Goal: Task Accomplishment & Management: Manage account settings

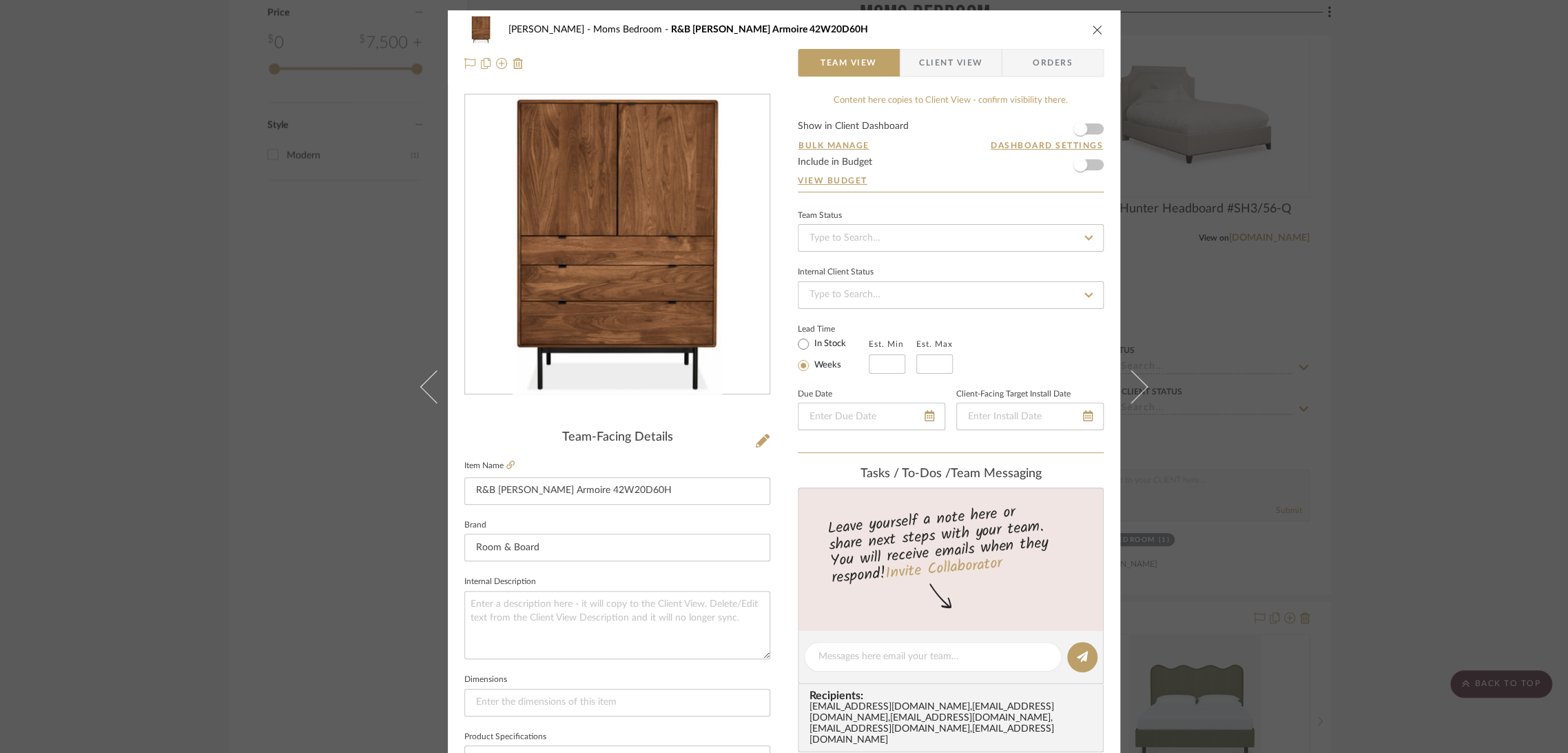
click at [1441, 353] on div "[PERSON_NAME] Moms Bedroom R&B [PERSON_NAME] Armoire 42W20D60H Team View Client…" at bounding box center [784, 376] width 1568 height 753
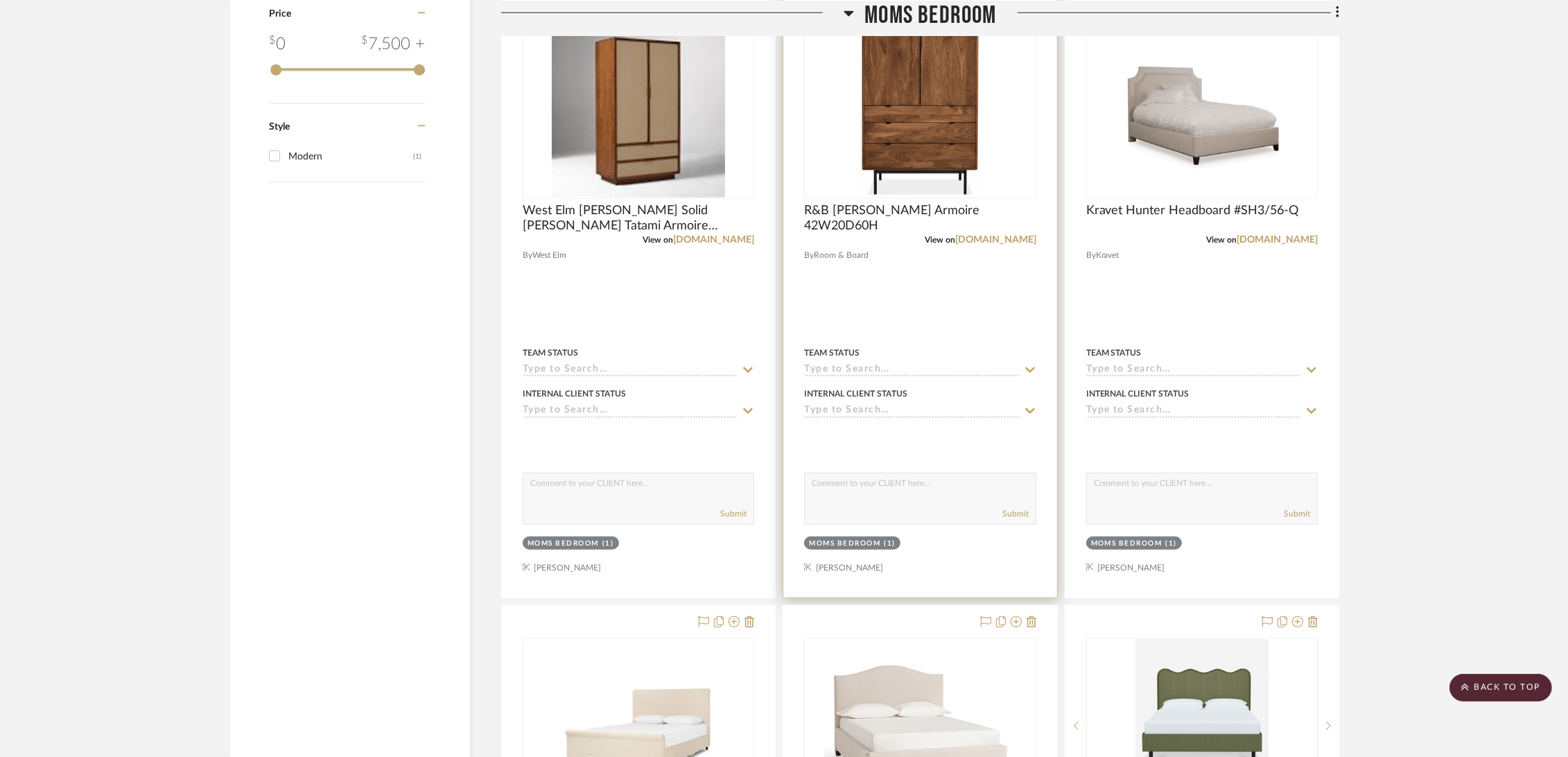
scroll to position [1694, 0]
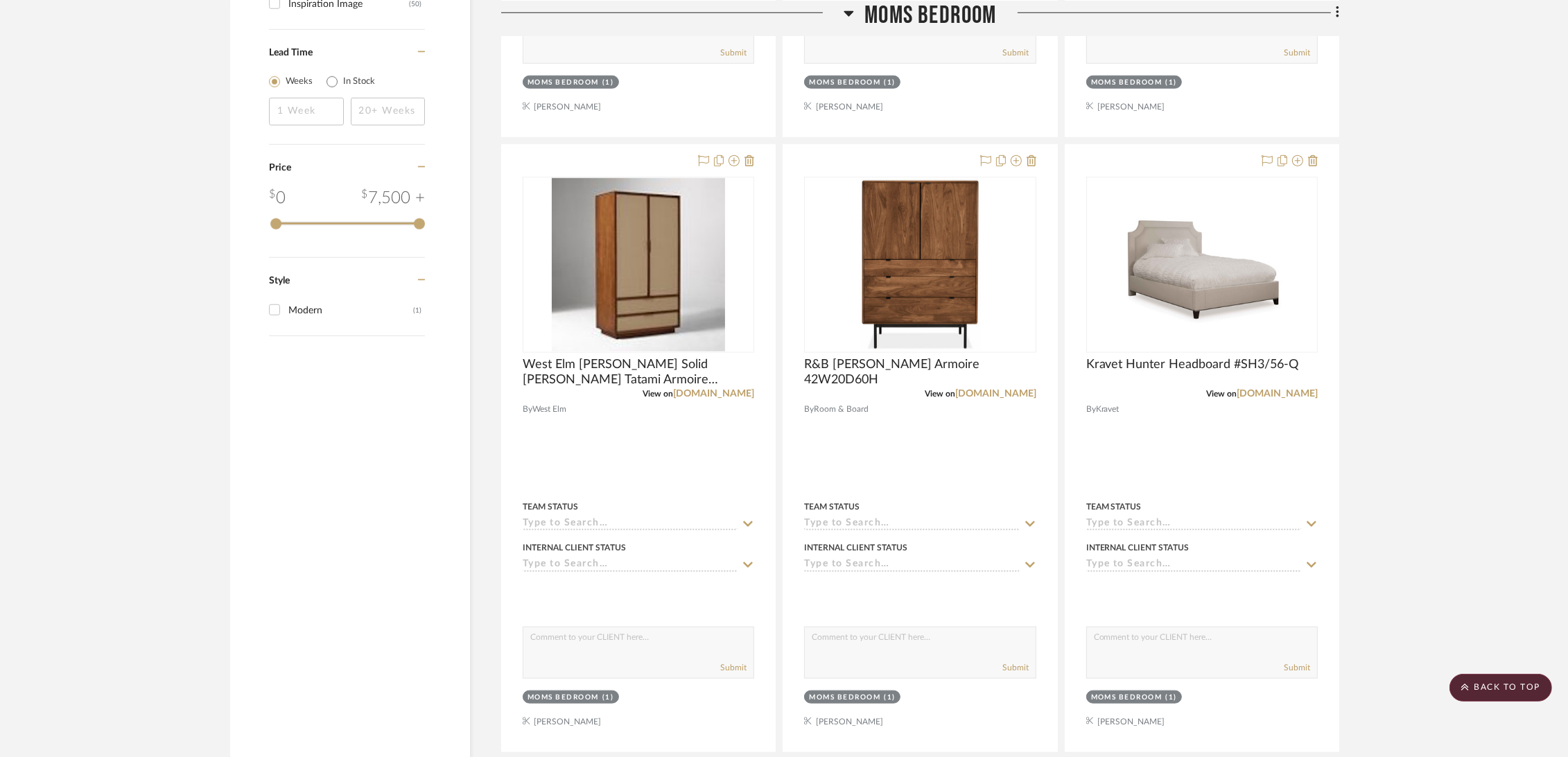
click at [951, 14] on span "Moms Bedroom" at bounding box center [930, 14] width 132 height 30
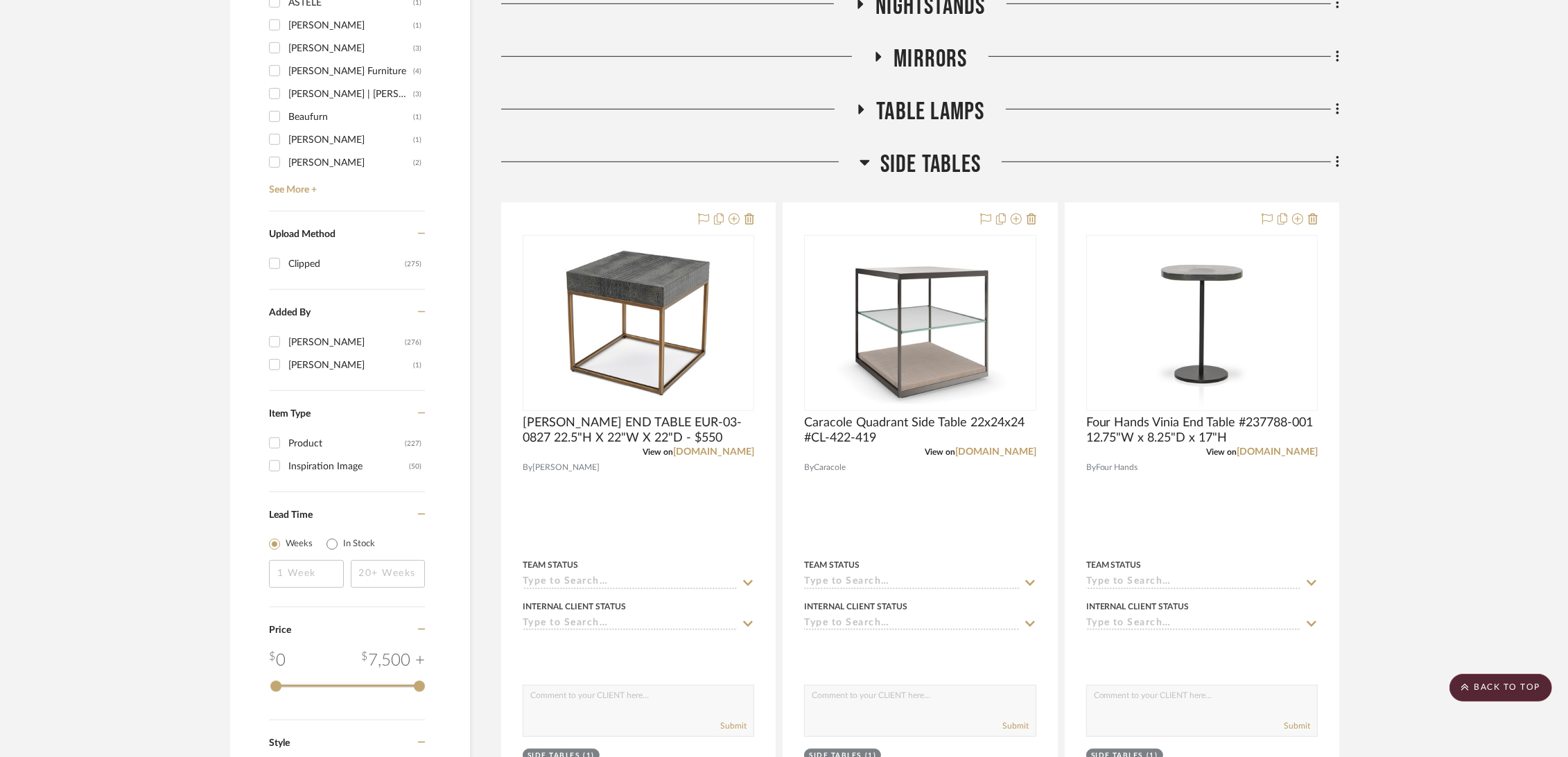
scroll to position [847, 0]
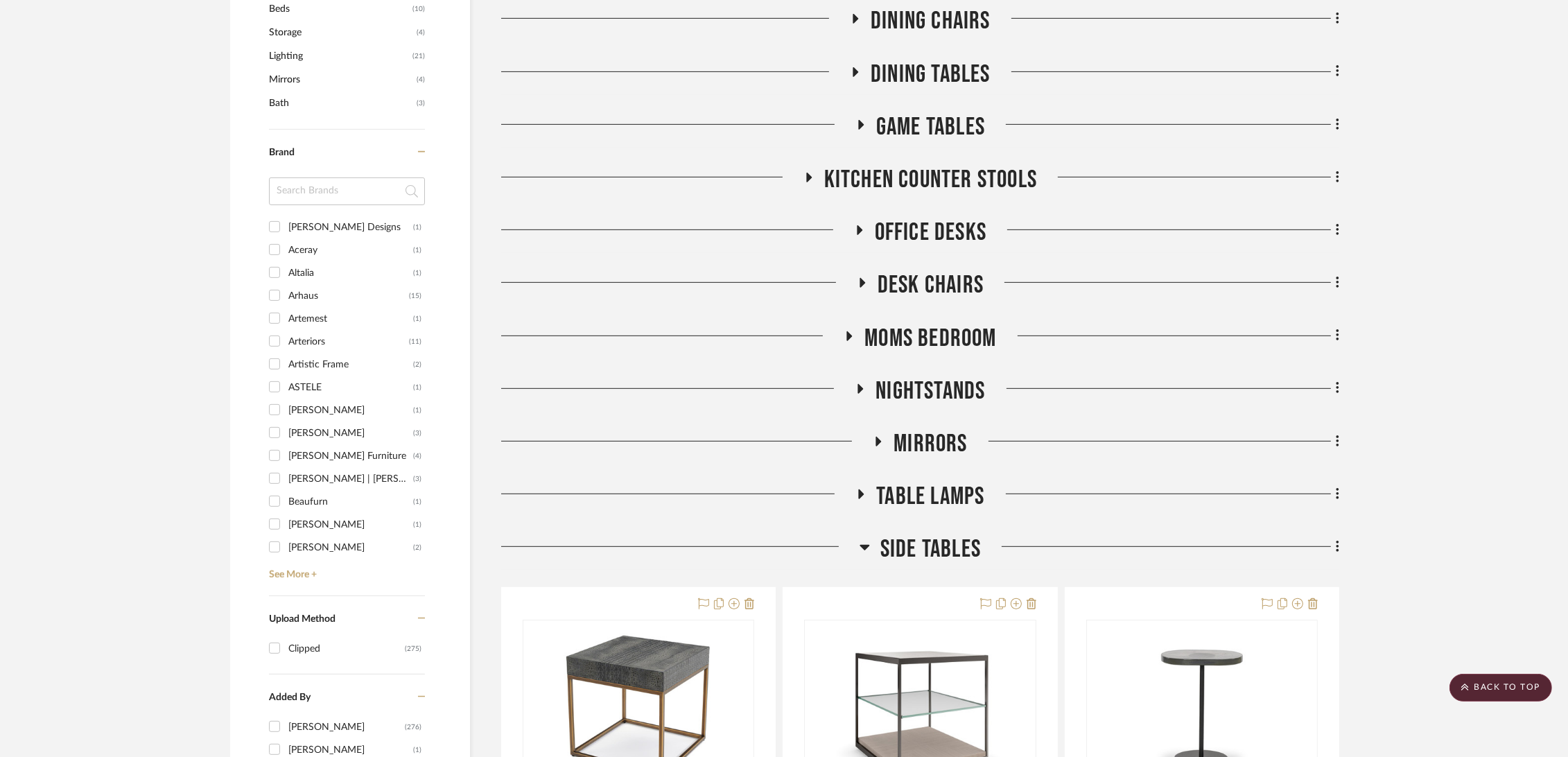
click at [885, 542] on span "Side Tables" at bounding box center [931, 549] width 101 height 30
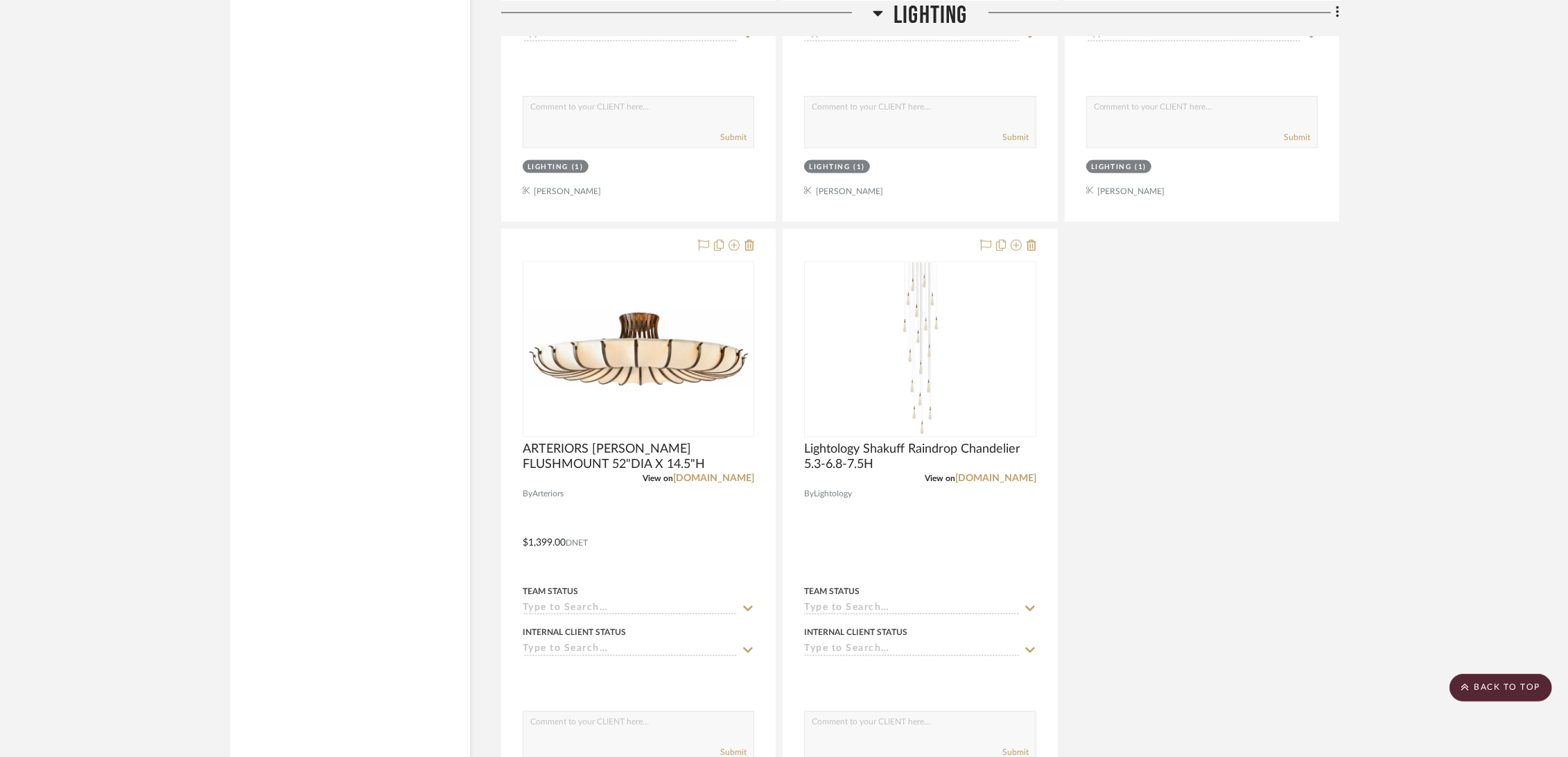
scroll to position [2927, 0]
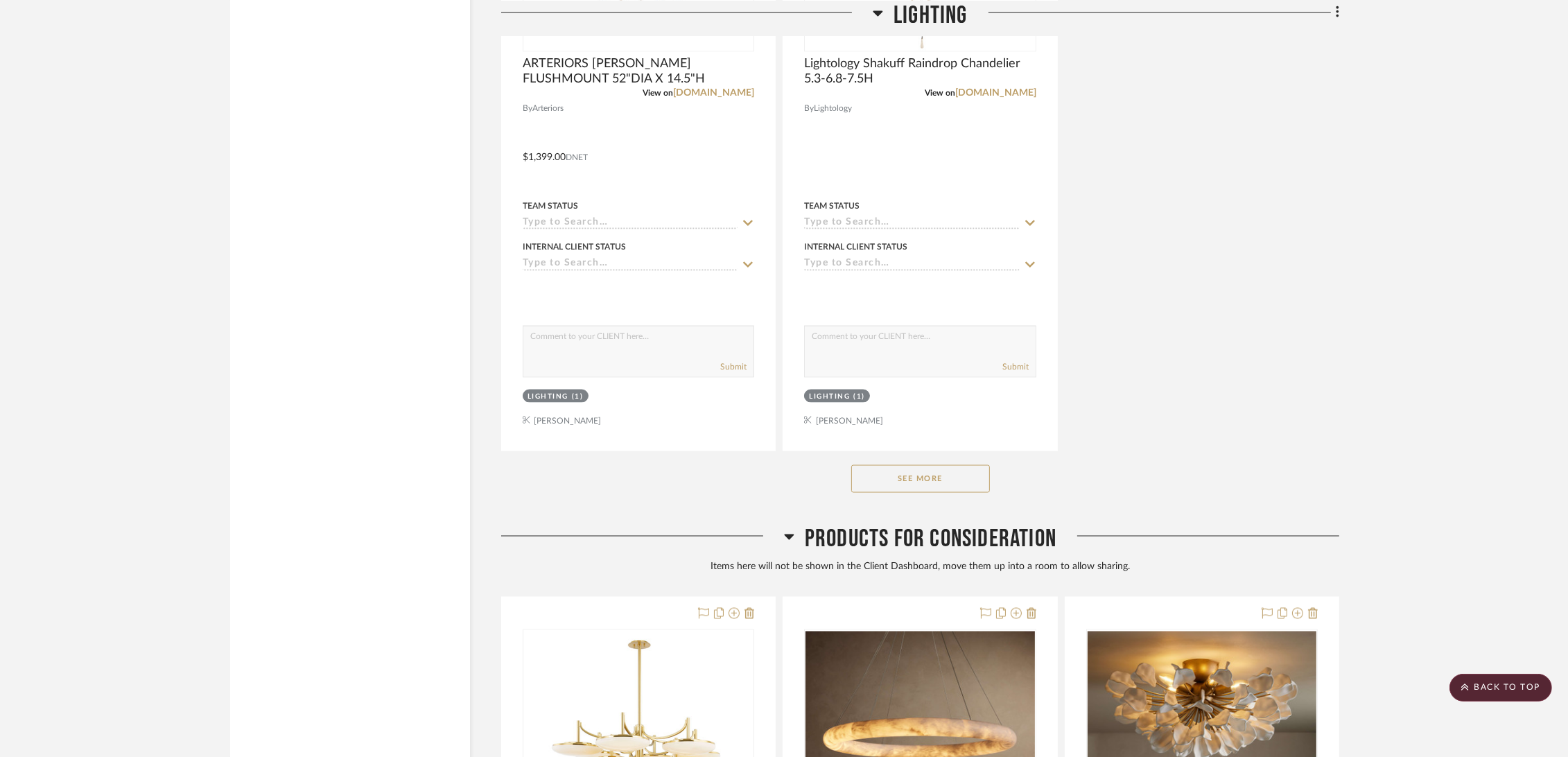
click at [942, 480] on button "See More" at bounding box center [920, 479] width 139 height 27
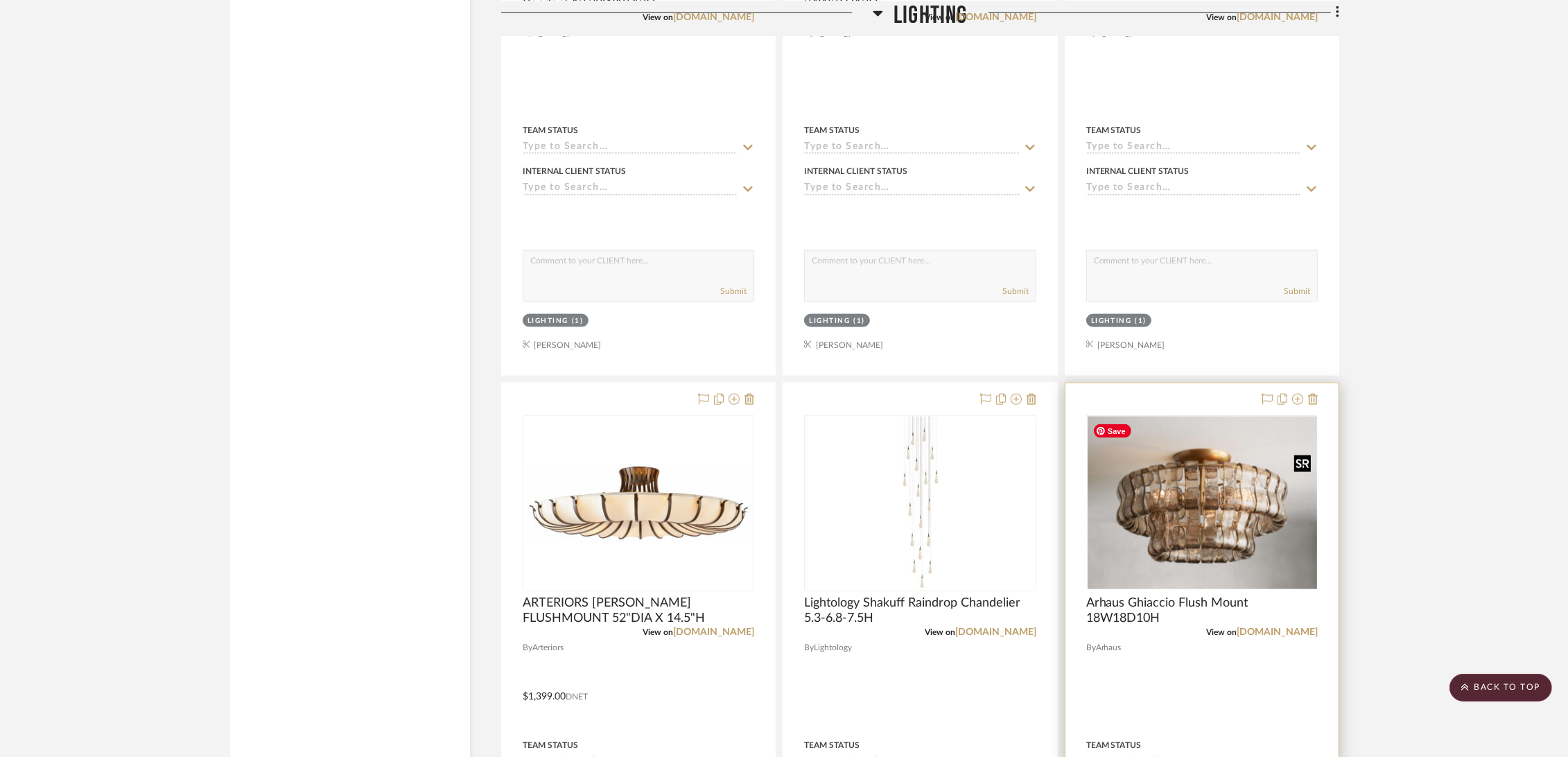
scroll to position [2695, 0]
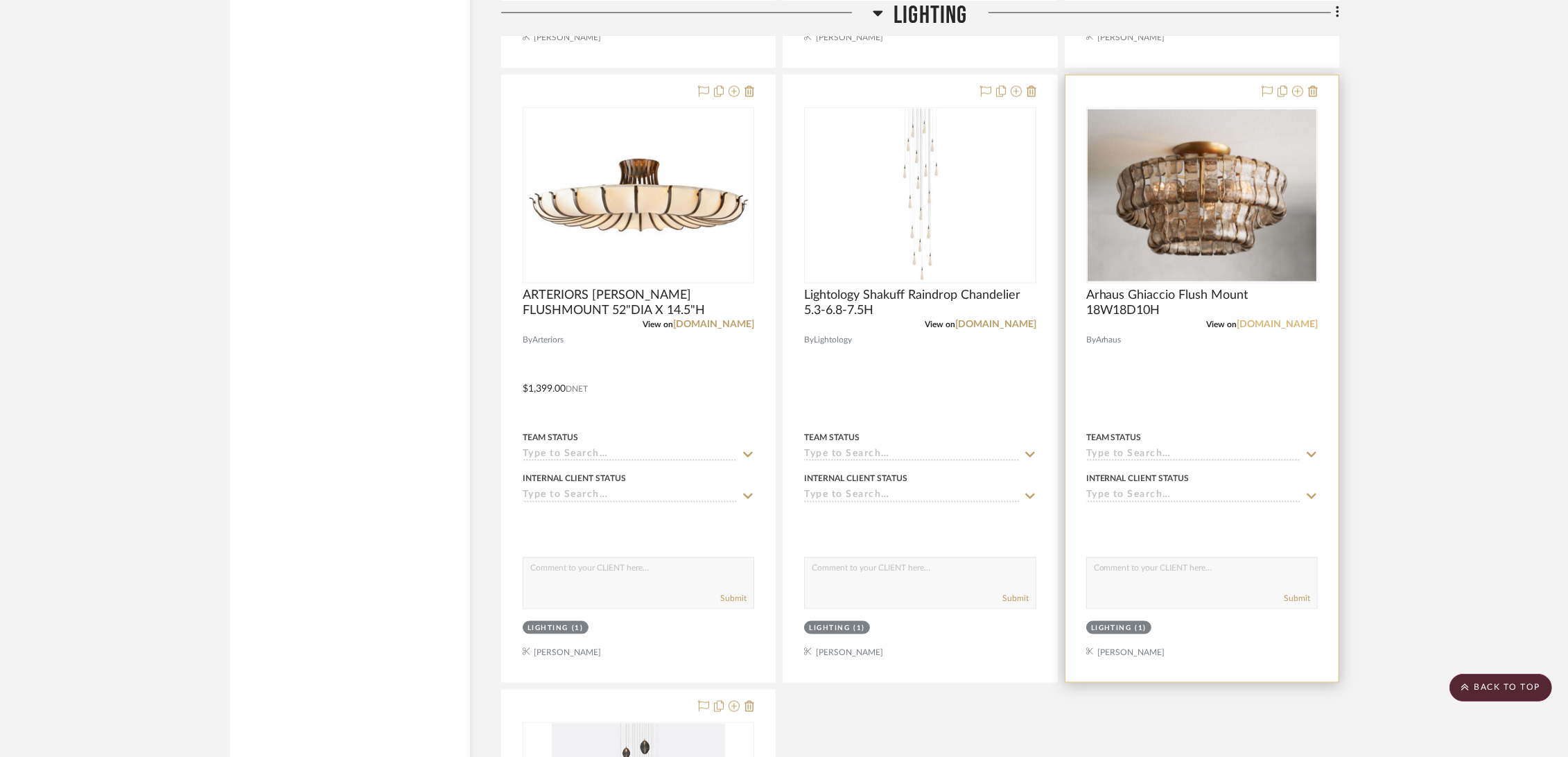
click at [1298, 324] on link "[DOMAIN_NAME]" at bounding box center [1277, 324] width 81 height 10
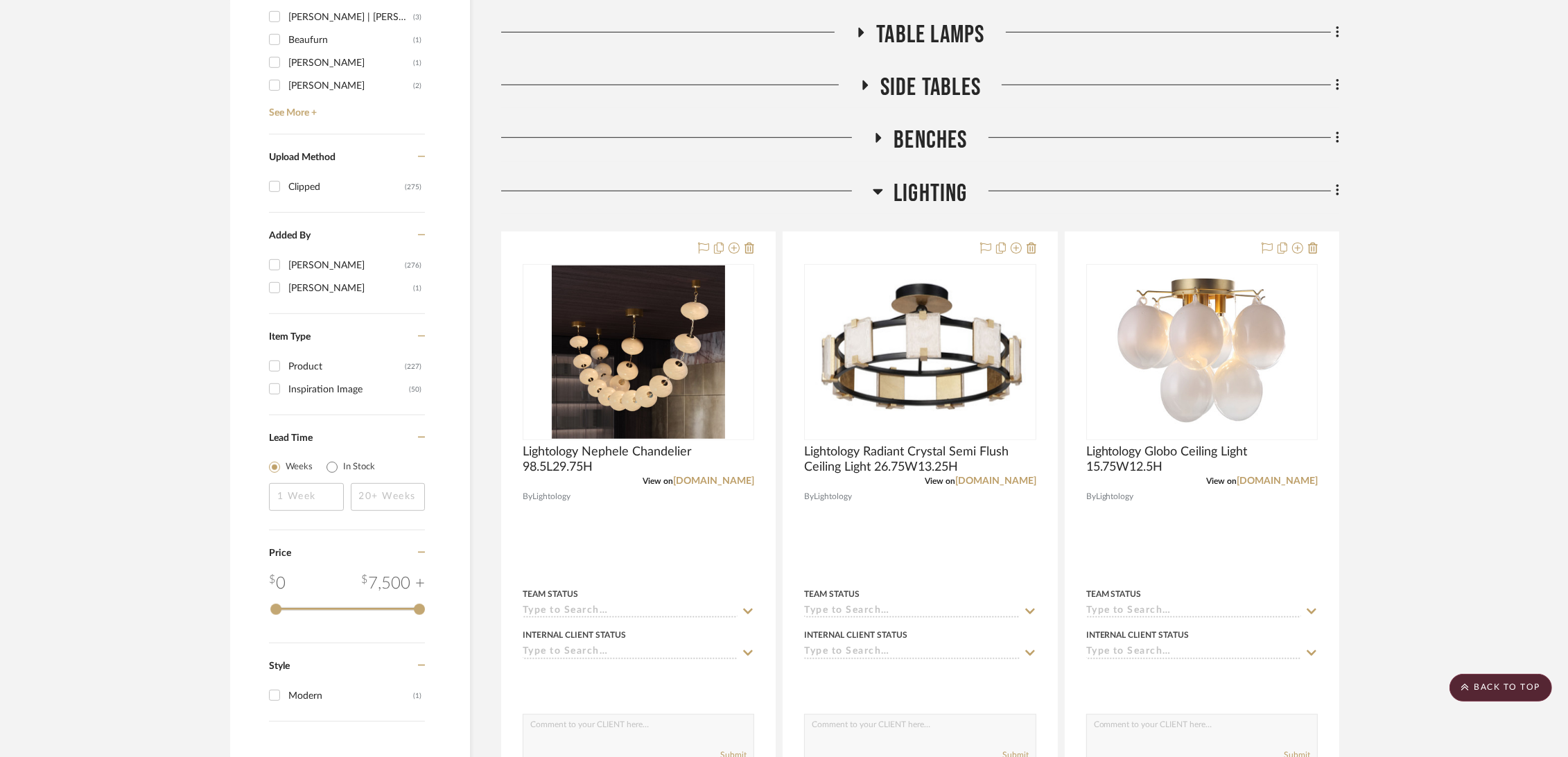
scroll to position [0, 0]
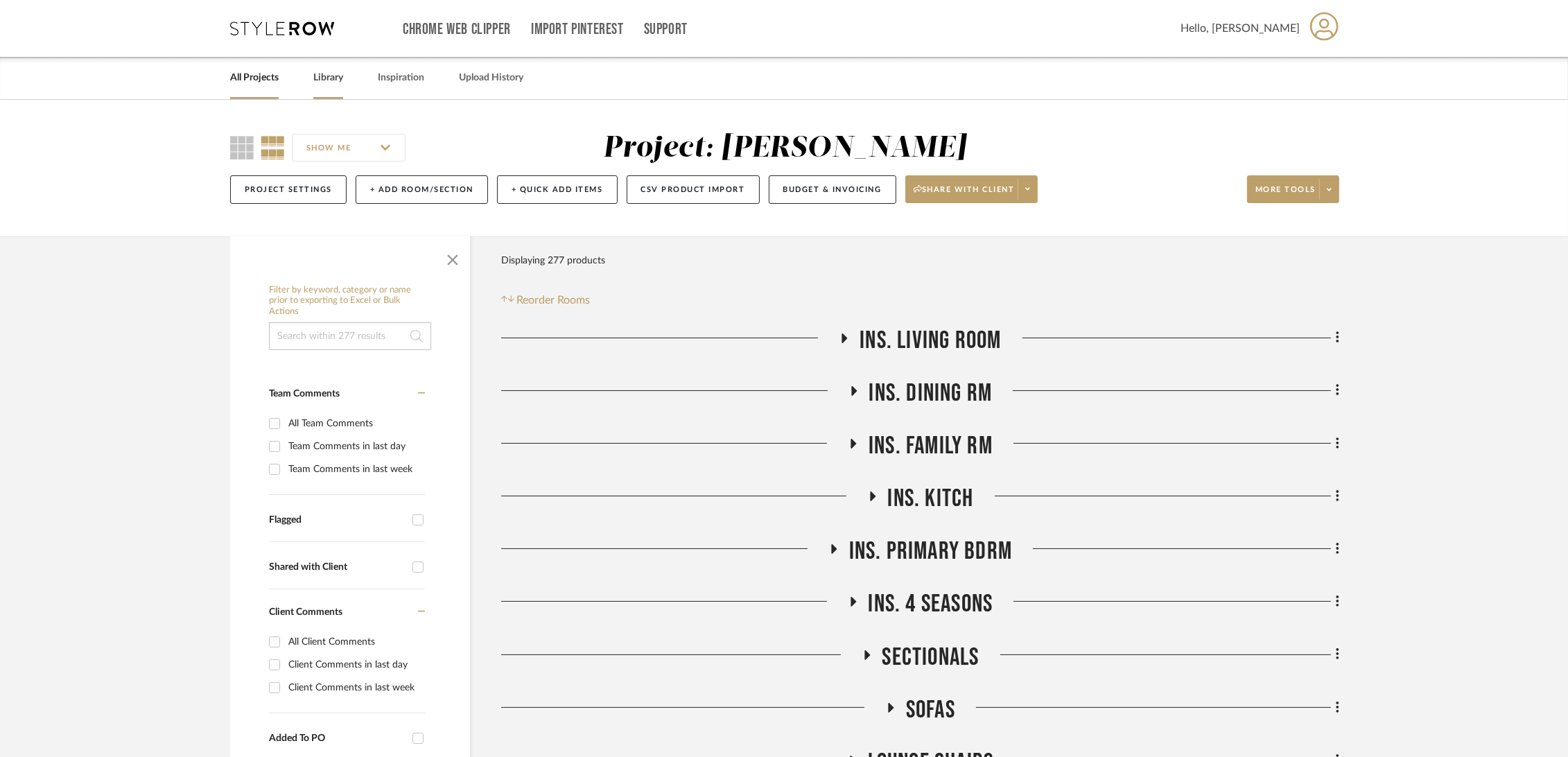
click at [320, 74] on link "Library" at bounding box center [328, 78] width 30 height 19
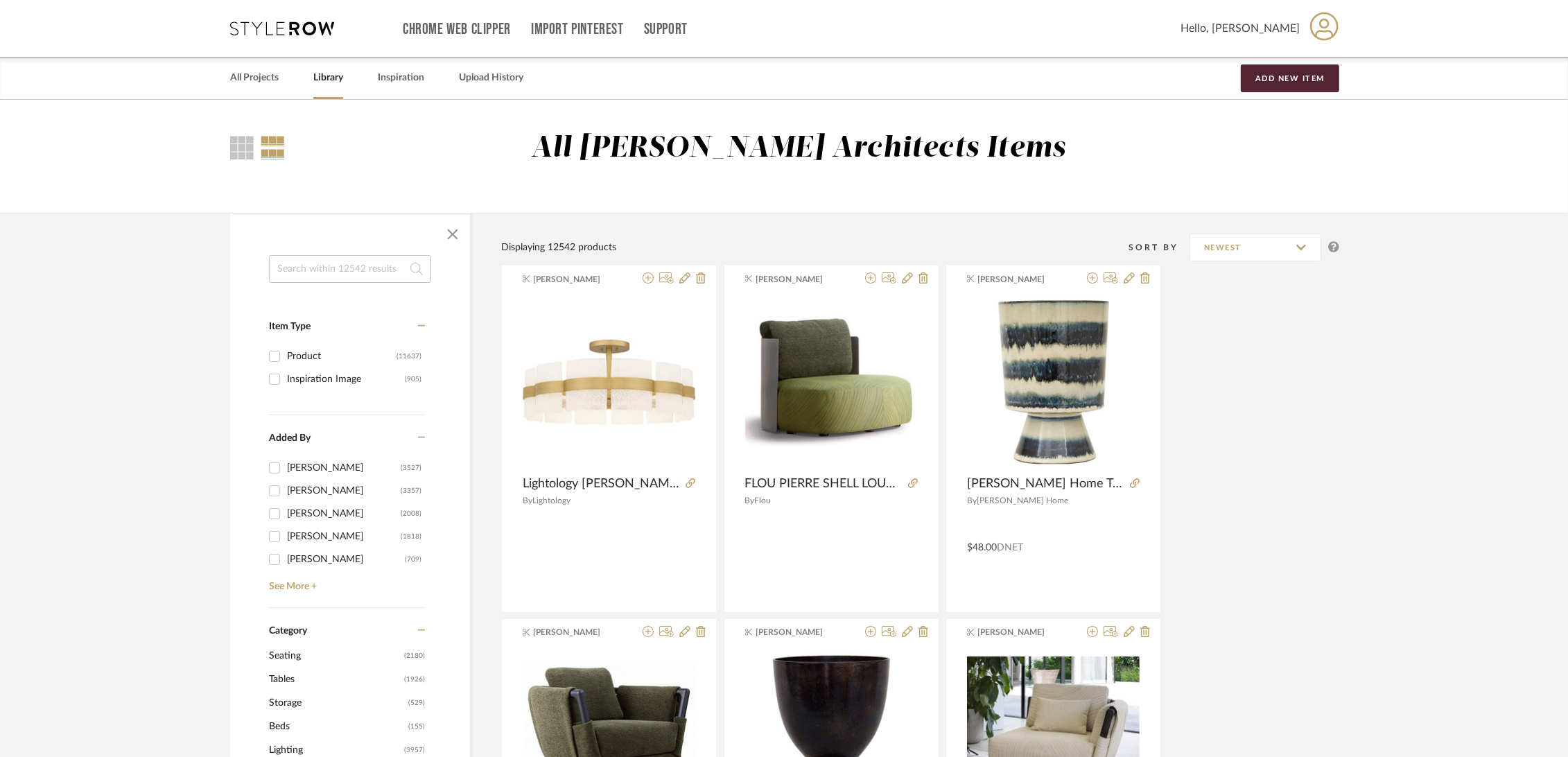
click at [358, 271] on input at bounding box center [350, 269] width 162 height 27
type input "aqua"
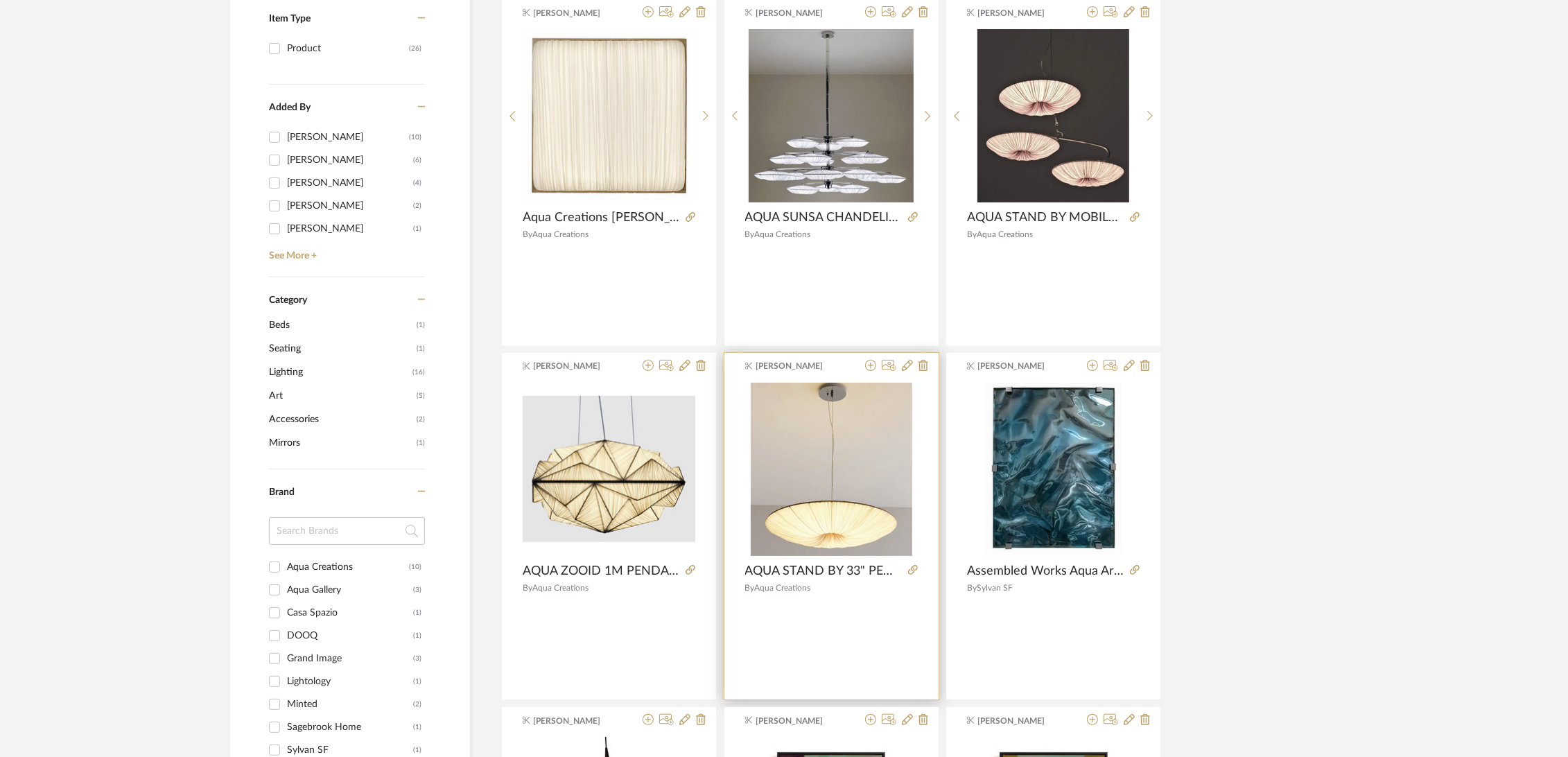
scroll to position [231, 0]
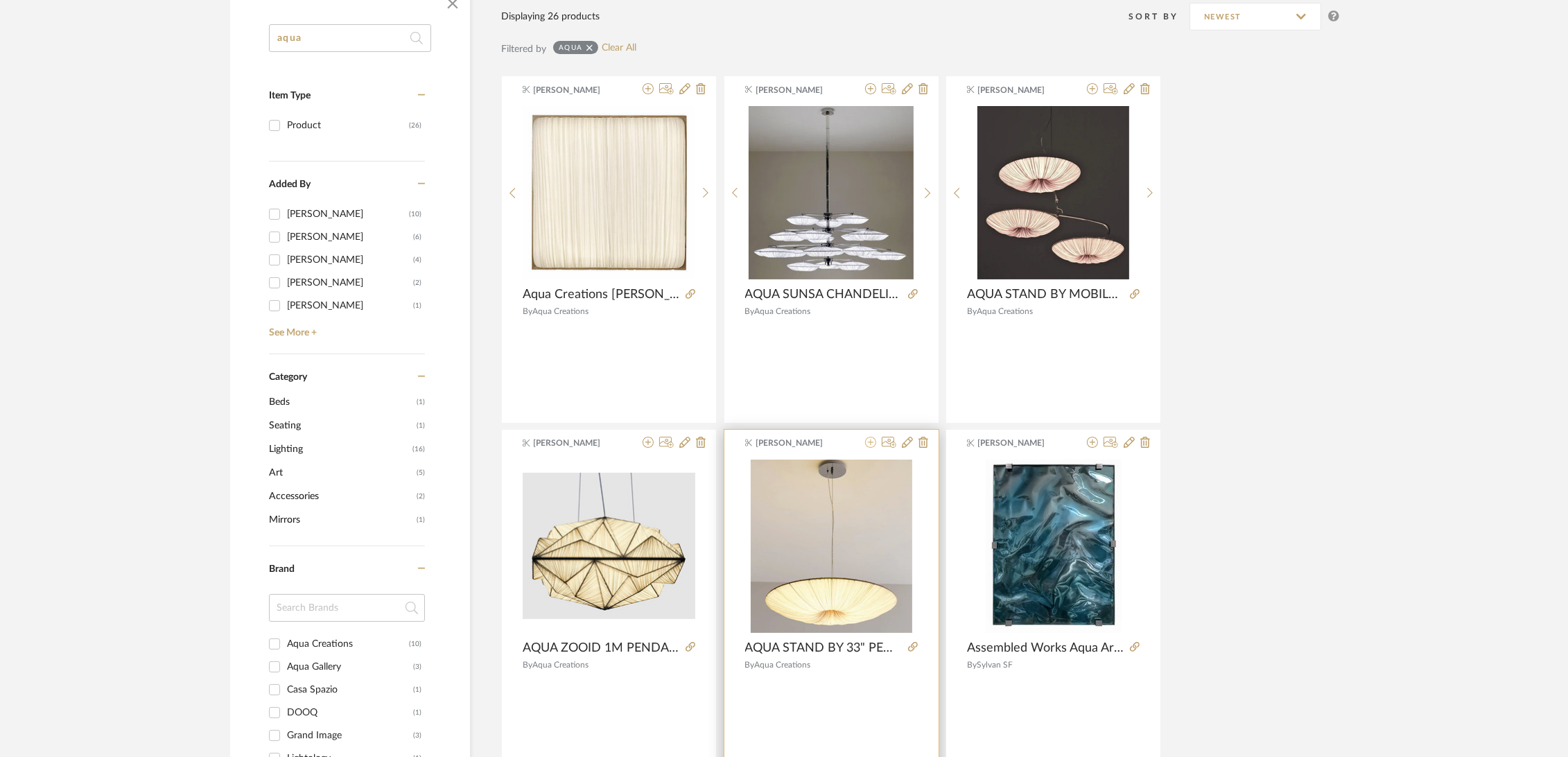
click at [869, 441] on icon at bounding box center [871, 442] width 11 height 11
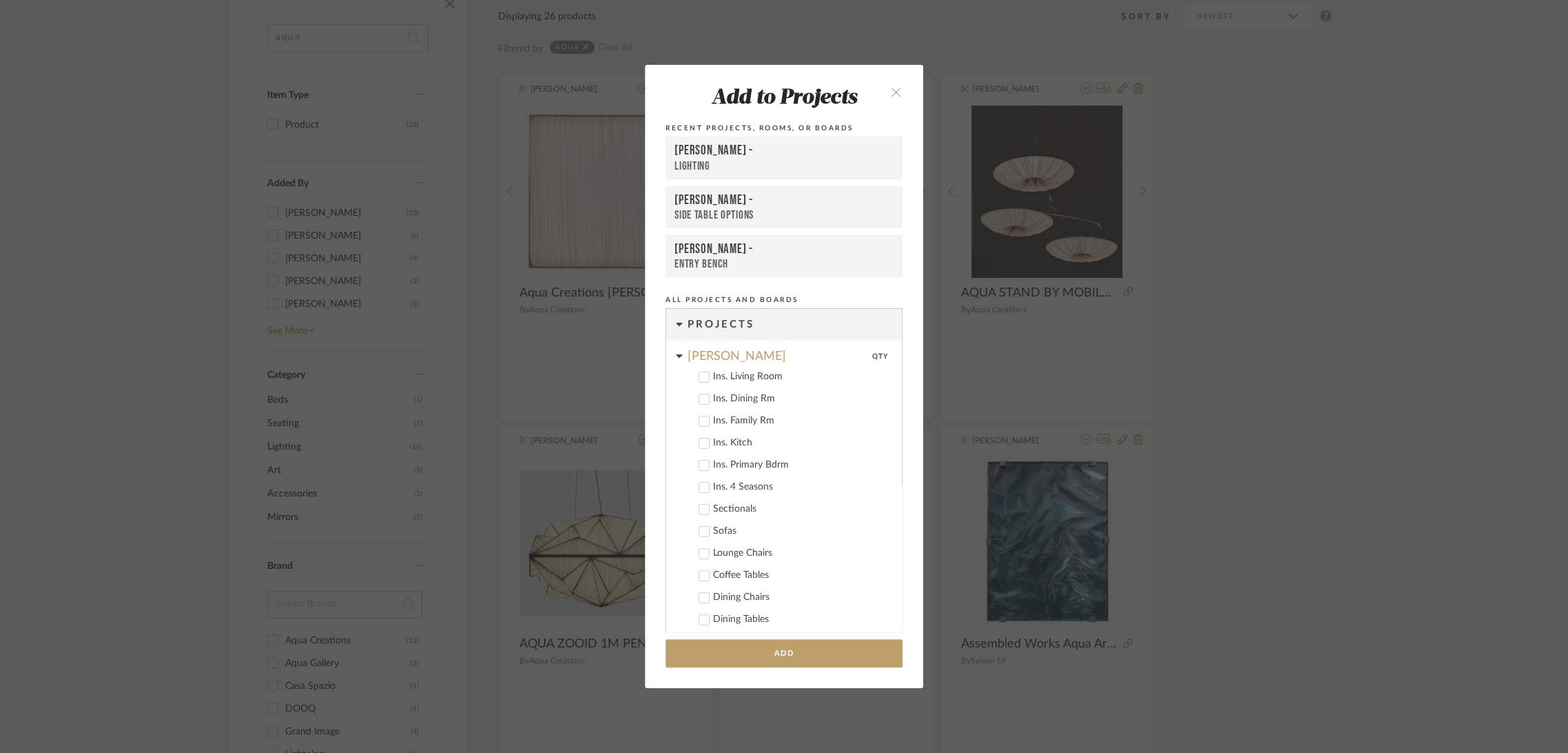
scroll to position [541, 0]
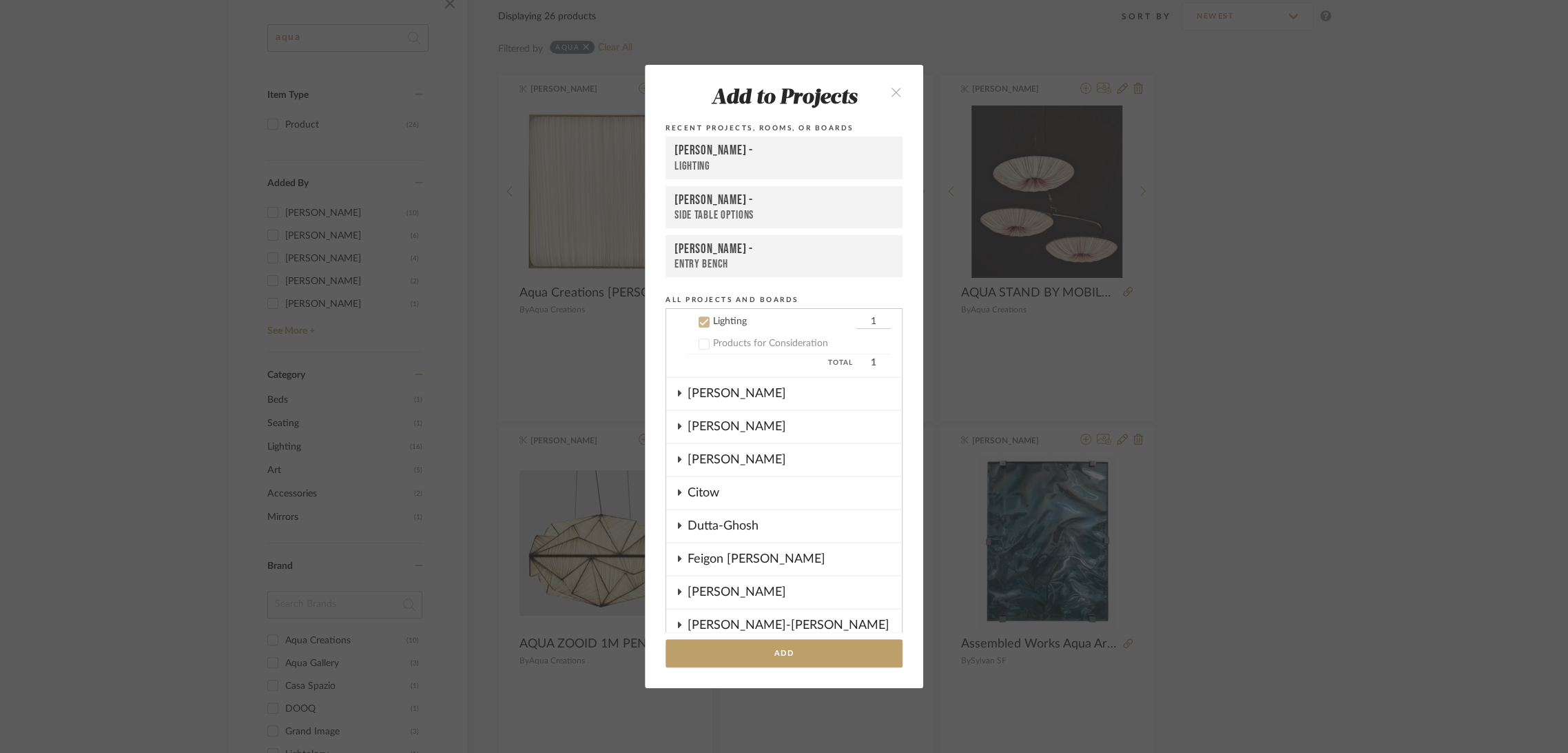
click at [750, 154] on div "[PERSON_NAME] -" at bounding box center [784, 151] width 219 height 17
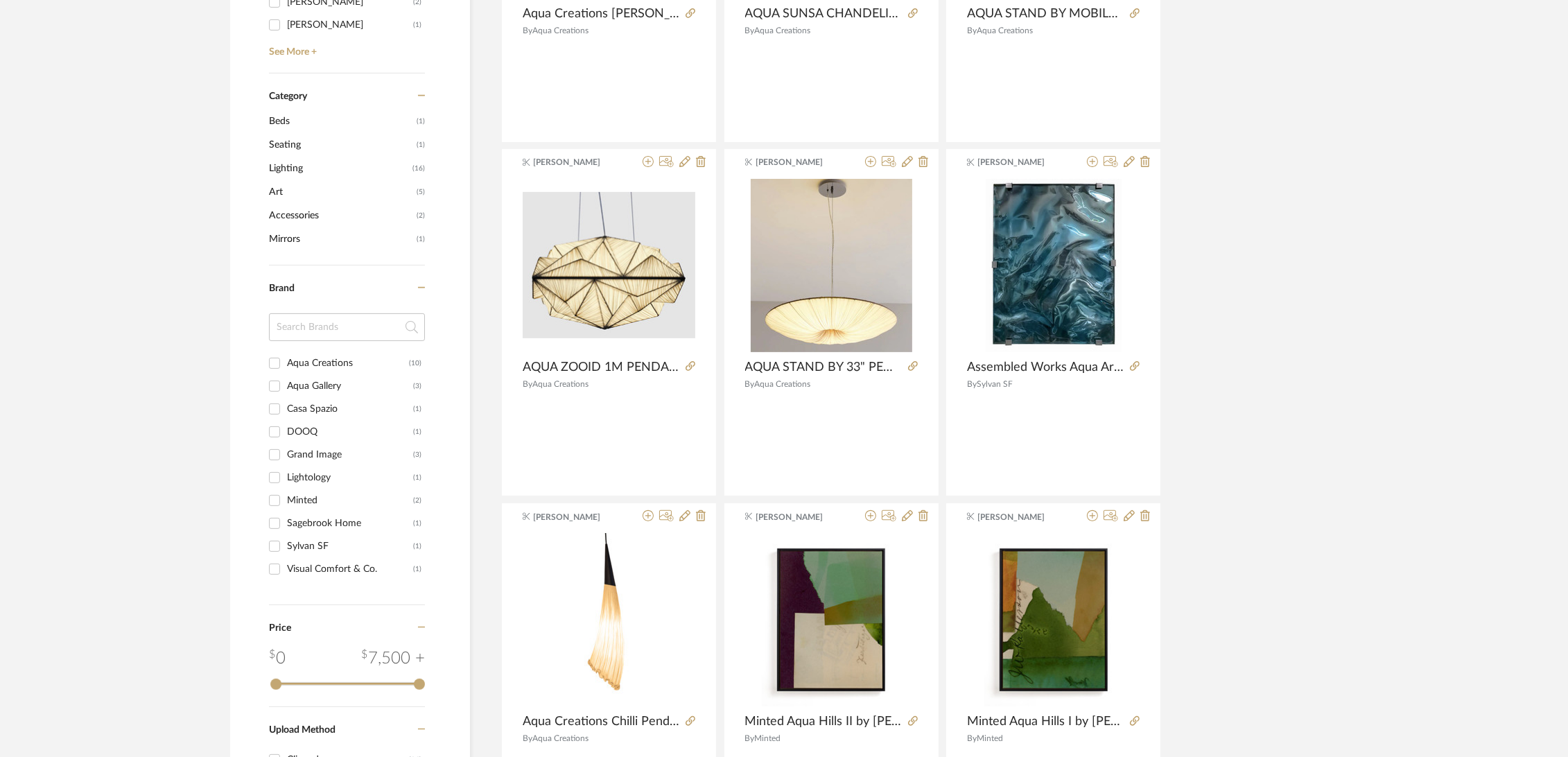
scroll to position [0, 0]
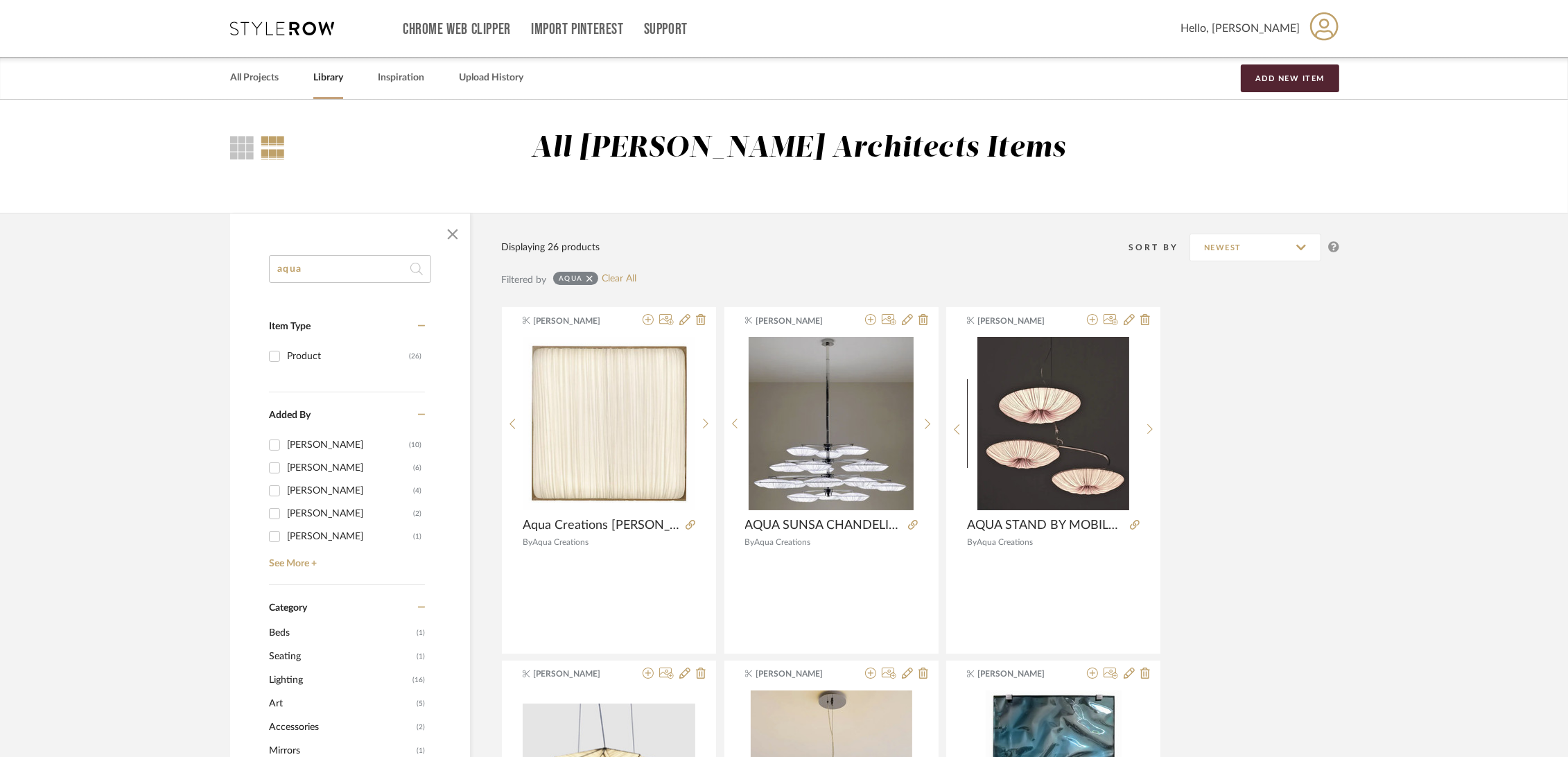
click at [325, 75] on link "Library" at bounding box center [328, 78] width 30 height 19
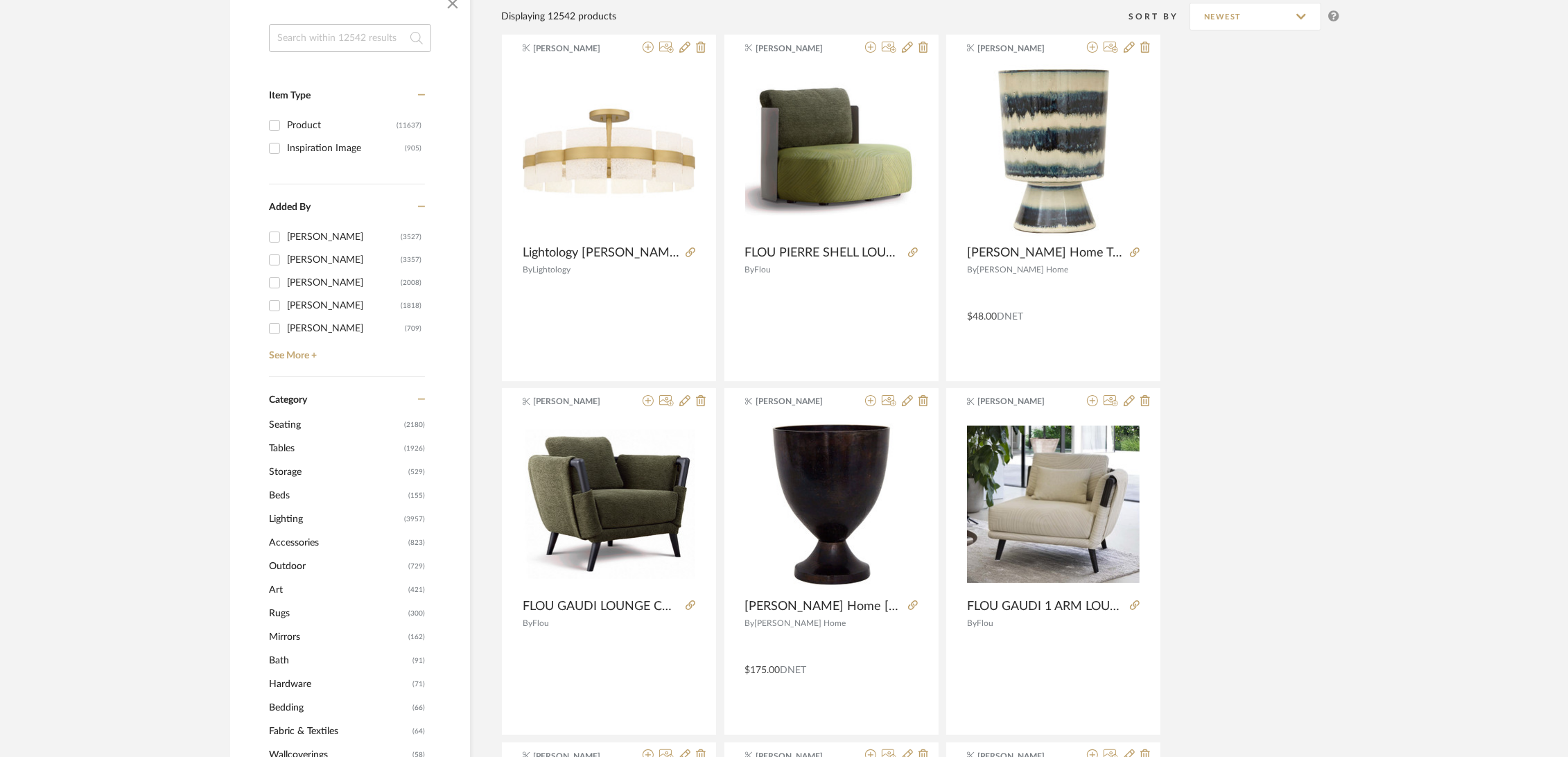
scroll to position [385, 0]
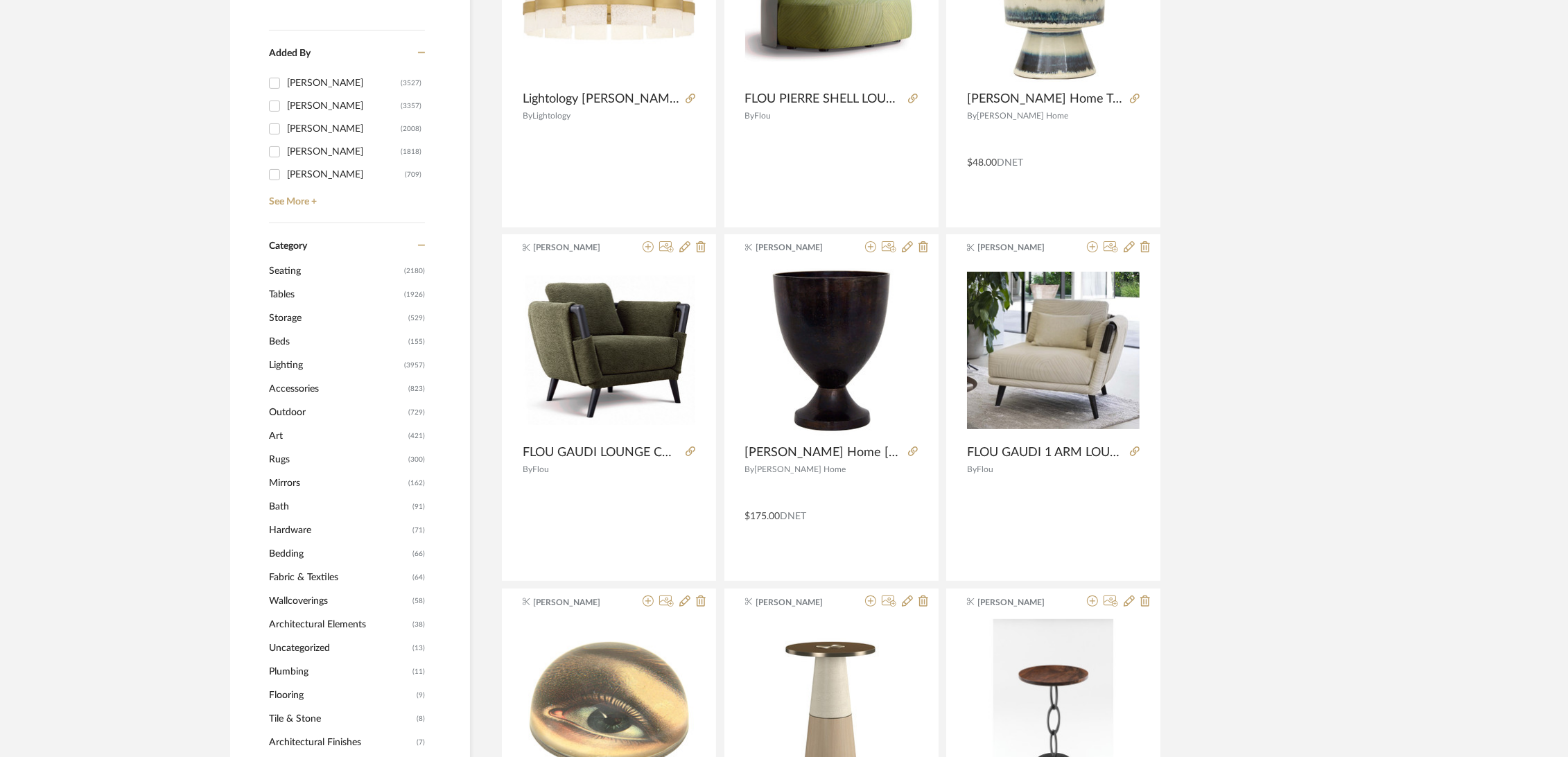
click at [277, 367] on span "Lighting" at bounding box center [335, 365] width 132 height 24
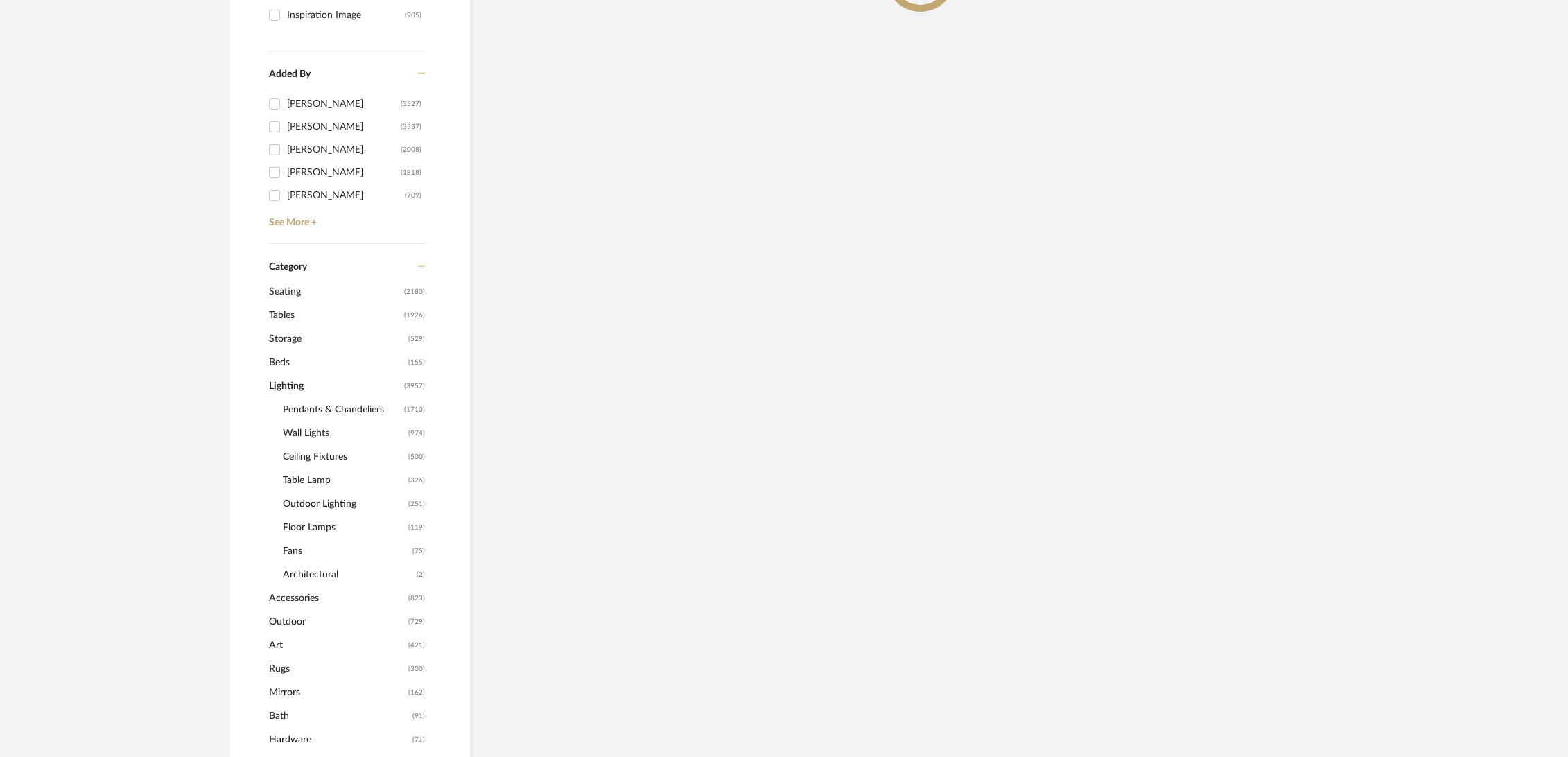
scroll to position [406, 0]
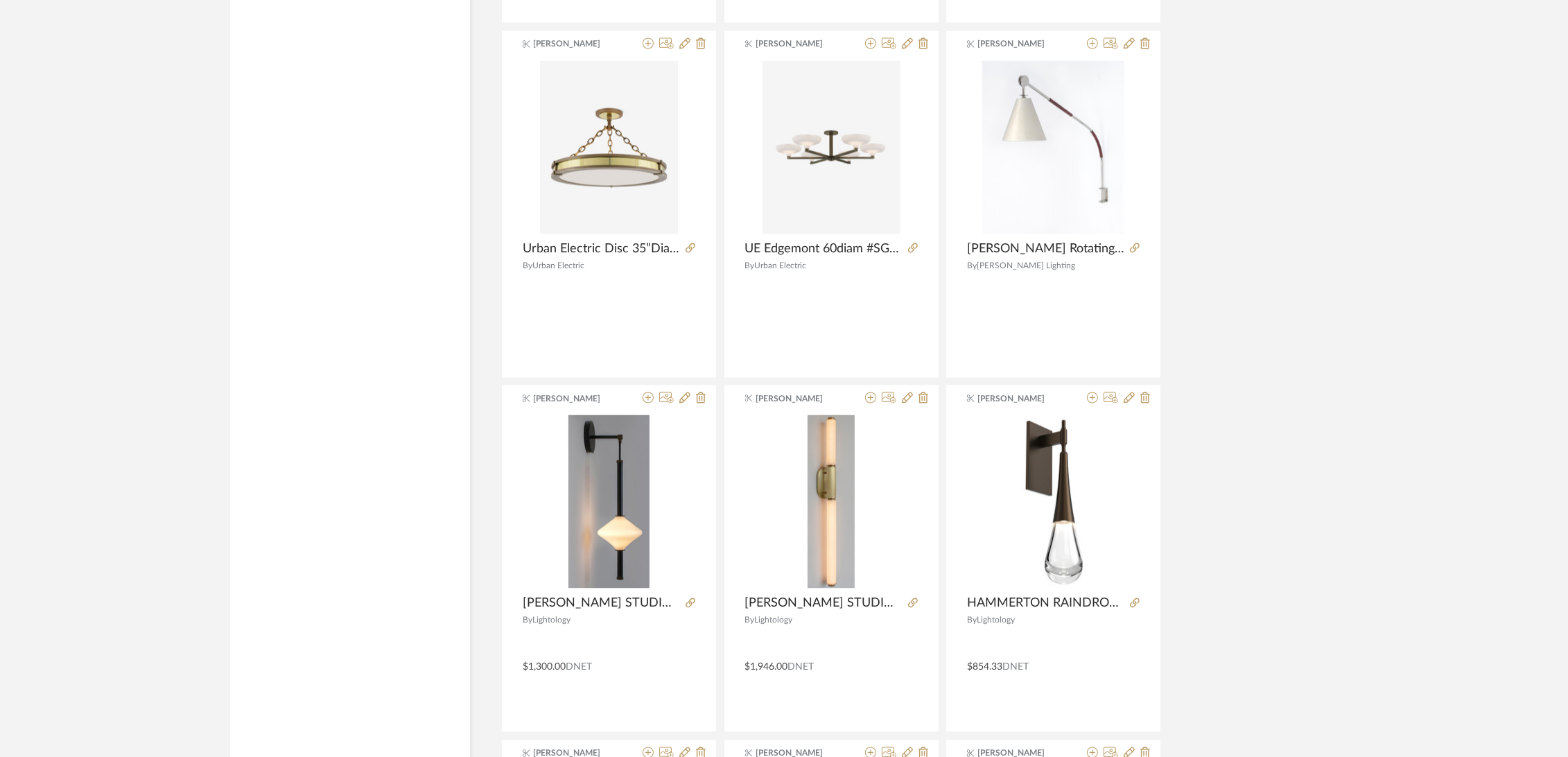
scroll to position [3948, 0]
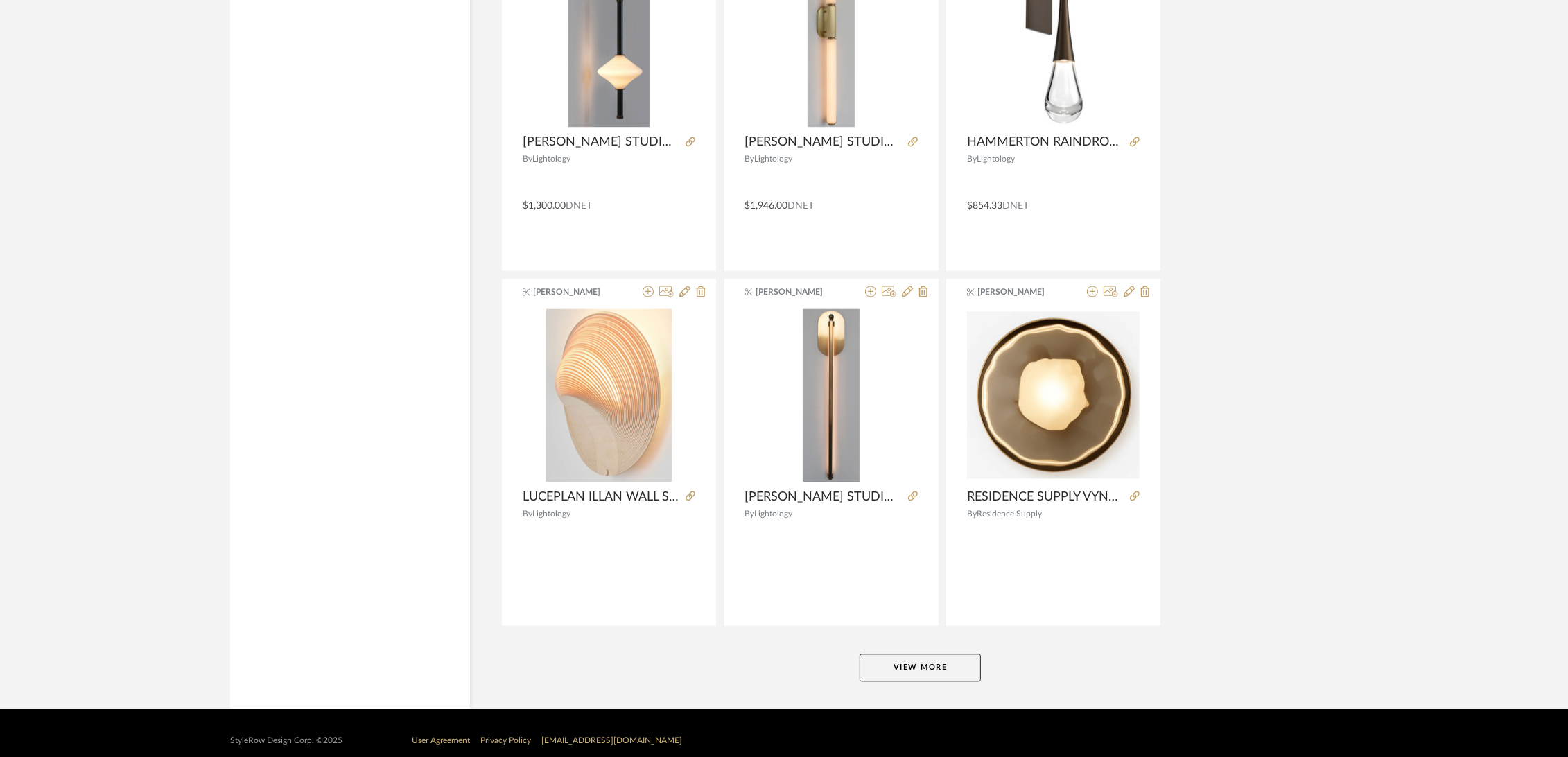
click at [921, 667] on button "View More" at bounding box center [919, 667] width 121 height 27
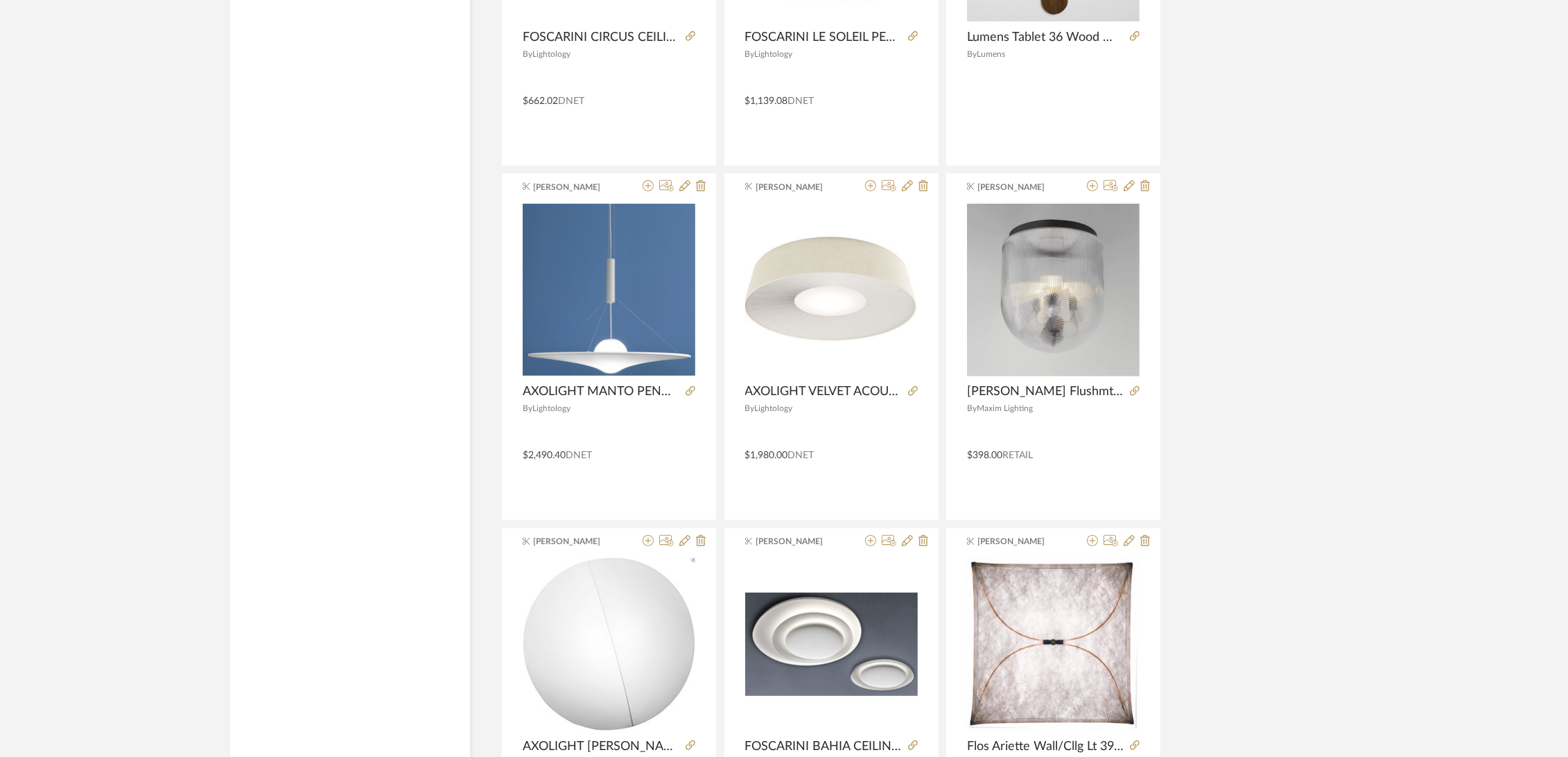
scroll to position [8214, 0]
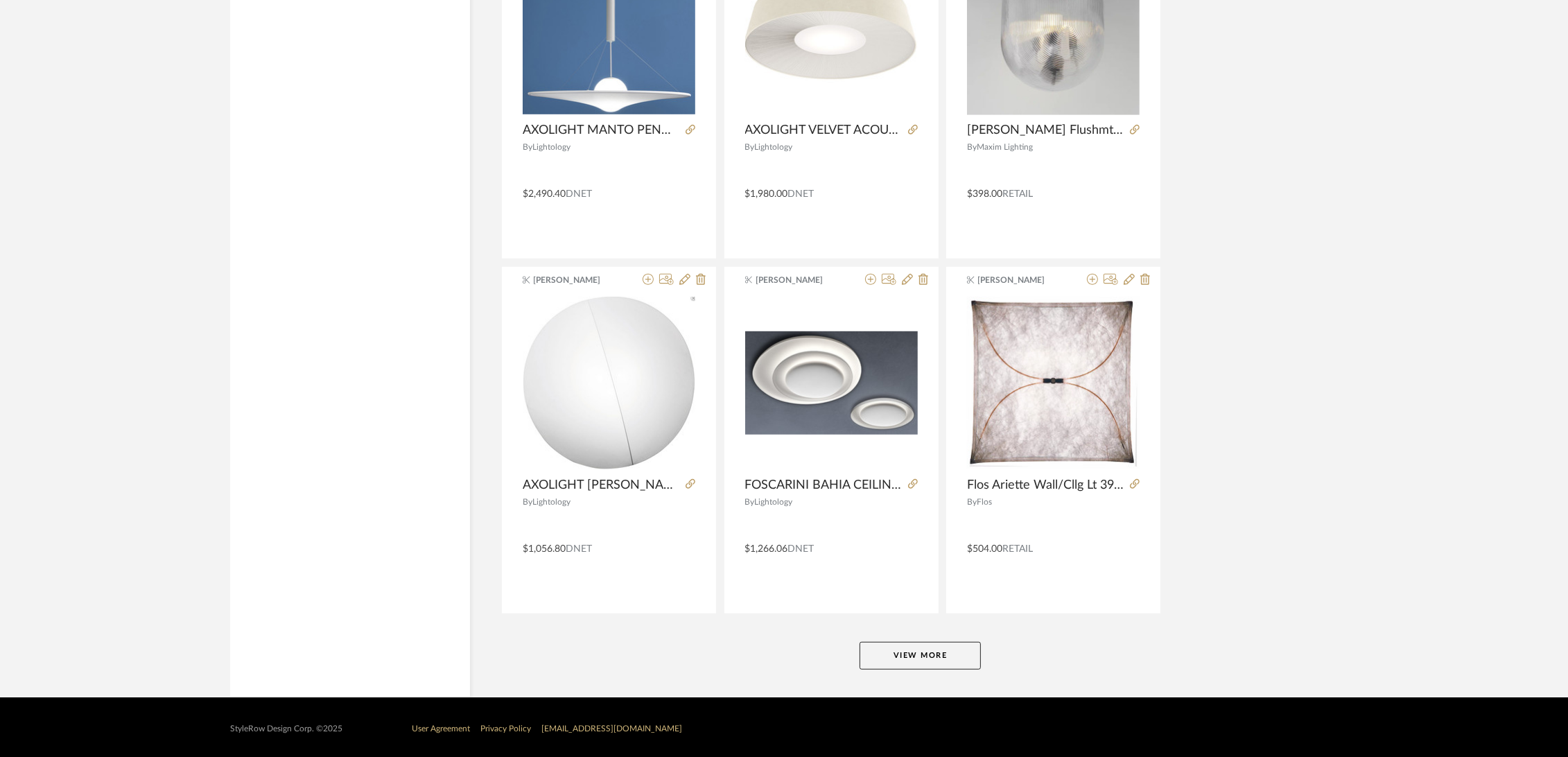
click at [912, 645] on button "View More" at bounding box center [919, 656] width 121 height 27
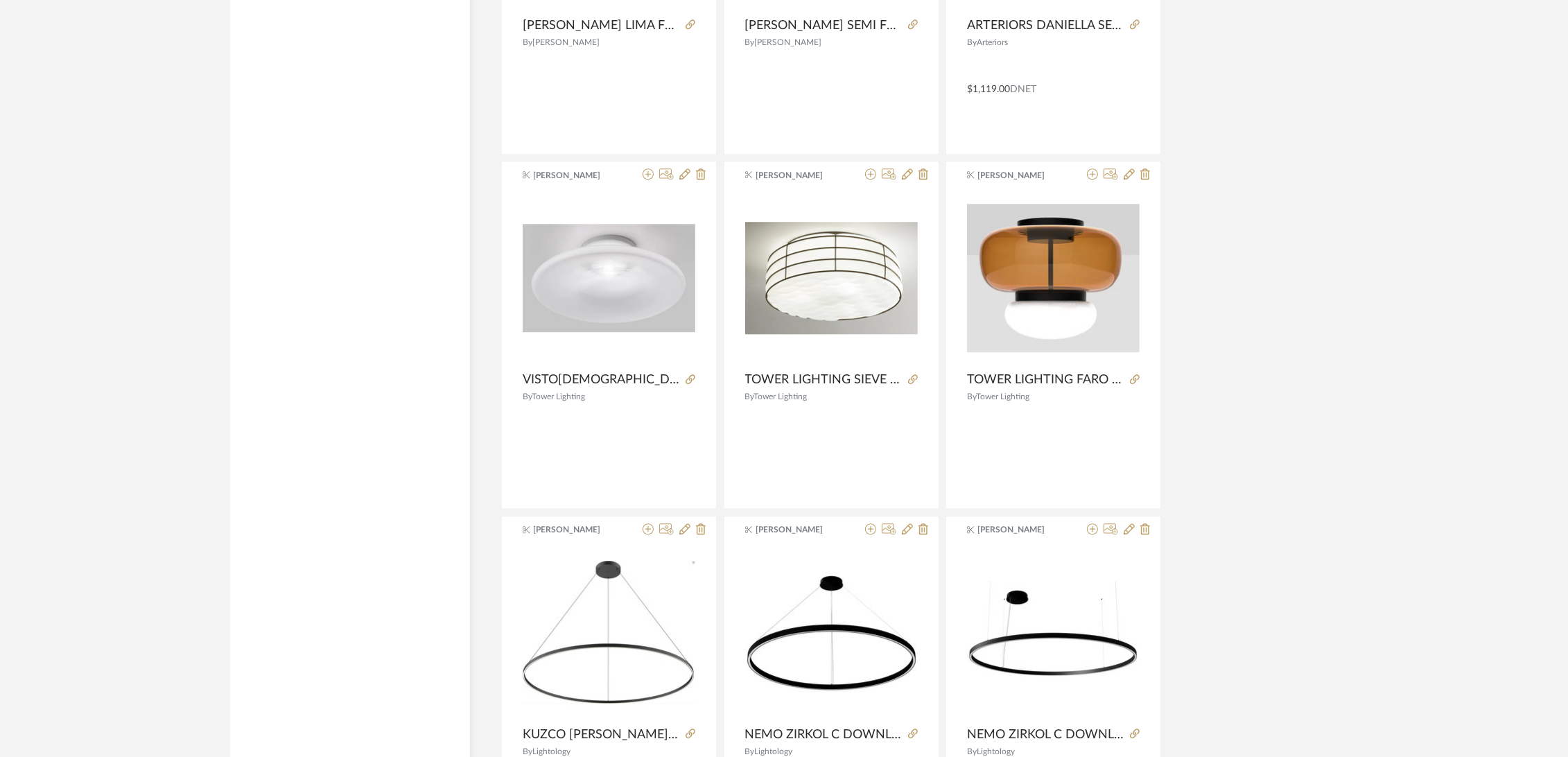
scroll to position [12466, 0]
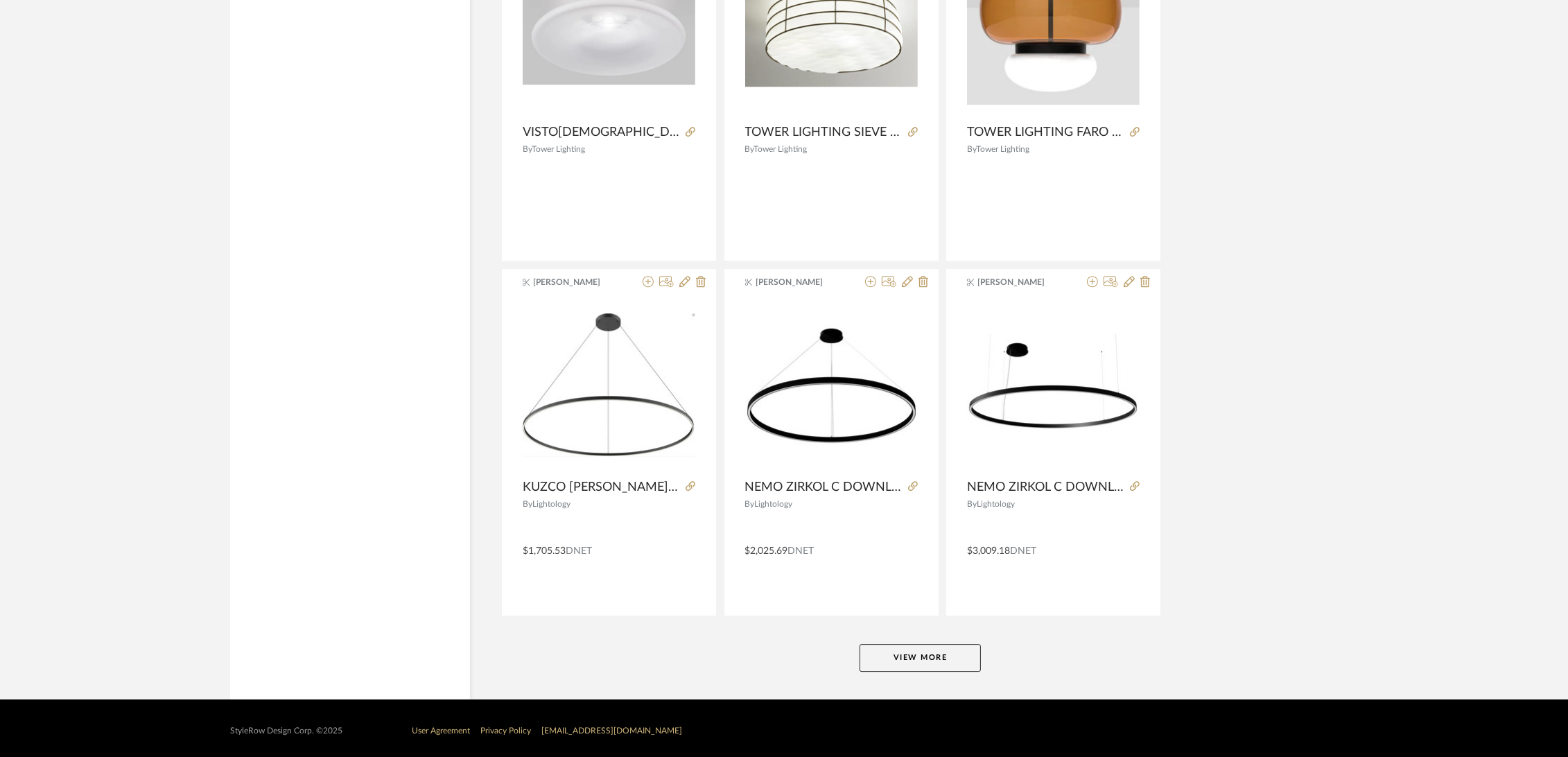
click at [900, 653] on button "View More" at bounding box center [919, 658] width 121 height 27
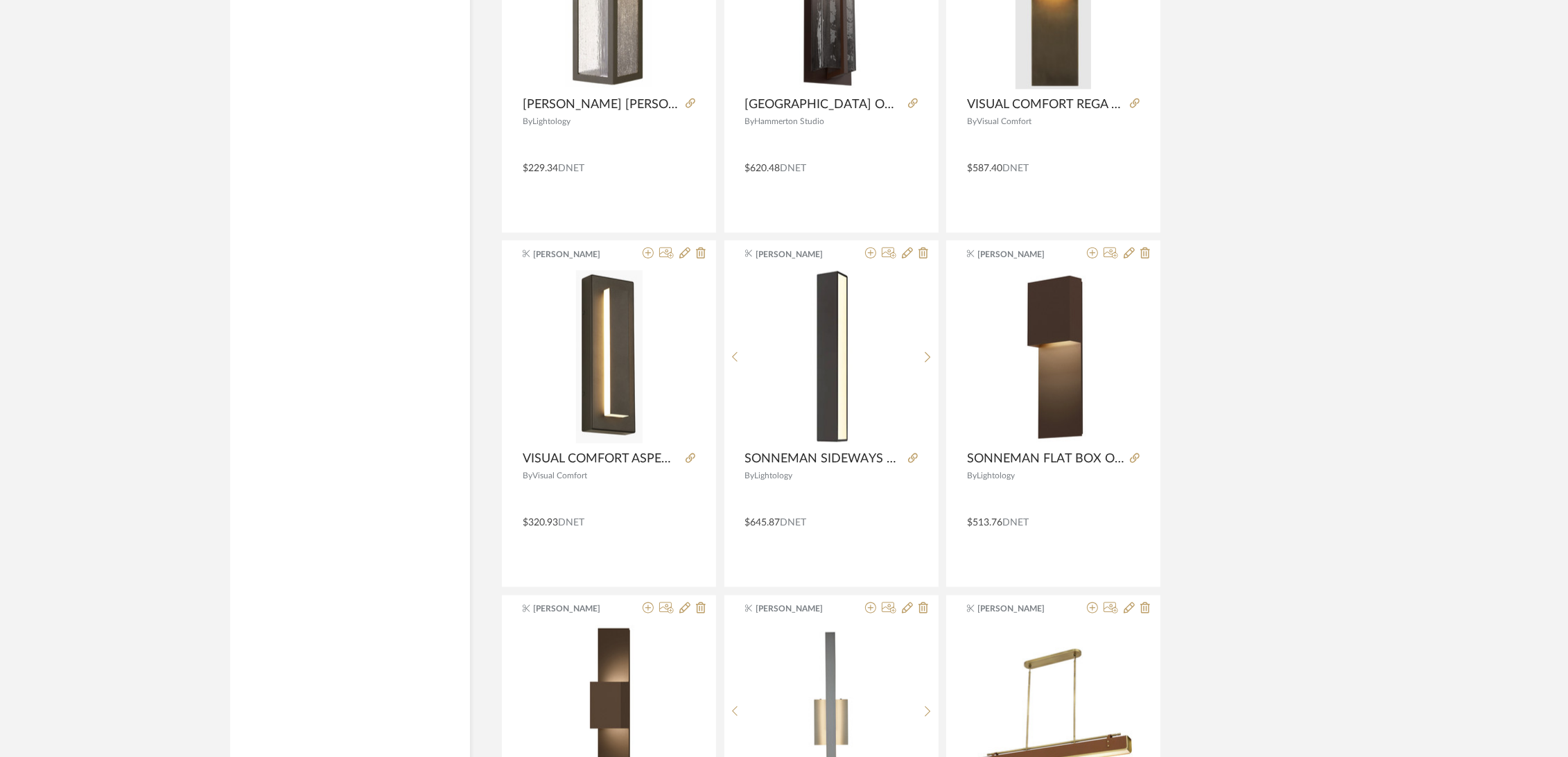
scroll to position [16718, 0]
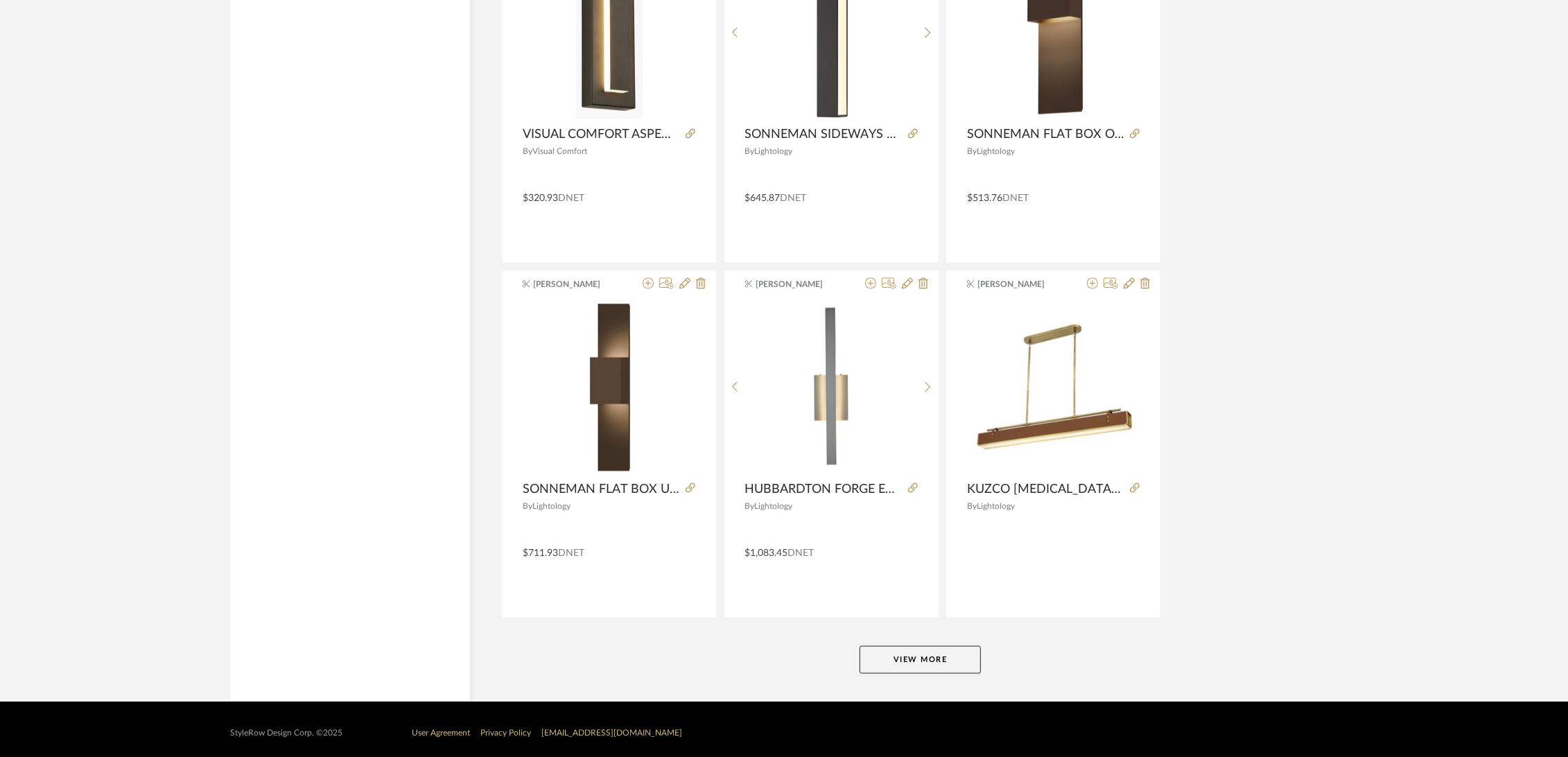
click at [915, 651] on button "View More" at bounding box center [919, 659] width 121 height 27
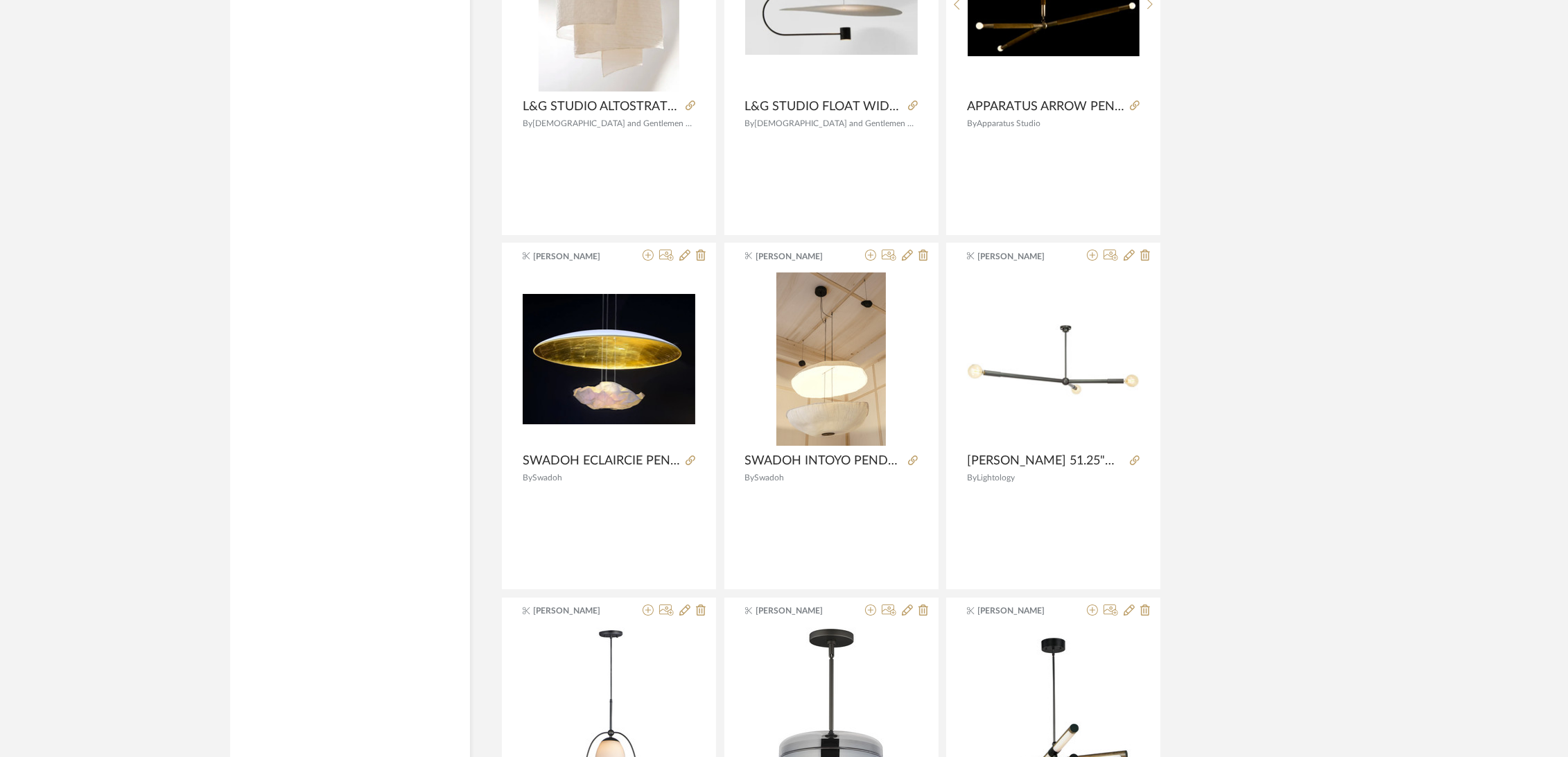
scroll to position [20954, 0]
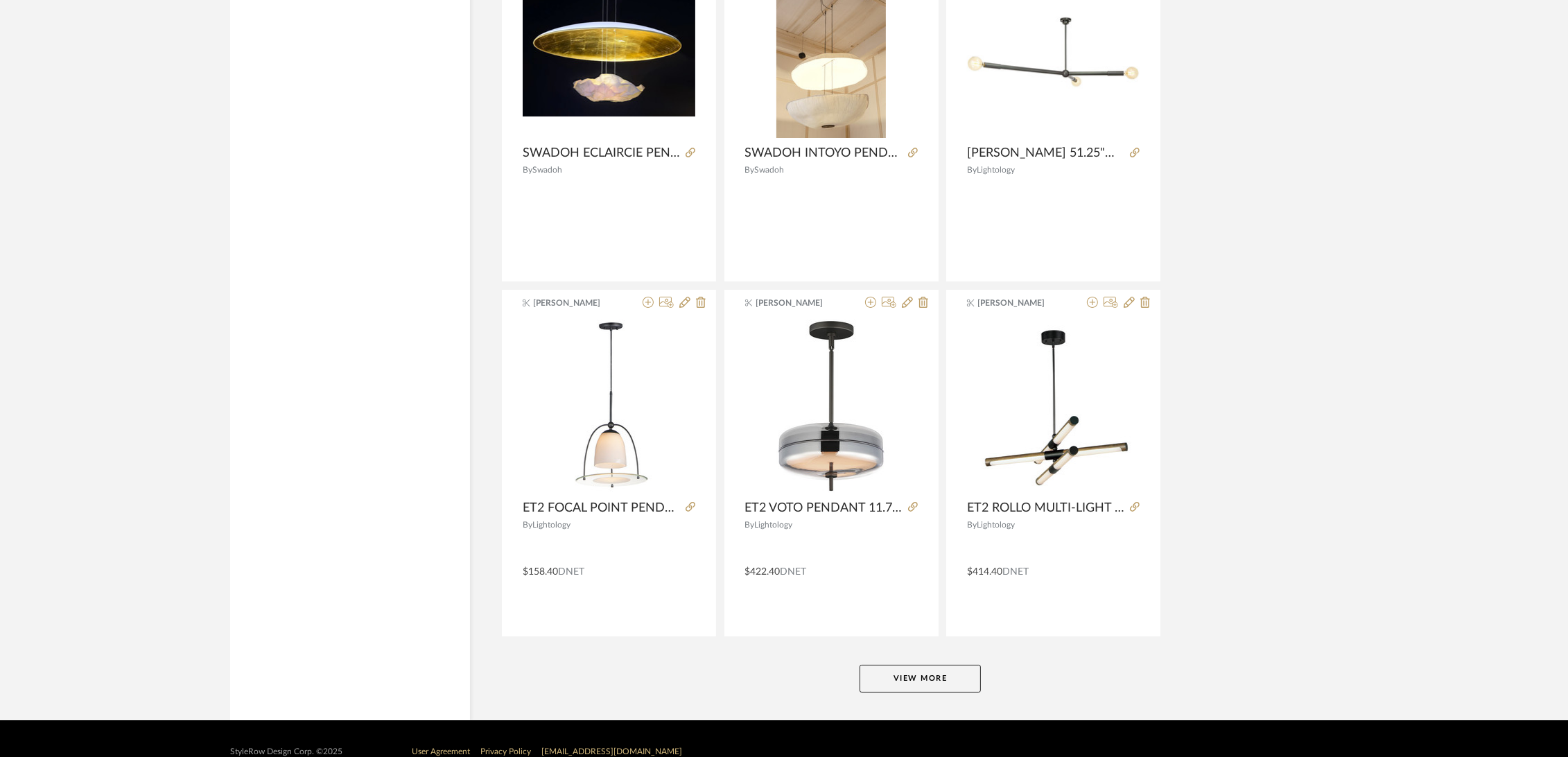
click at [948, 665] on button "View More" at bounding box center [919, 678] width 121 height 27
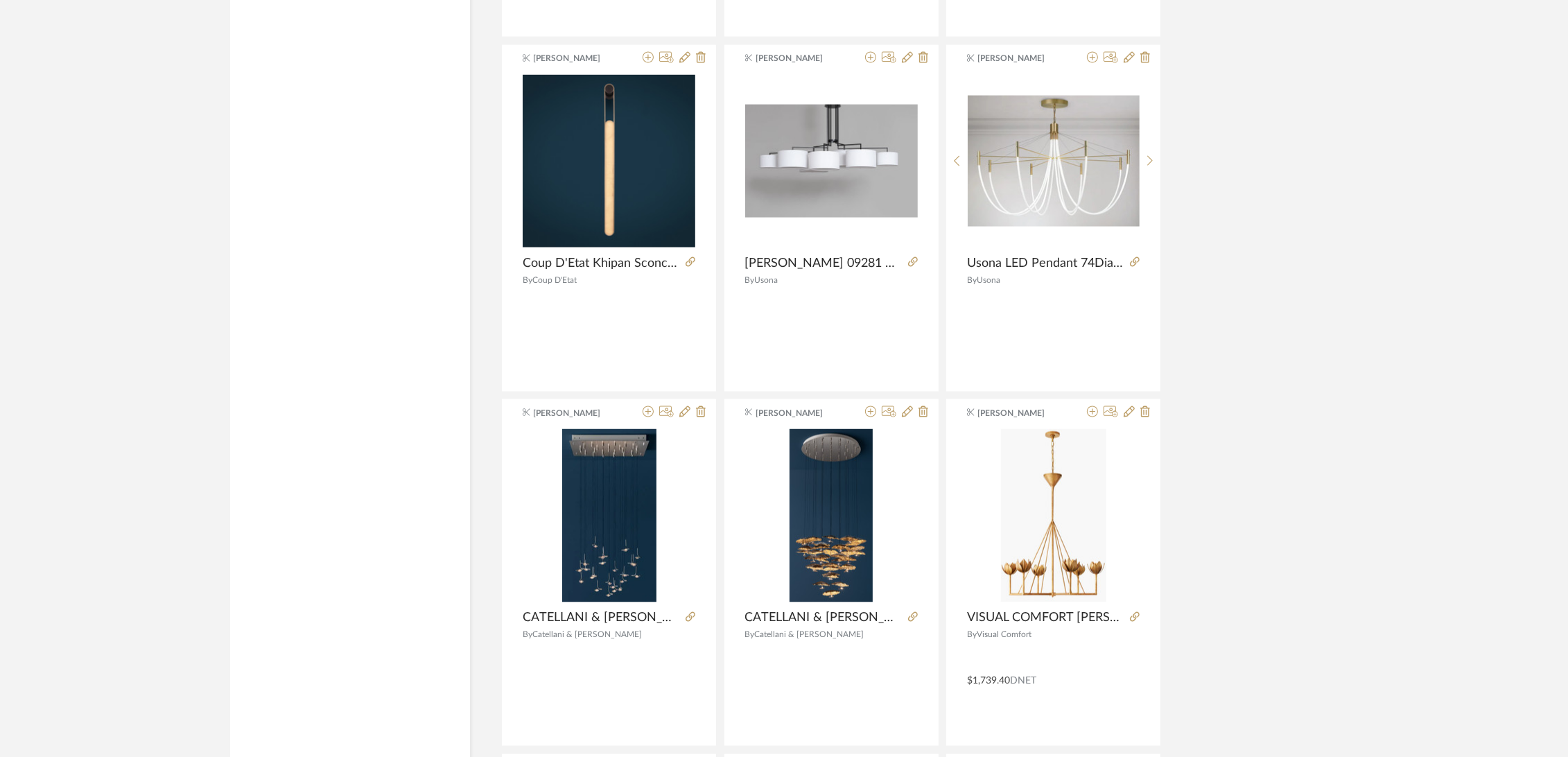
scroll to position [23958, 0]
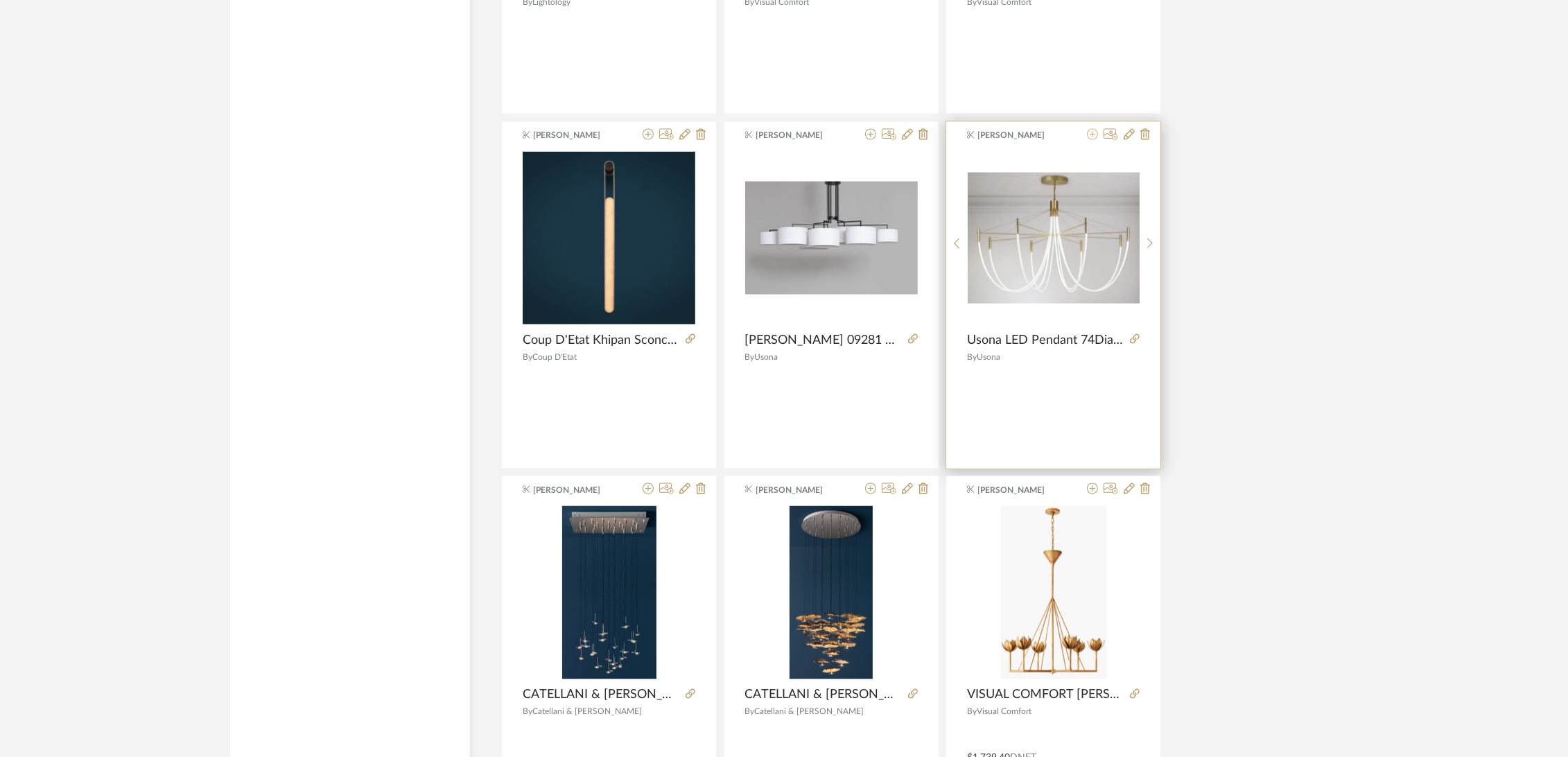
click at [1092, 129] on icon at bounding box center [1092, 134] width 11 height 11
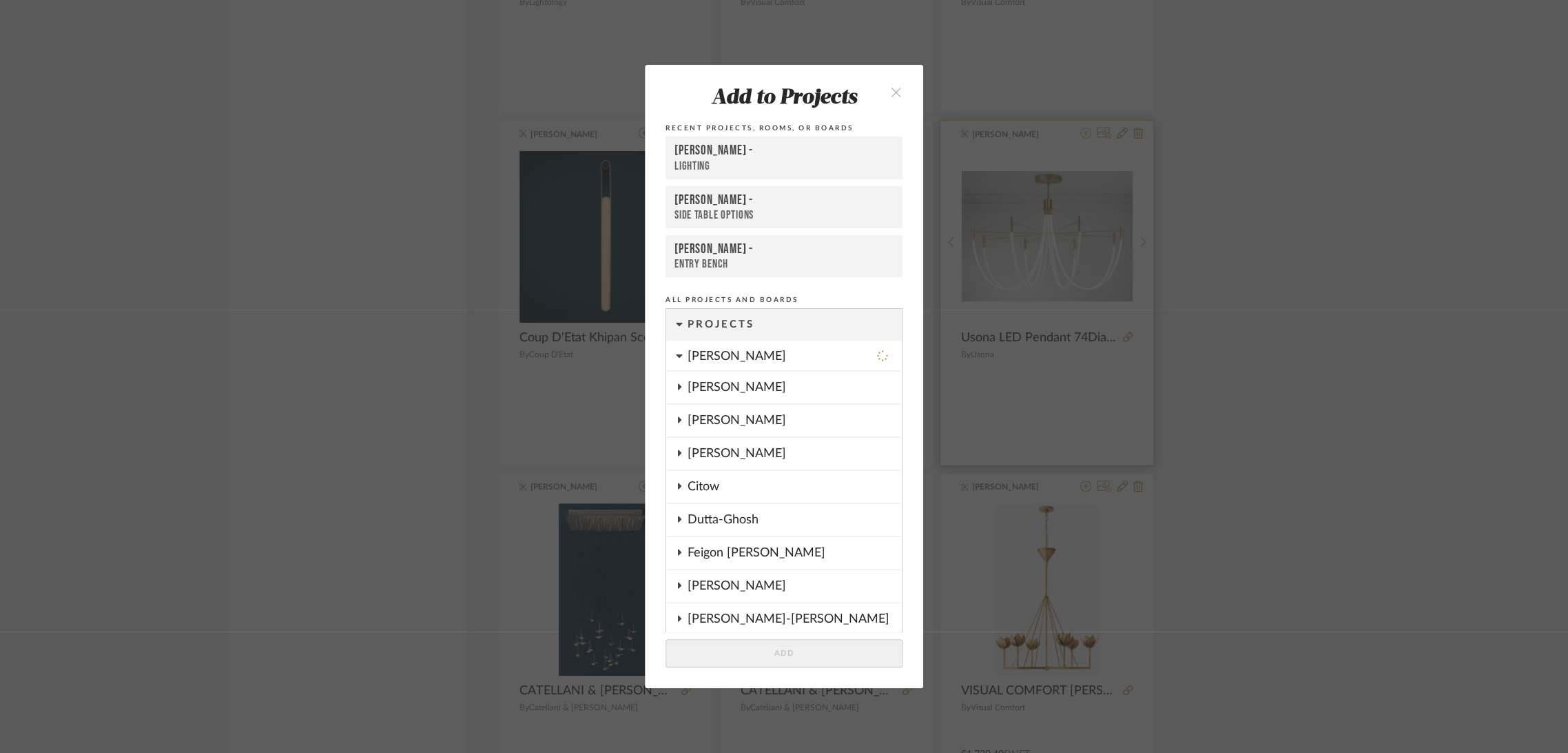
scroll to position [541, 0]
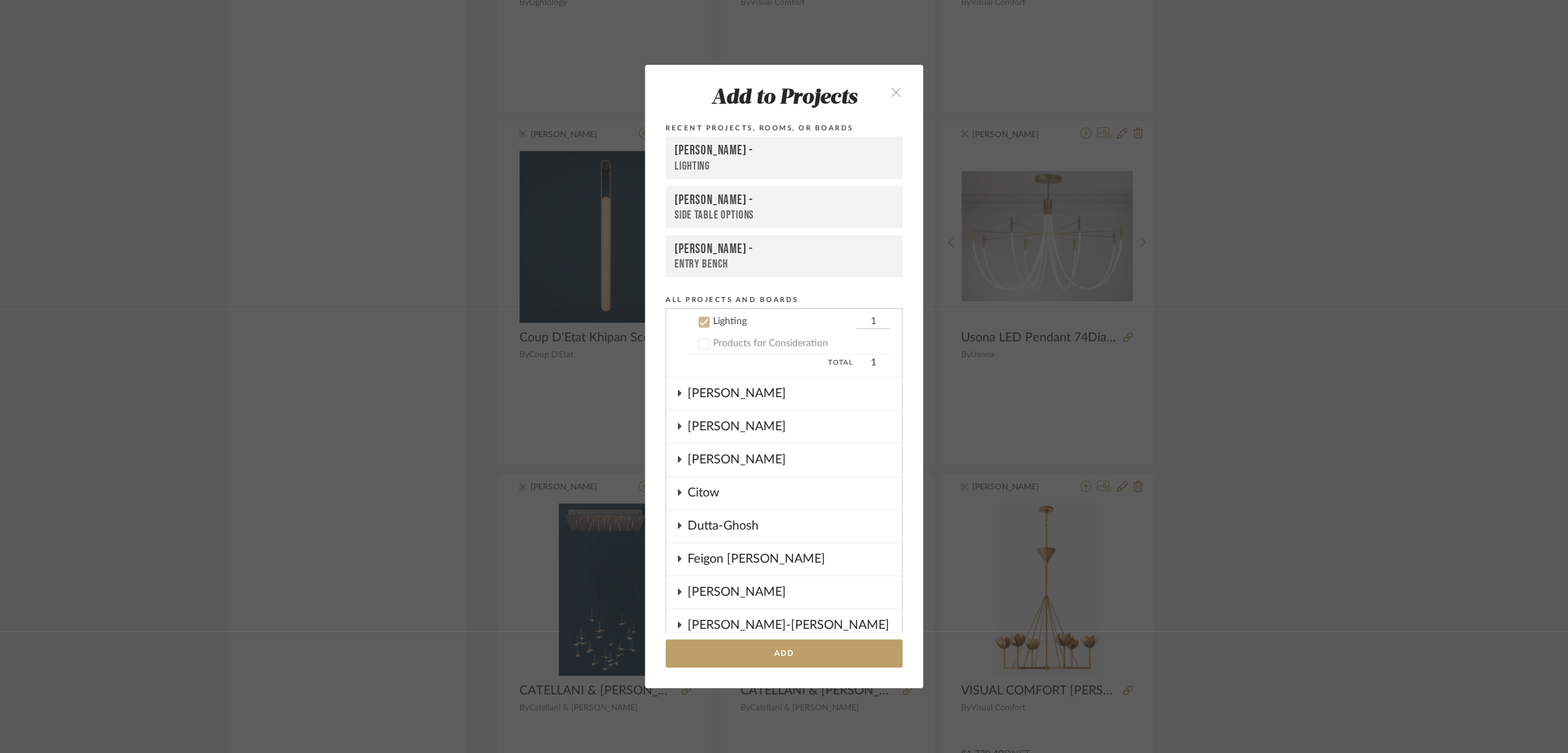
click at [756, 156] on div "[PERSON_NAME] -" at bounding box center [784, 151] width 219 height 17
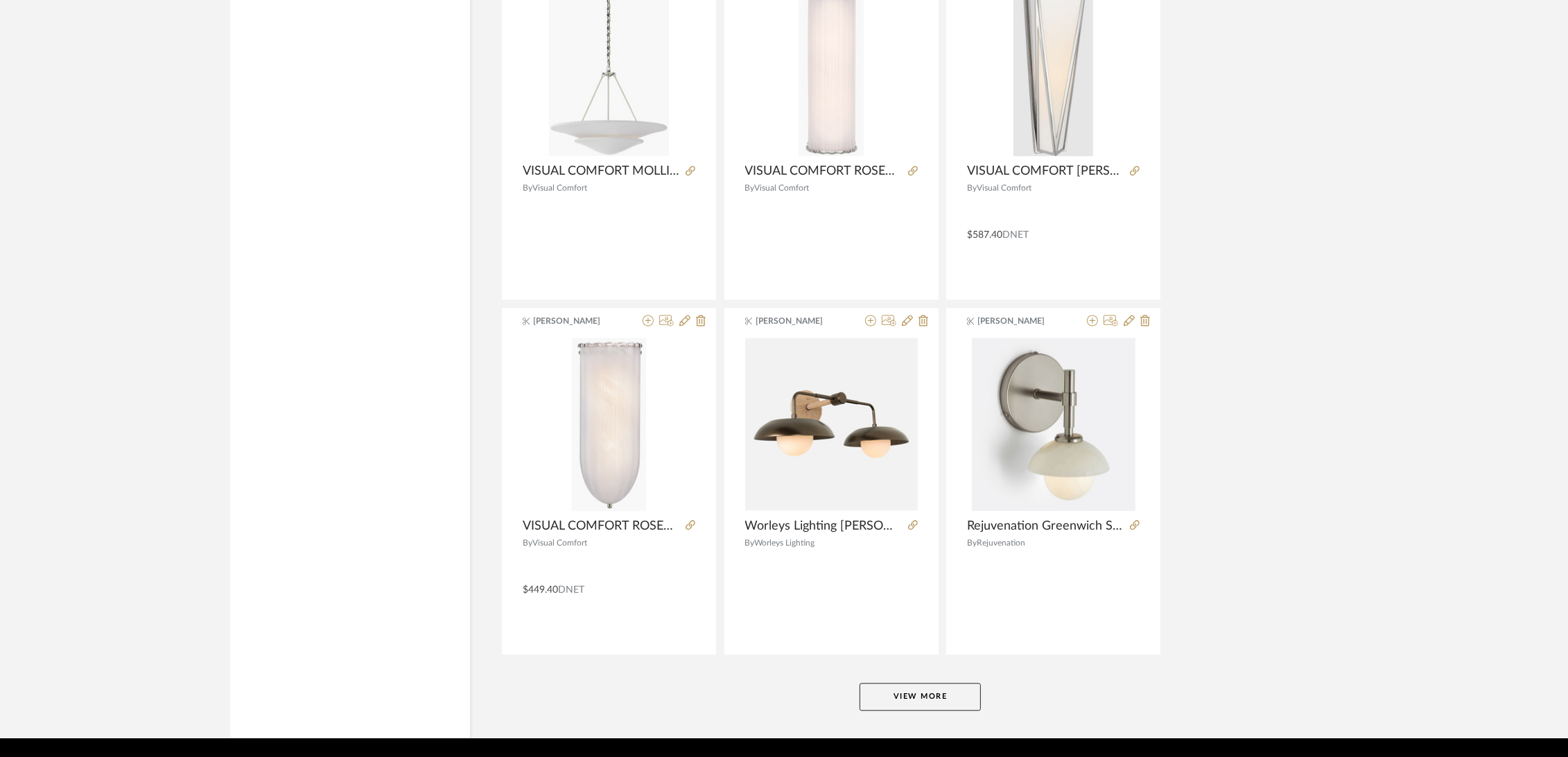
scroll to position [25223, 0]
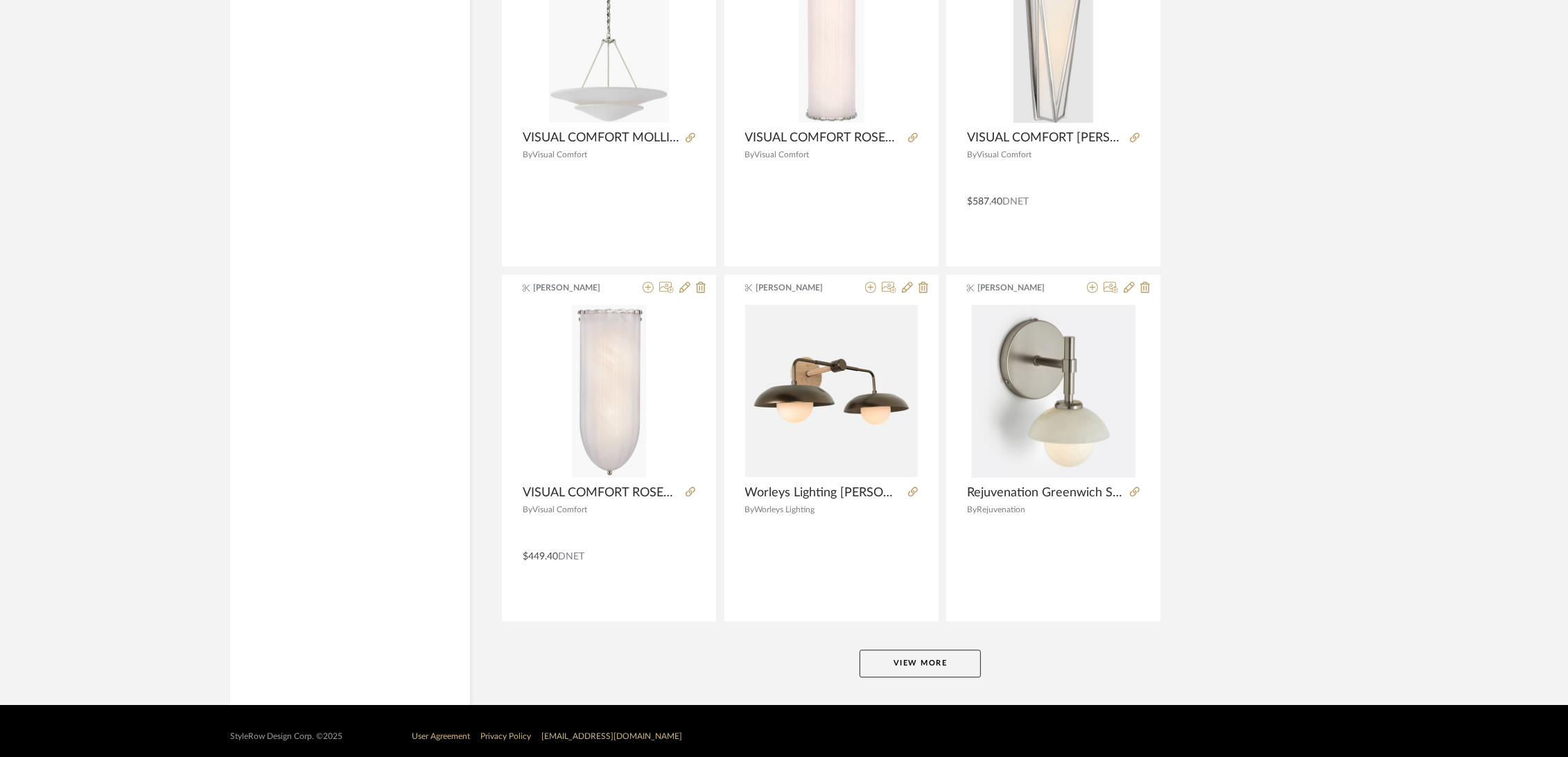
click at [912, 653] on button "View More" at bounding box center [919, 663] width 121 height 27
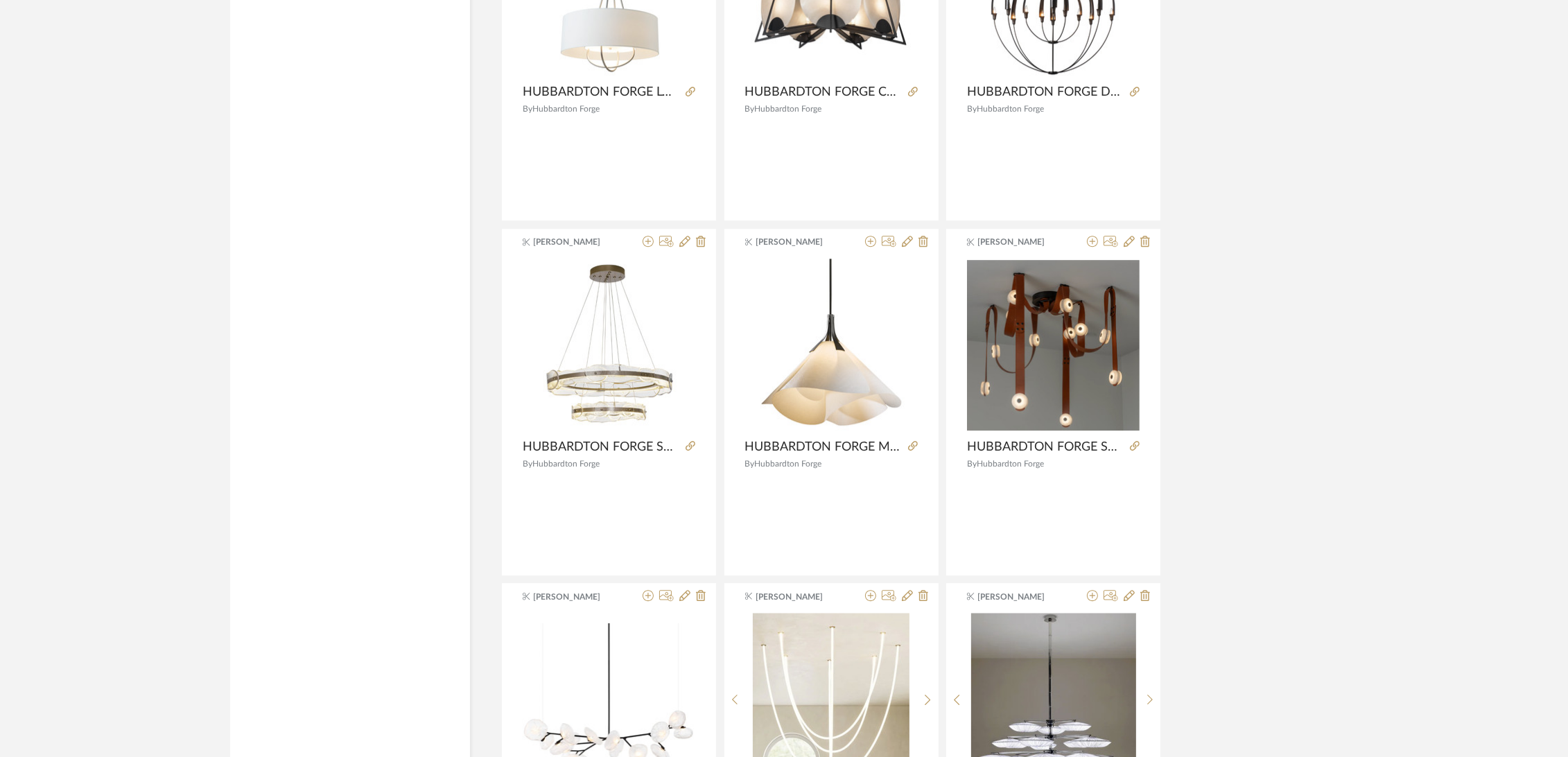
scroll to position [26918, 0]
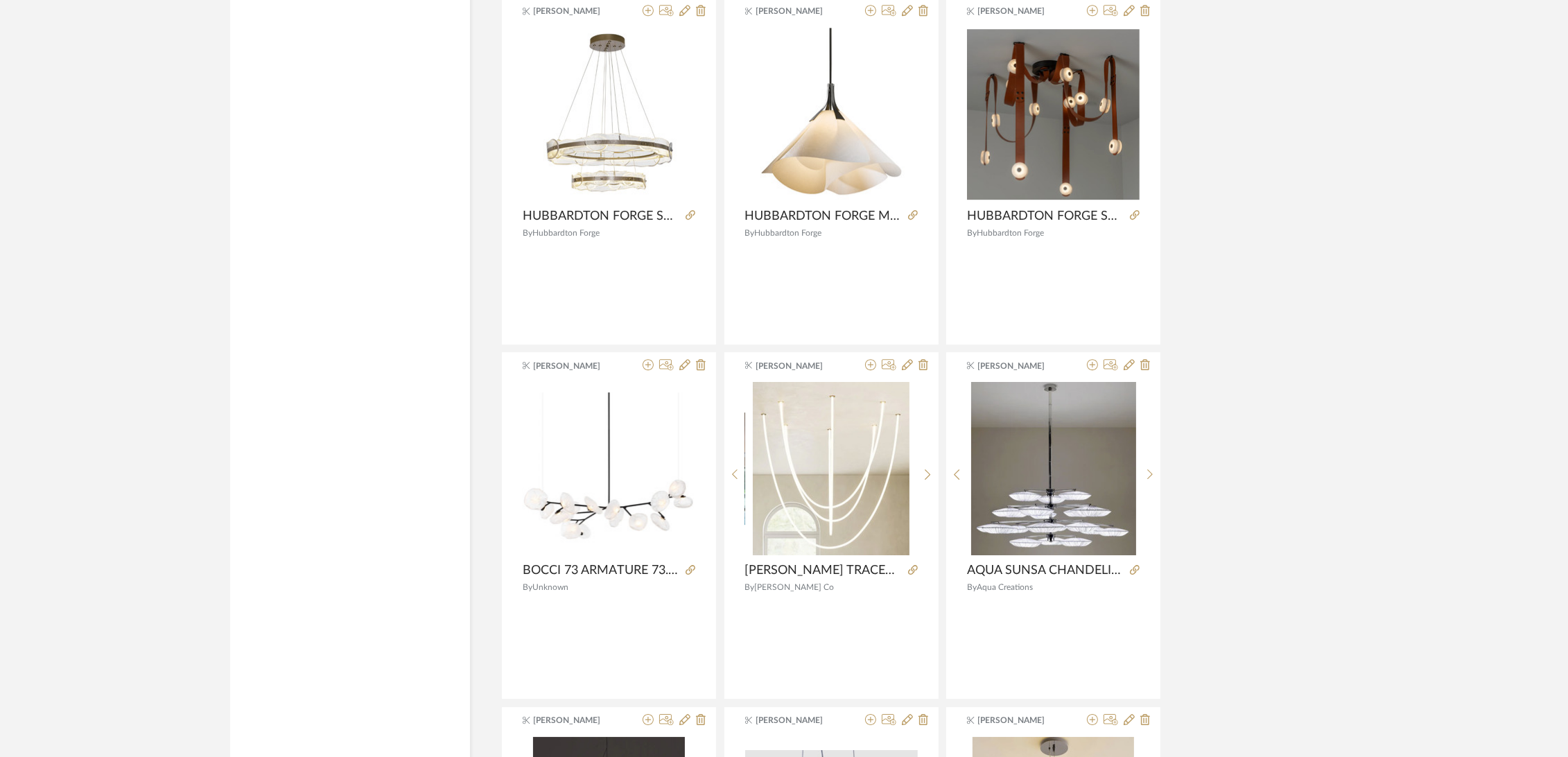
drag, startPoint x: 527, startPoint y: 313, endPoint x: 493, endPoint y: 314, distance: 34.0
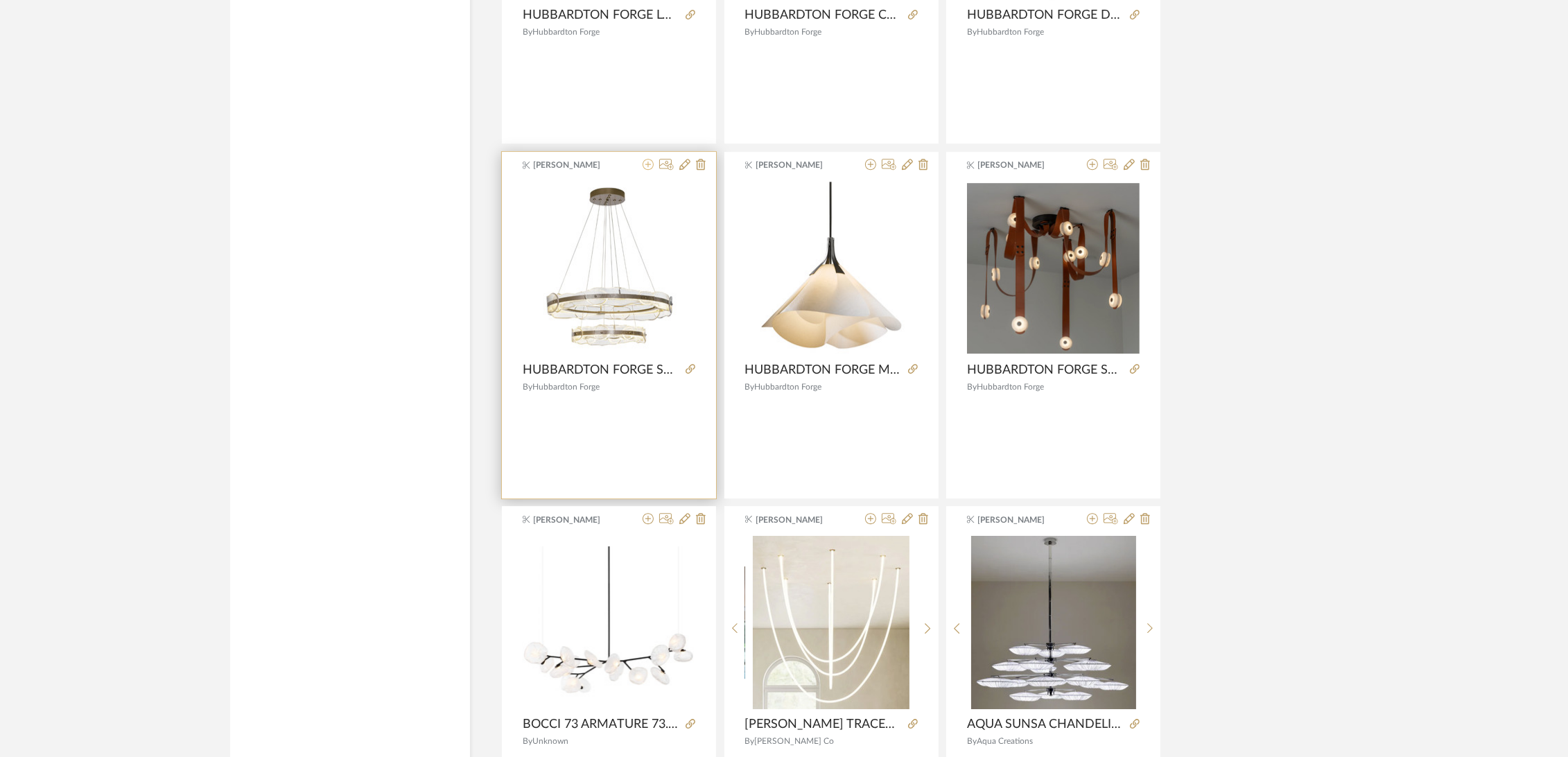
click at [646, 159] on icon at bounding box center [648, 164] width 11 height 11
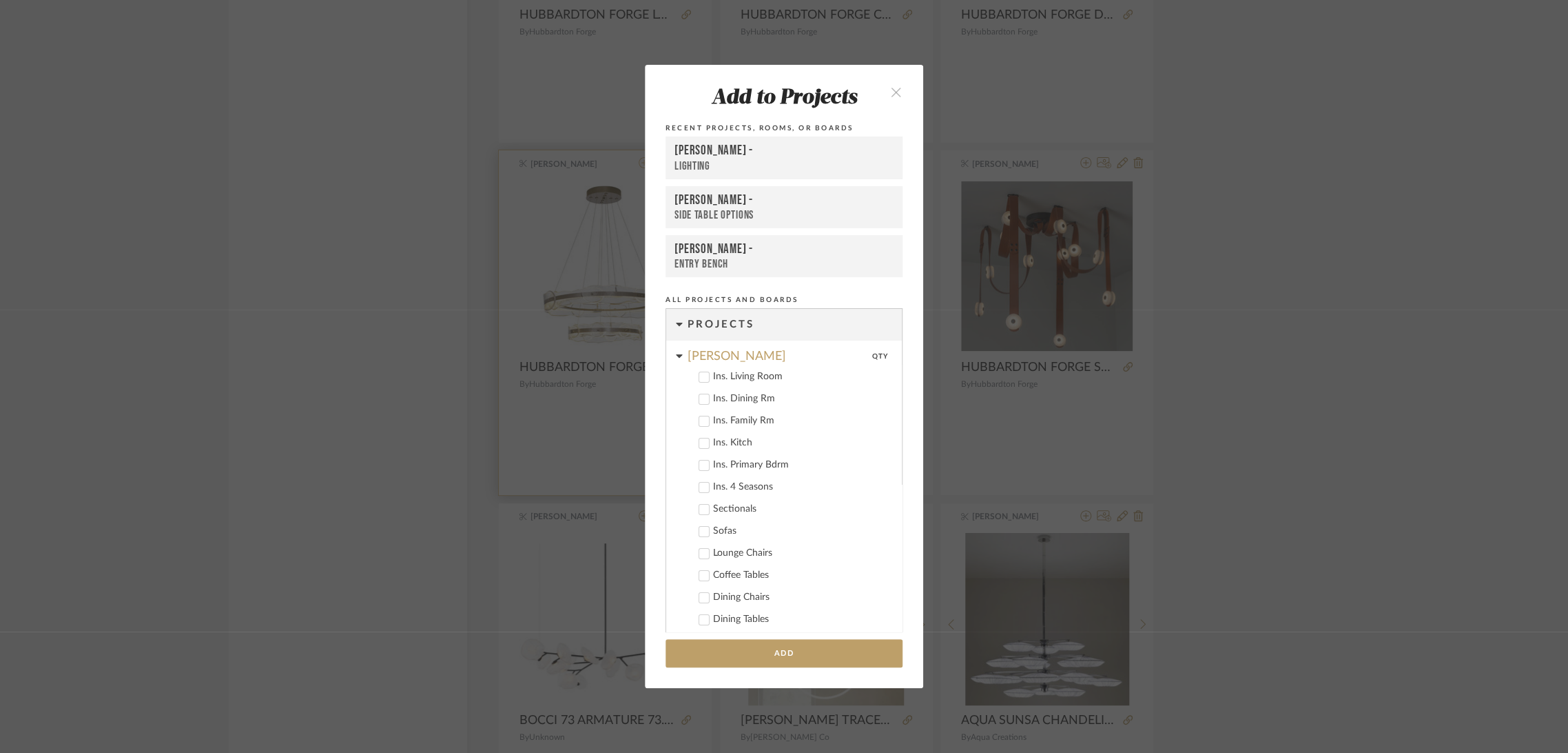
scroll to position [541, 0]
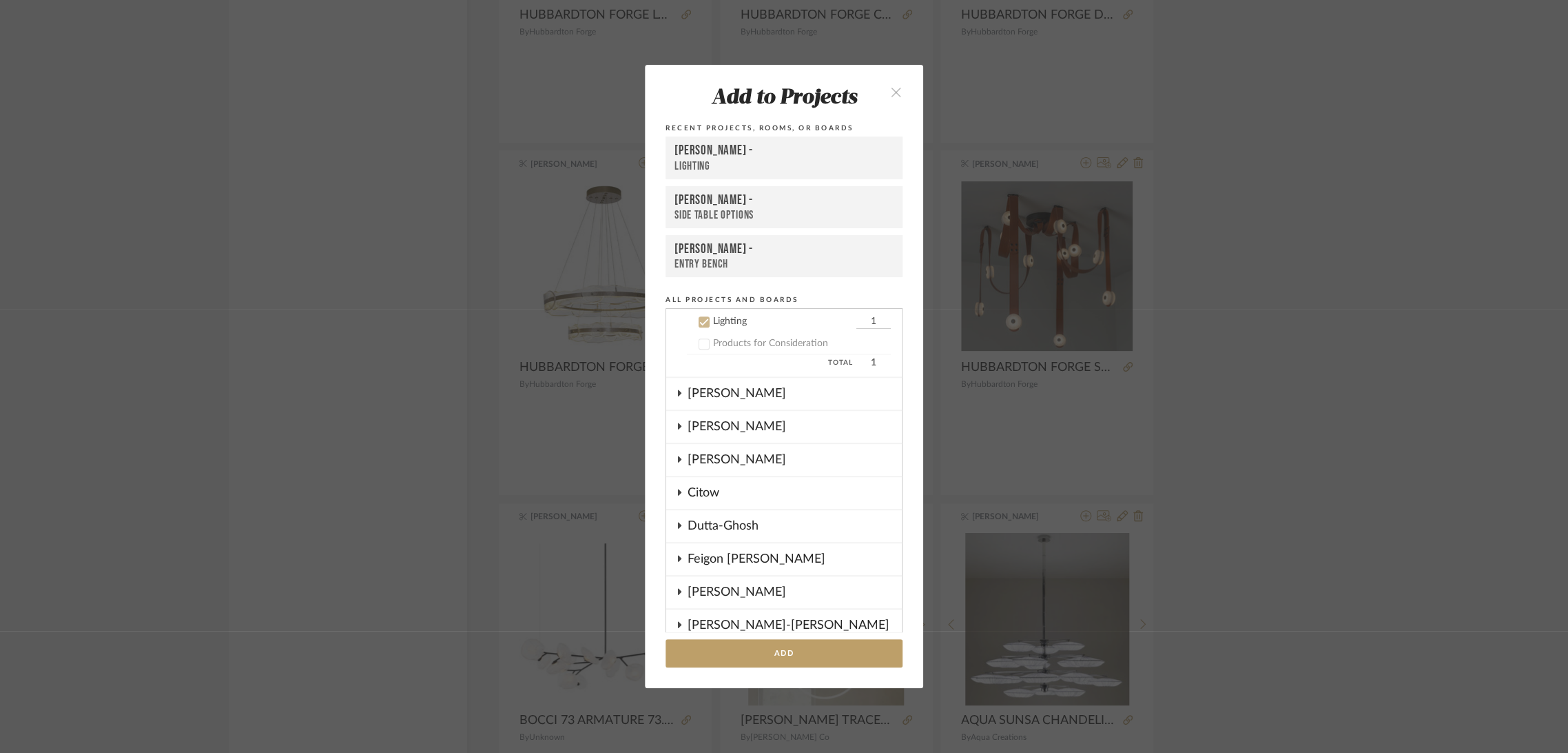
click at [763, 148] on div "[PERSON_NAME] -" at bounding box center [784, 151] width 219 height 17
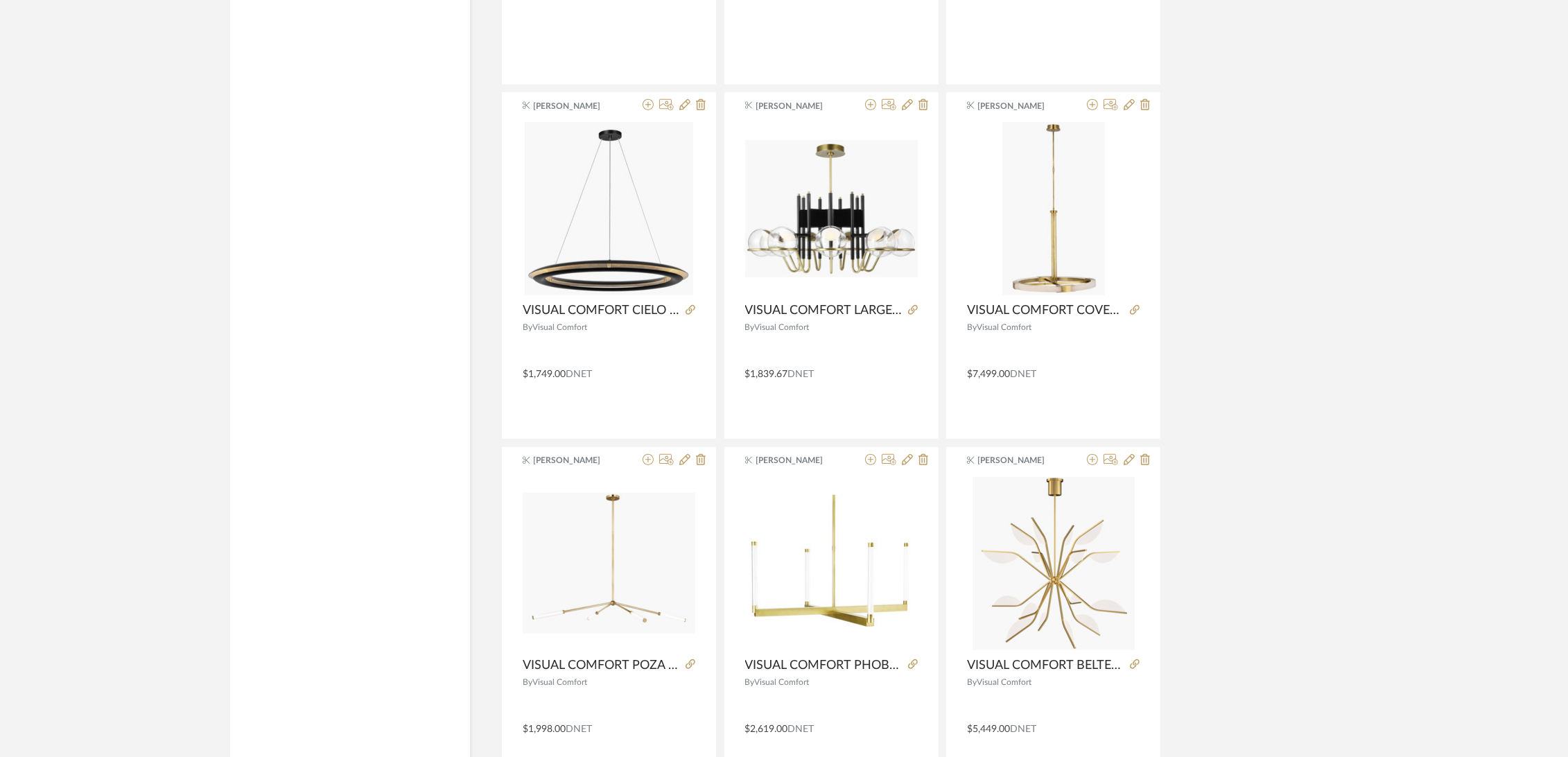
scroll to position [29476, 0]
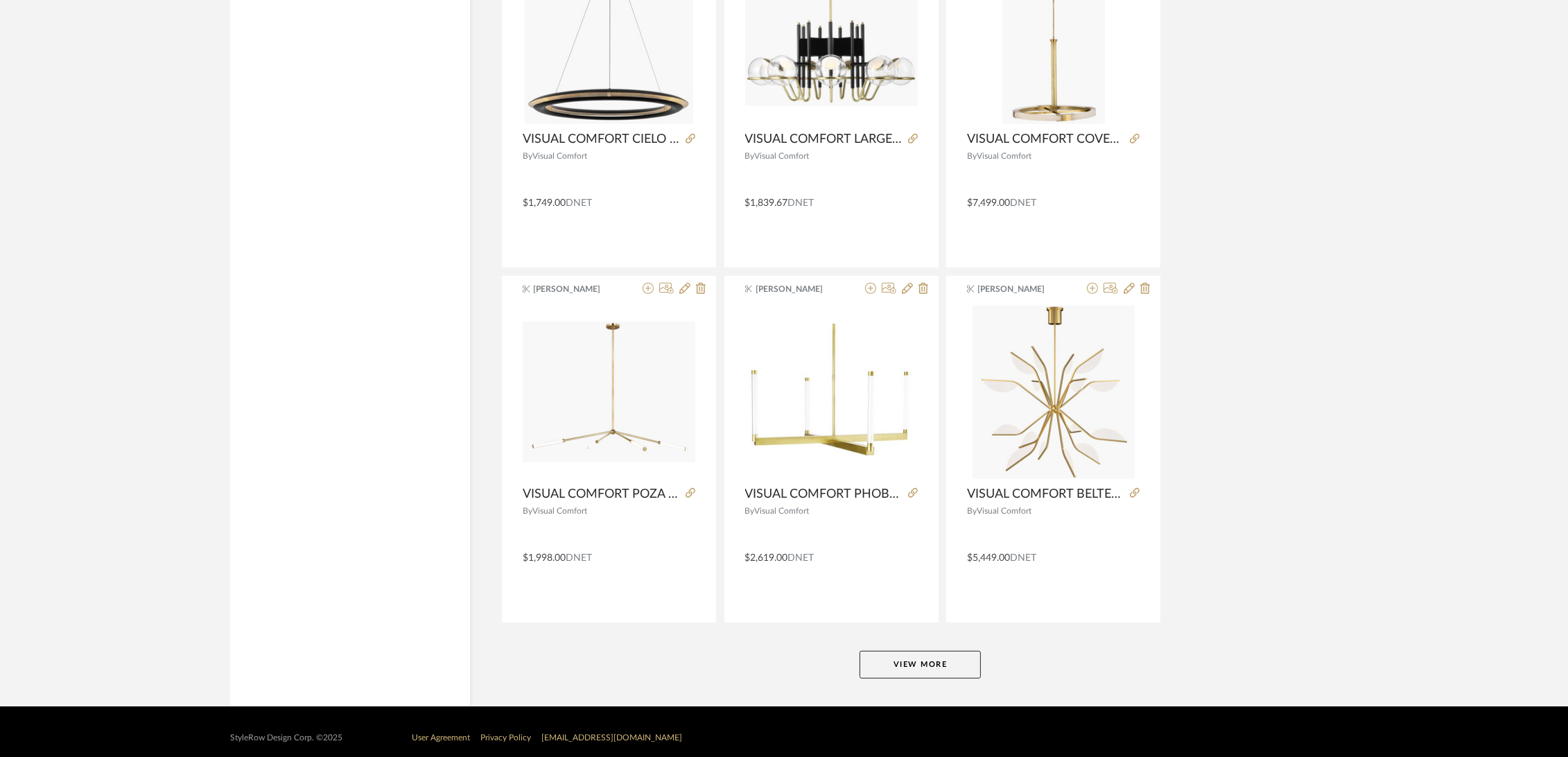
click at [905, 654] on button "View More" at bounding box center [919, 665] width 121 height 27
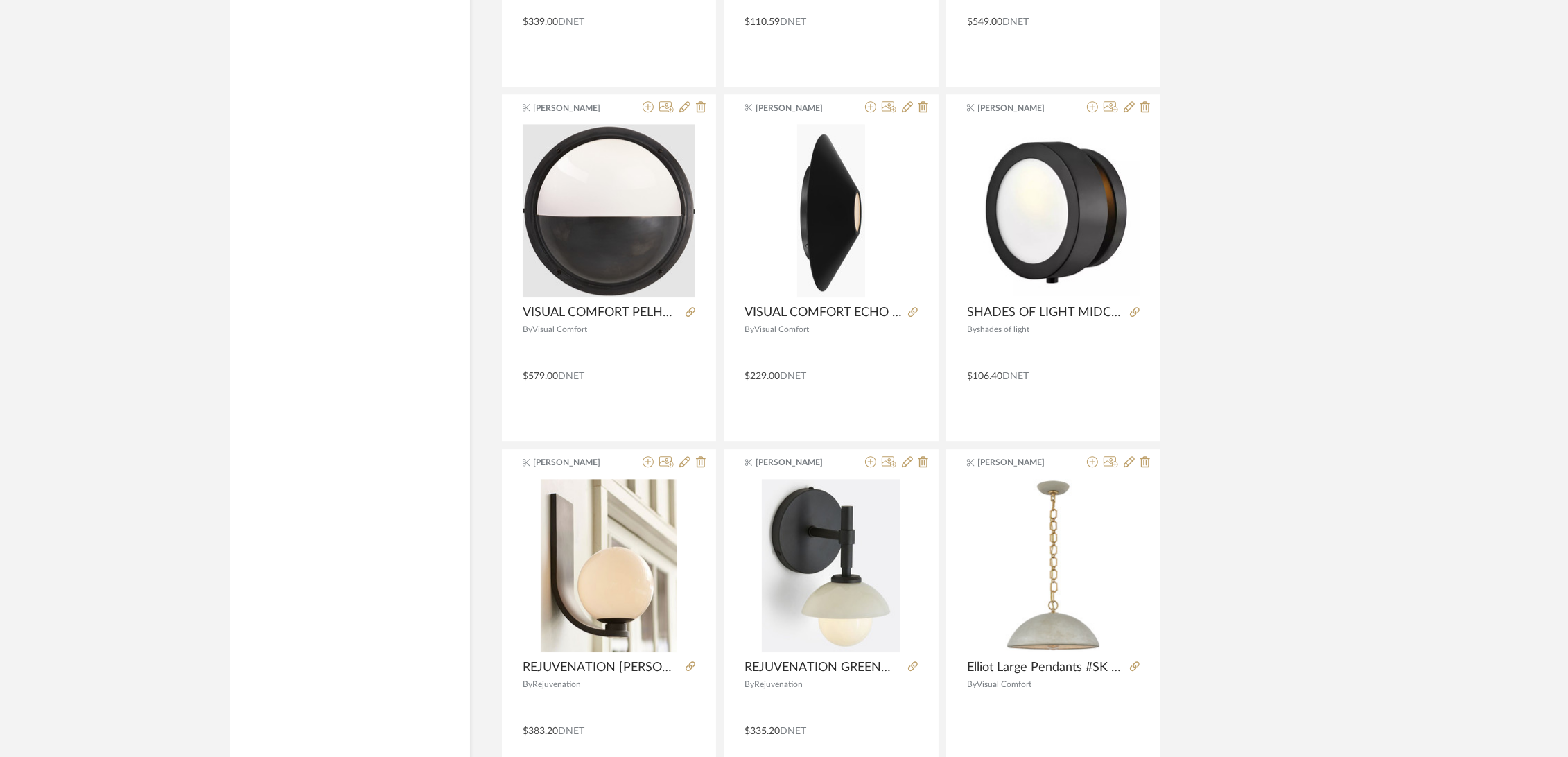
scroll to position [33729, 0]
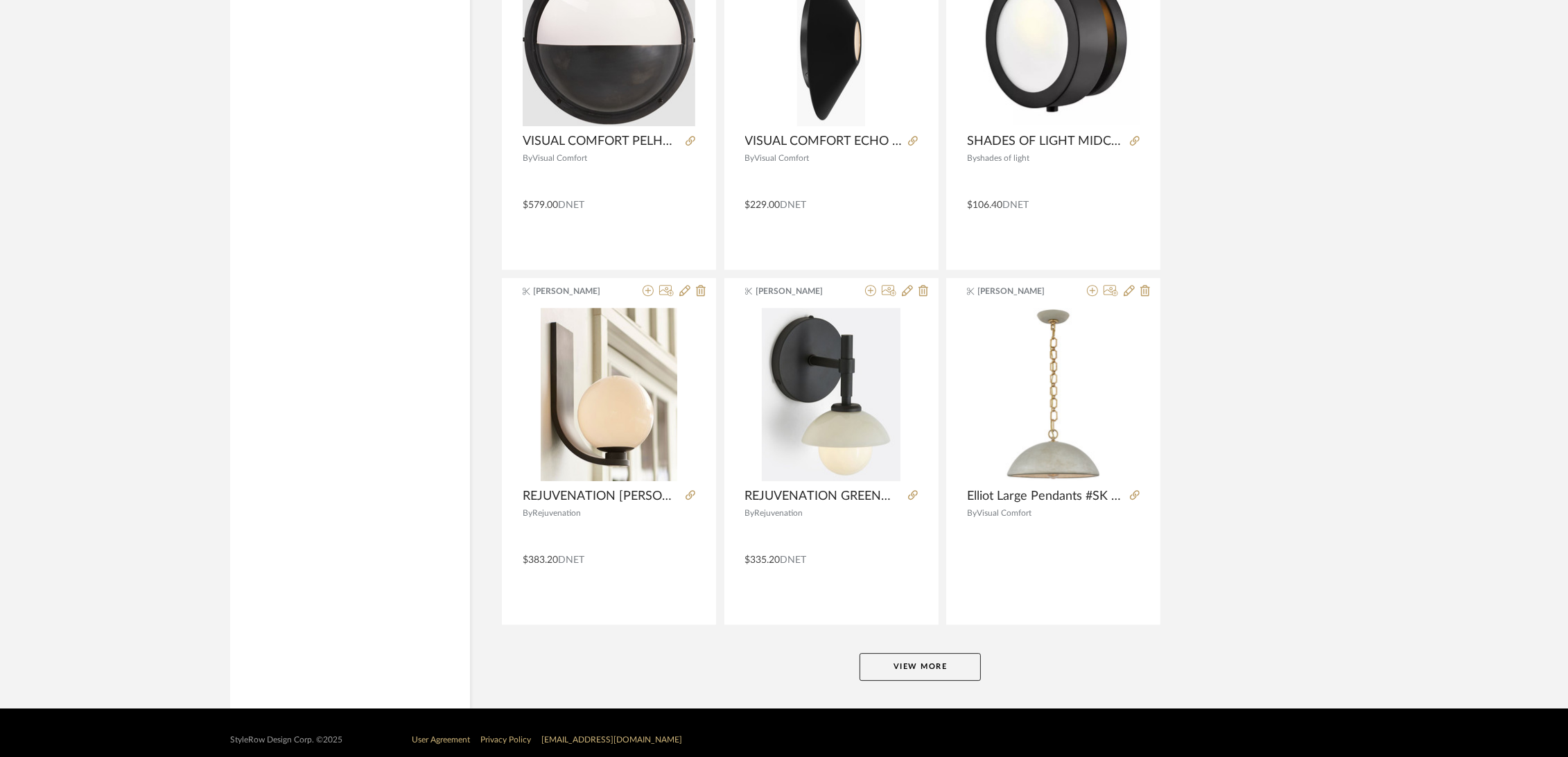
drag, startPoint x: 906, startPoint y: 665, endPoint x: 909, endPoint y: 658, distance: 7.6
click at [907, 660] on button "View More" at bounding box center [919, 666] width 121 height 27
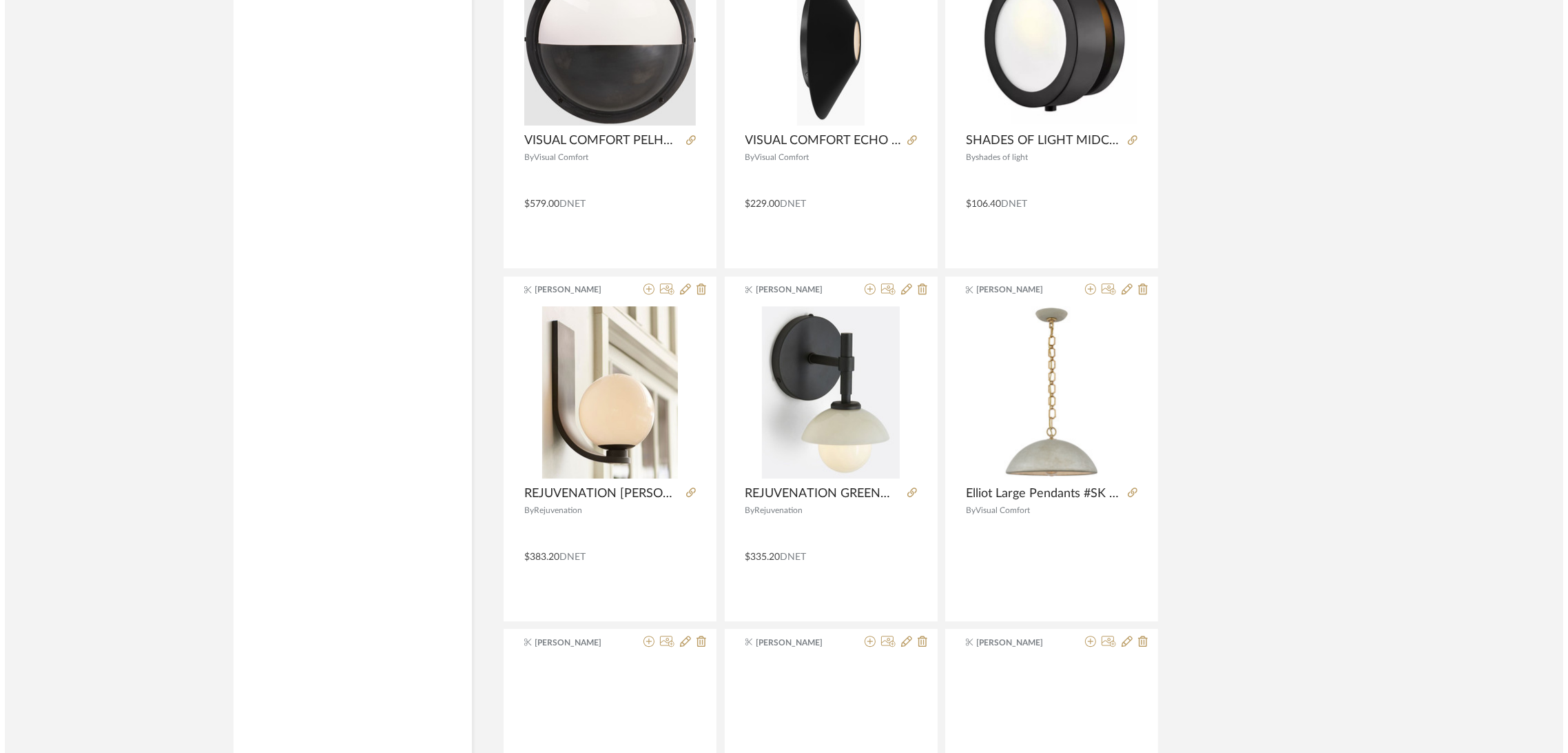
scroll to position [0, 0]
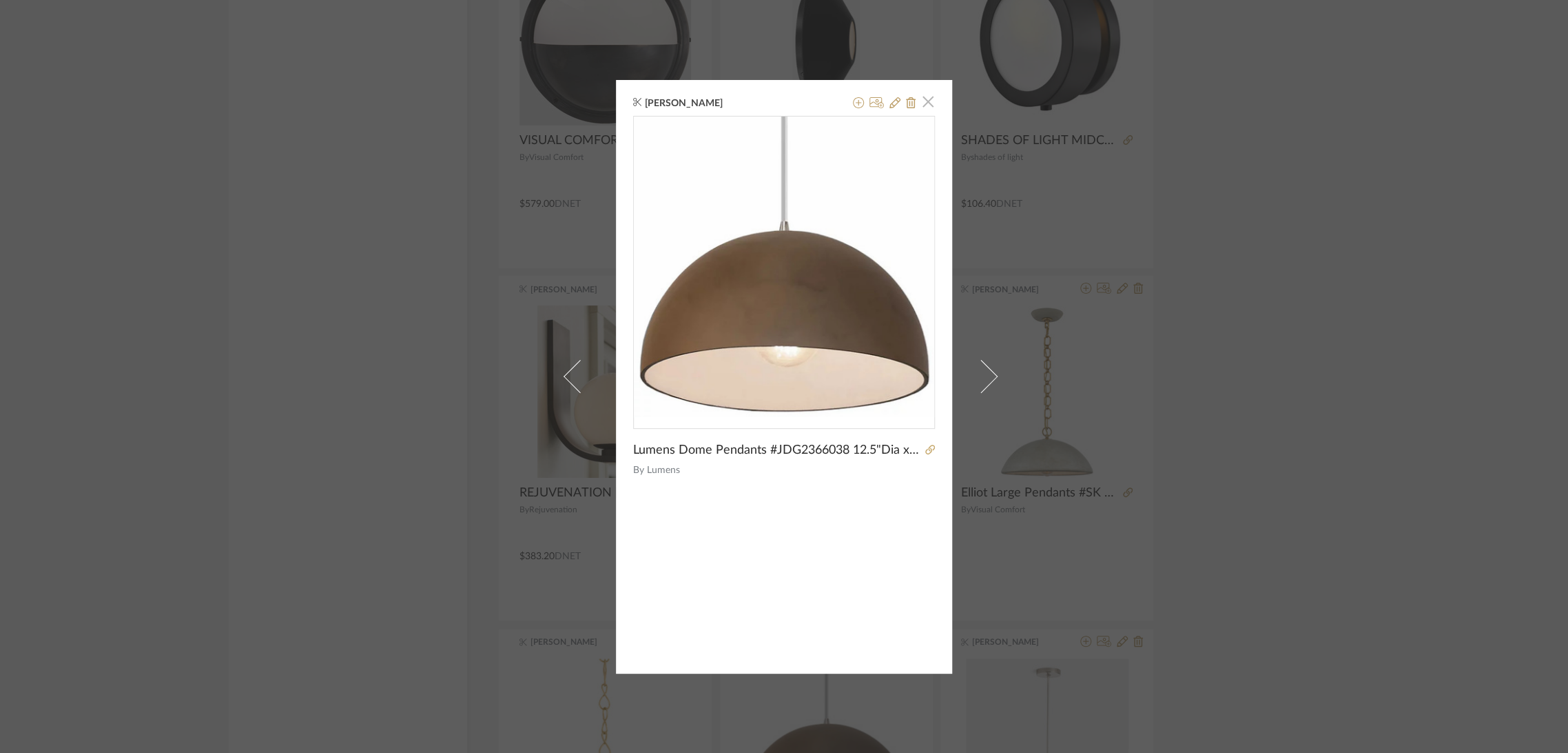
click at [921, 101] on span "button" at bounding box center [928, 102] width 27 height 27
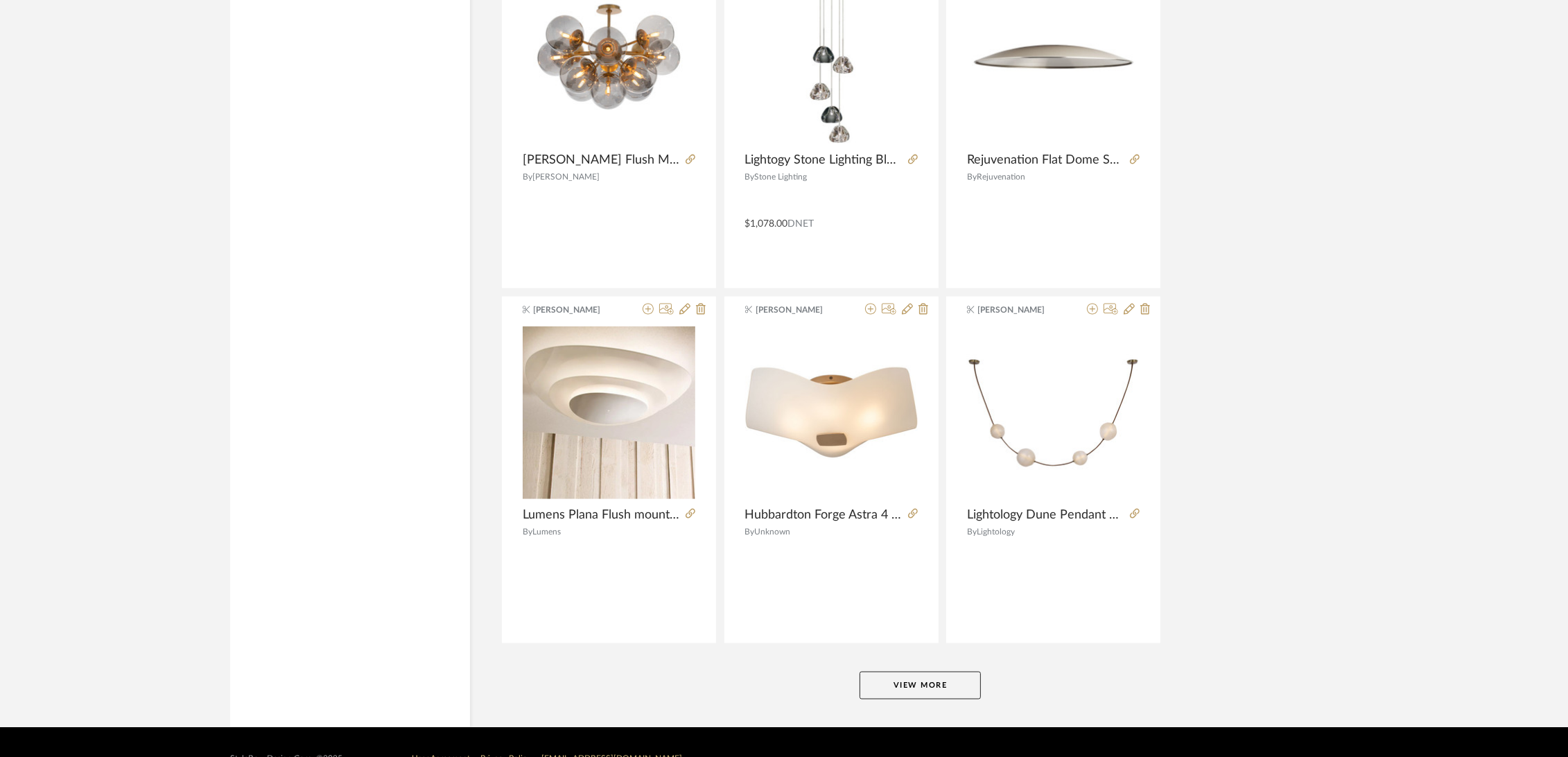
scroll to position [37981, 0]
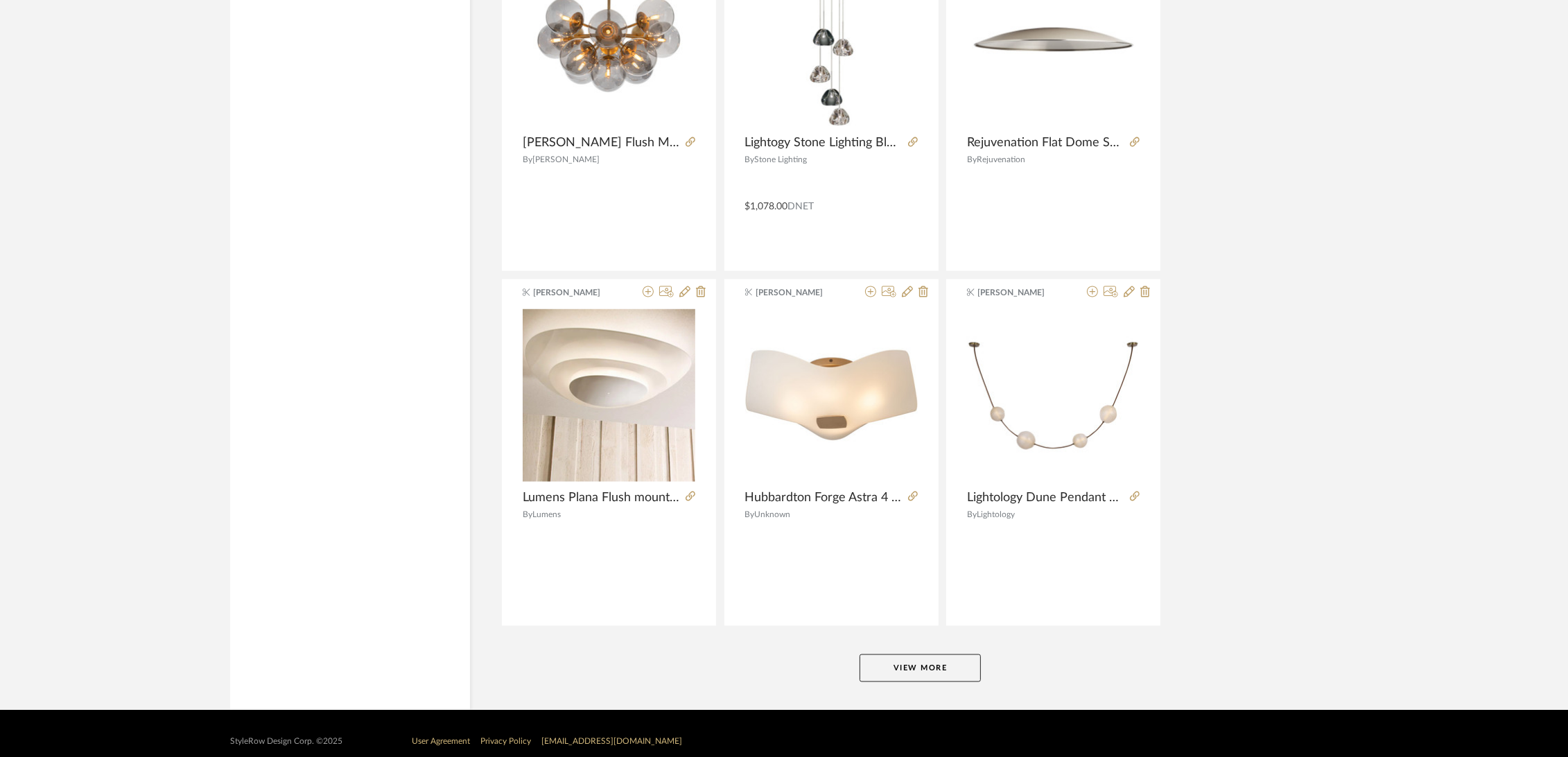
click at [915, 654] on button "View More" at bounding box center [919, 668] width 121 height 27
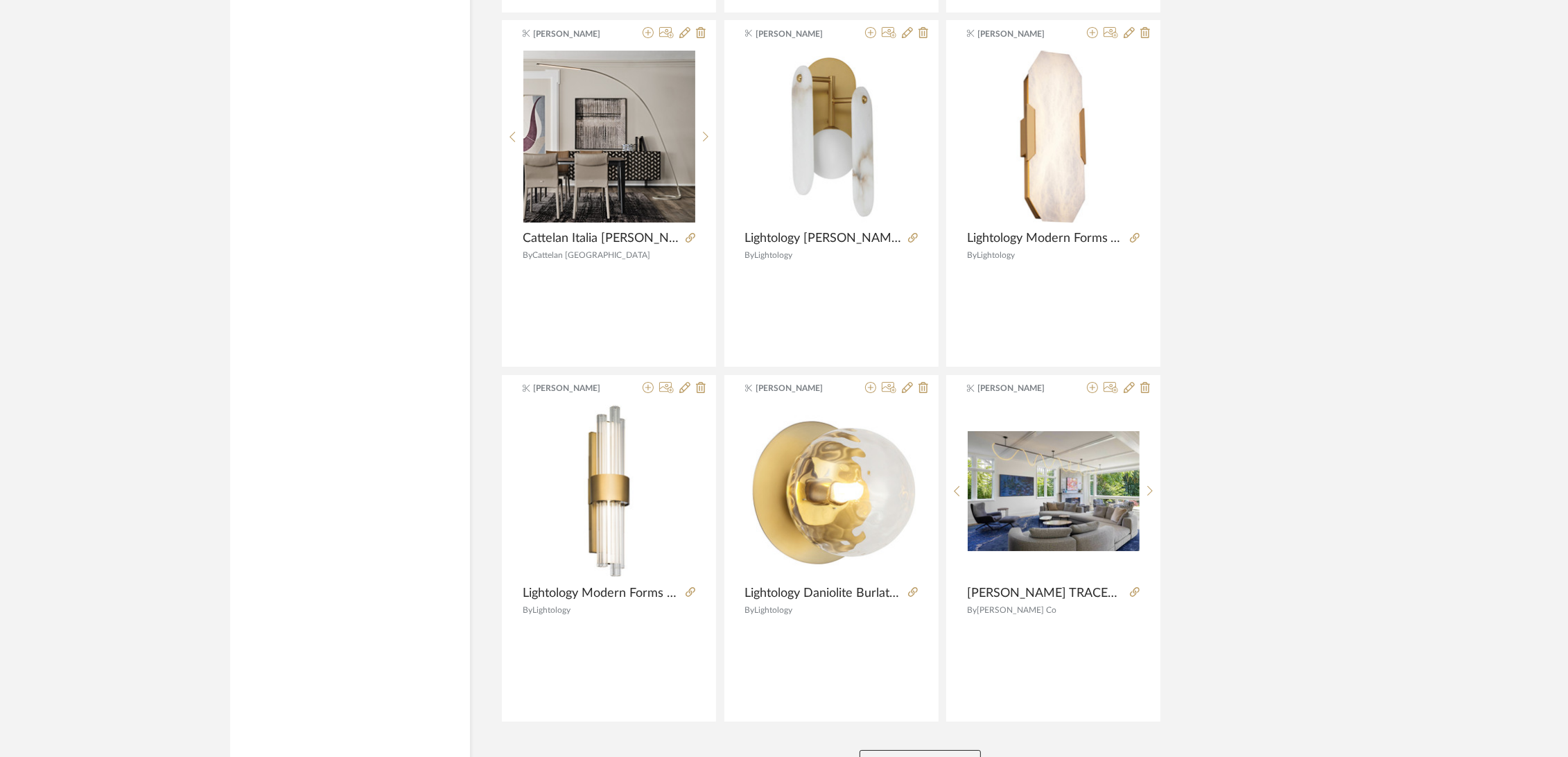
scroll to position [42233, 0]
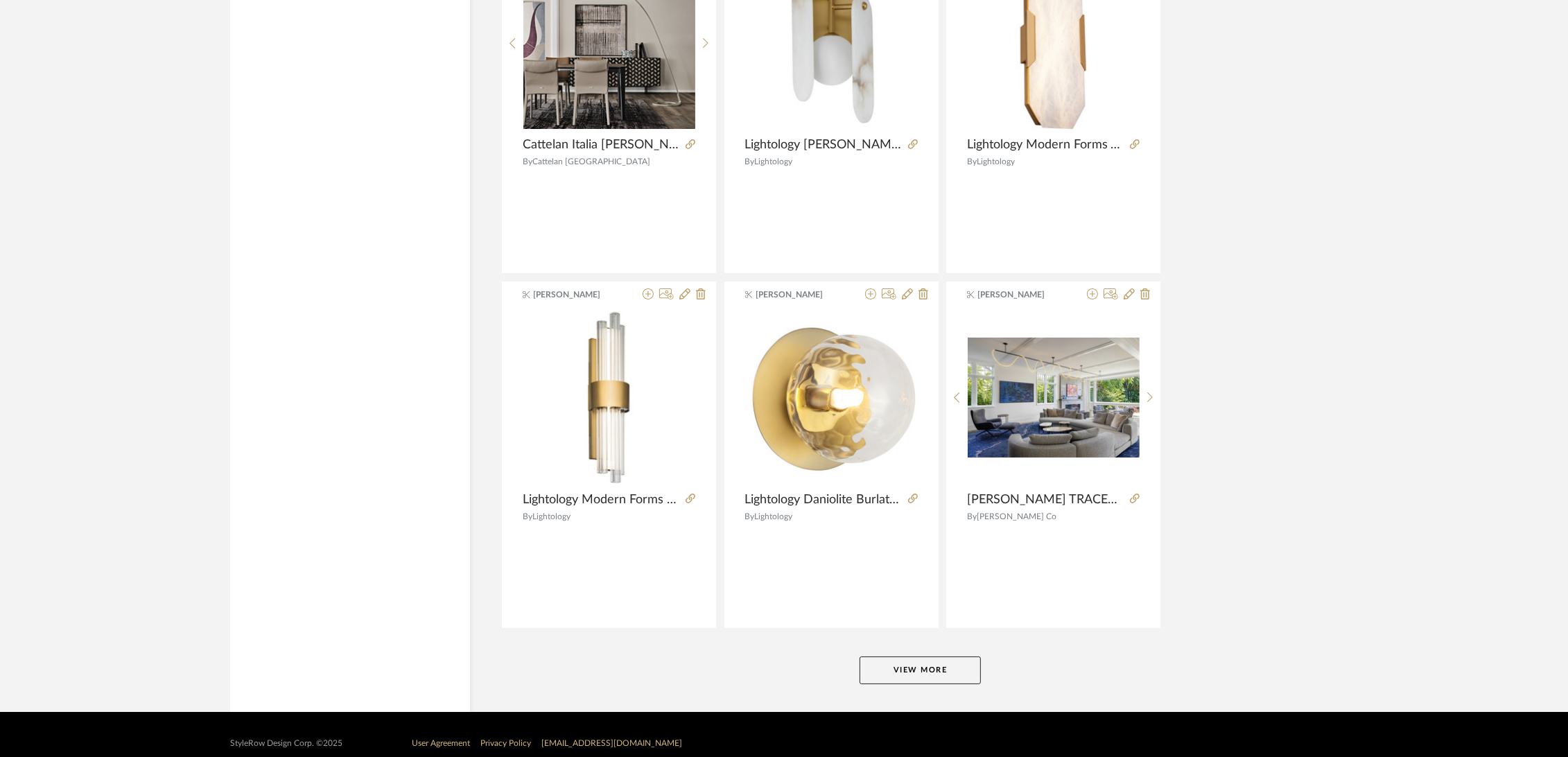
click at [902, 656] on button "View More" at bounding box center [919, 670] width 121 height 27
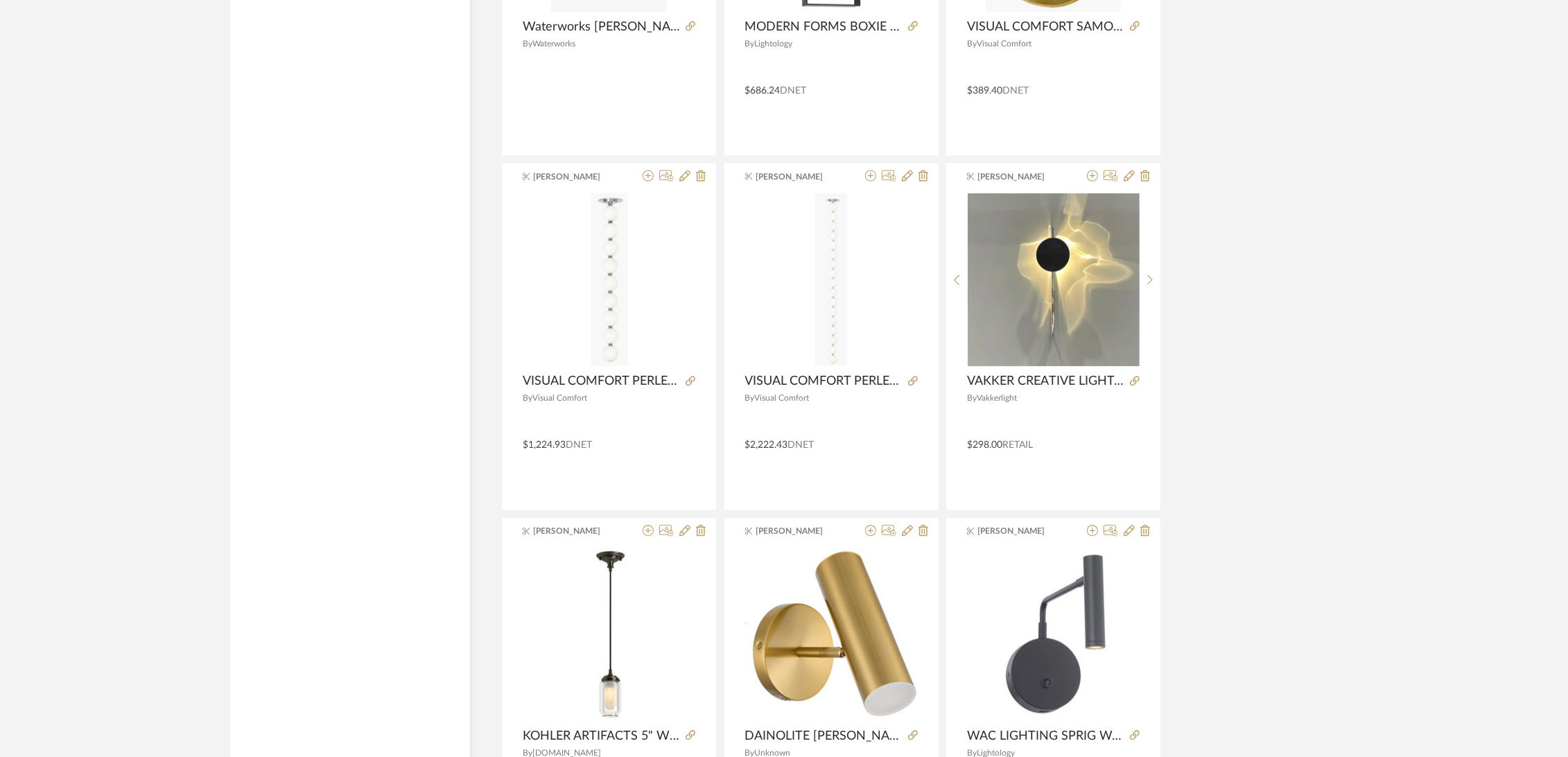
scroll to position [46486, 0]
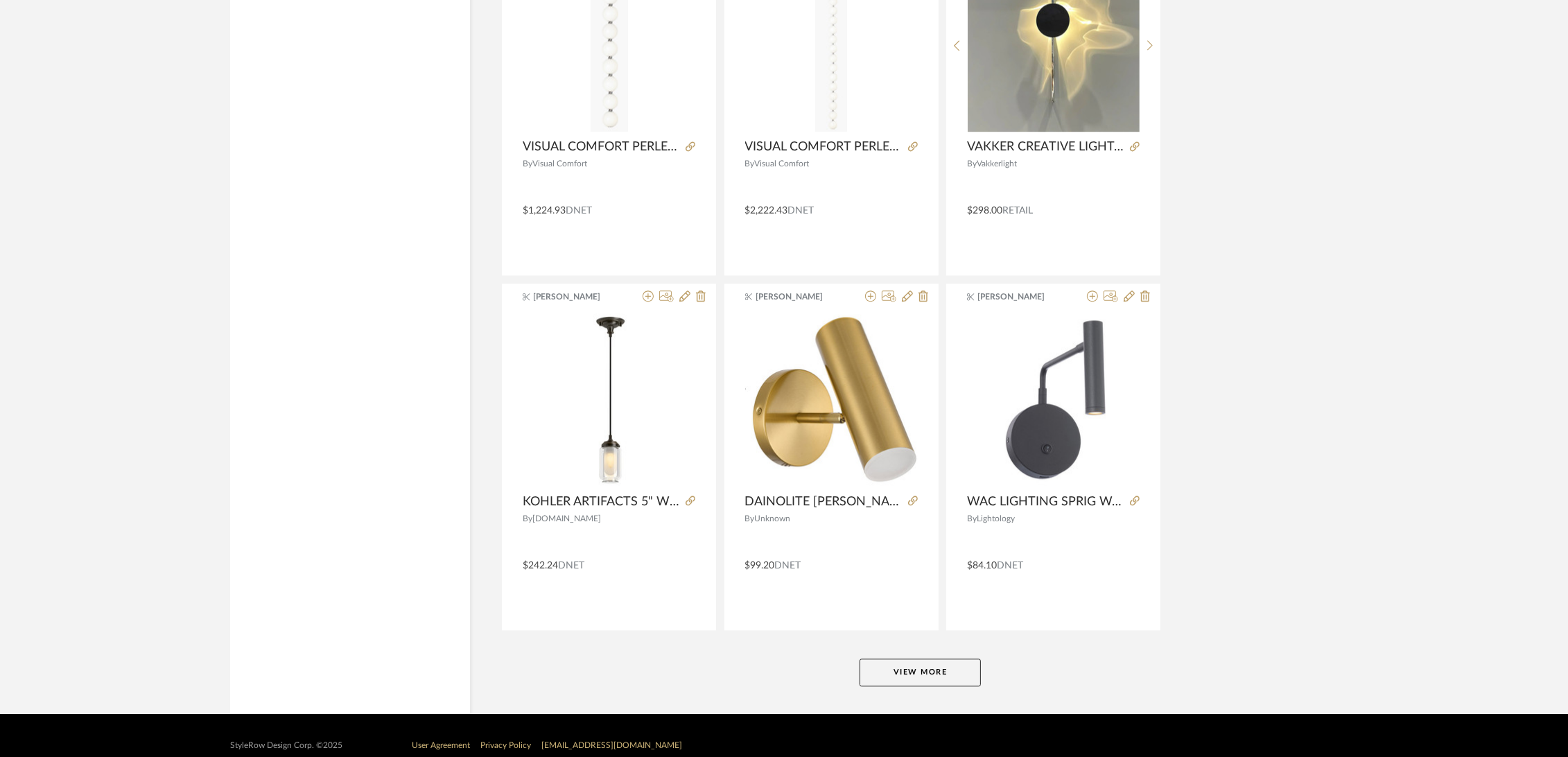
click at [927, 659] on button "View More" at bounding box center [919, 672] width 121 height 27
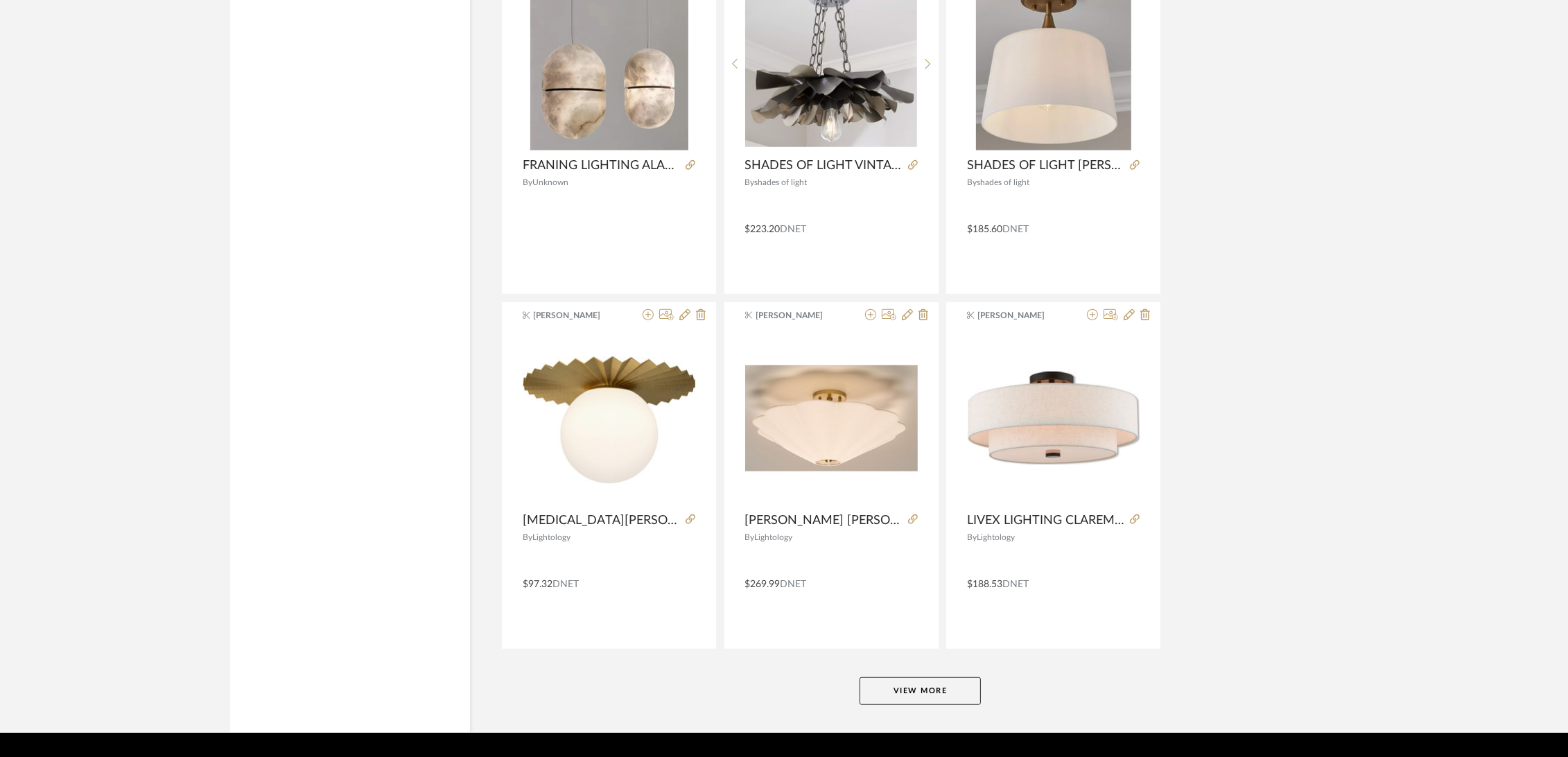
scroll to position [50738, 0]
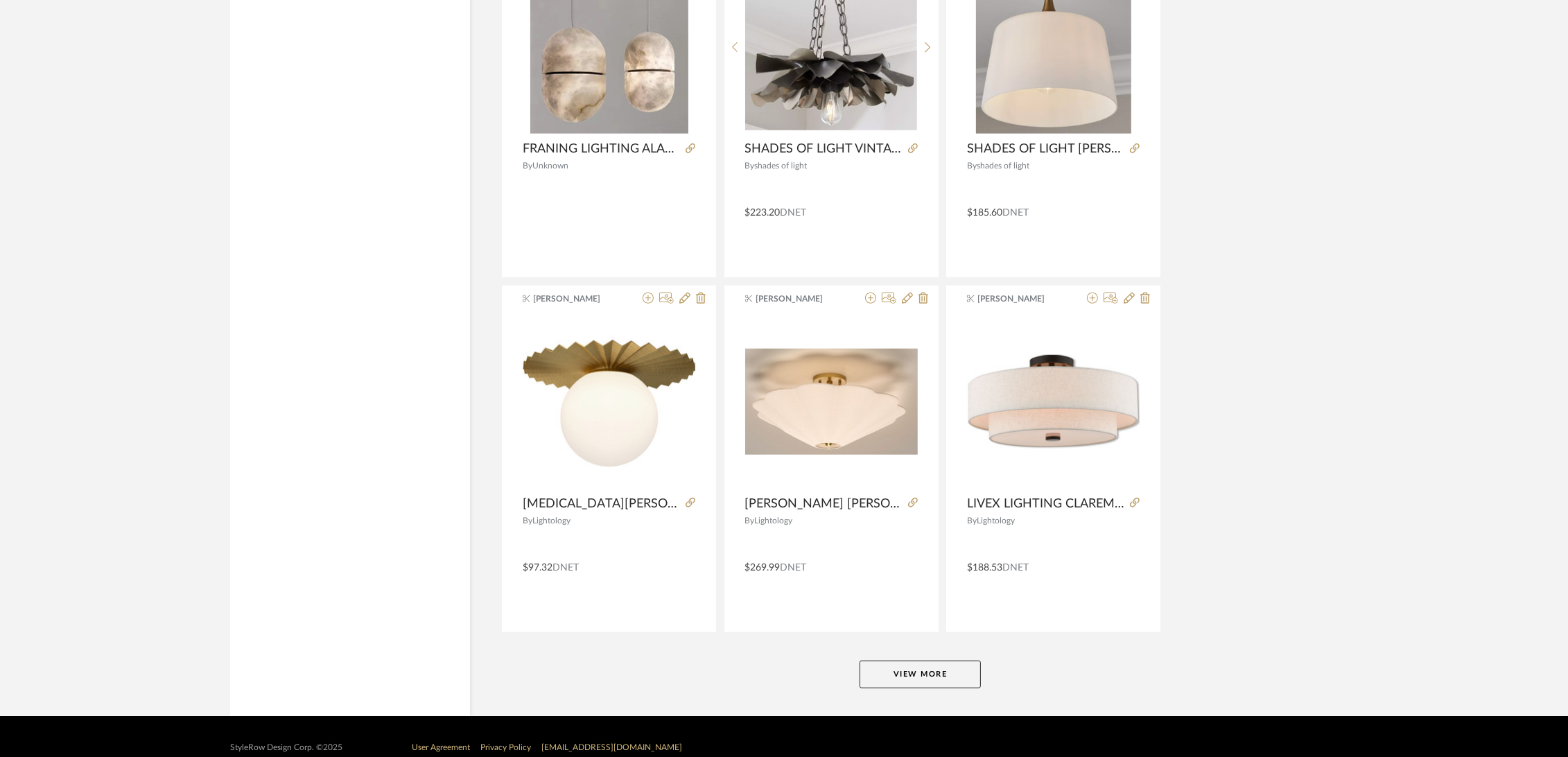
click at [917, 660] on button "View More" at bounding box center [919, 674] width 121 height 27
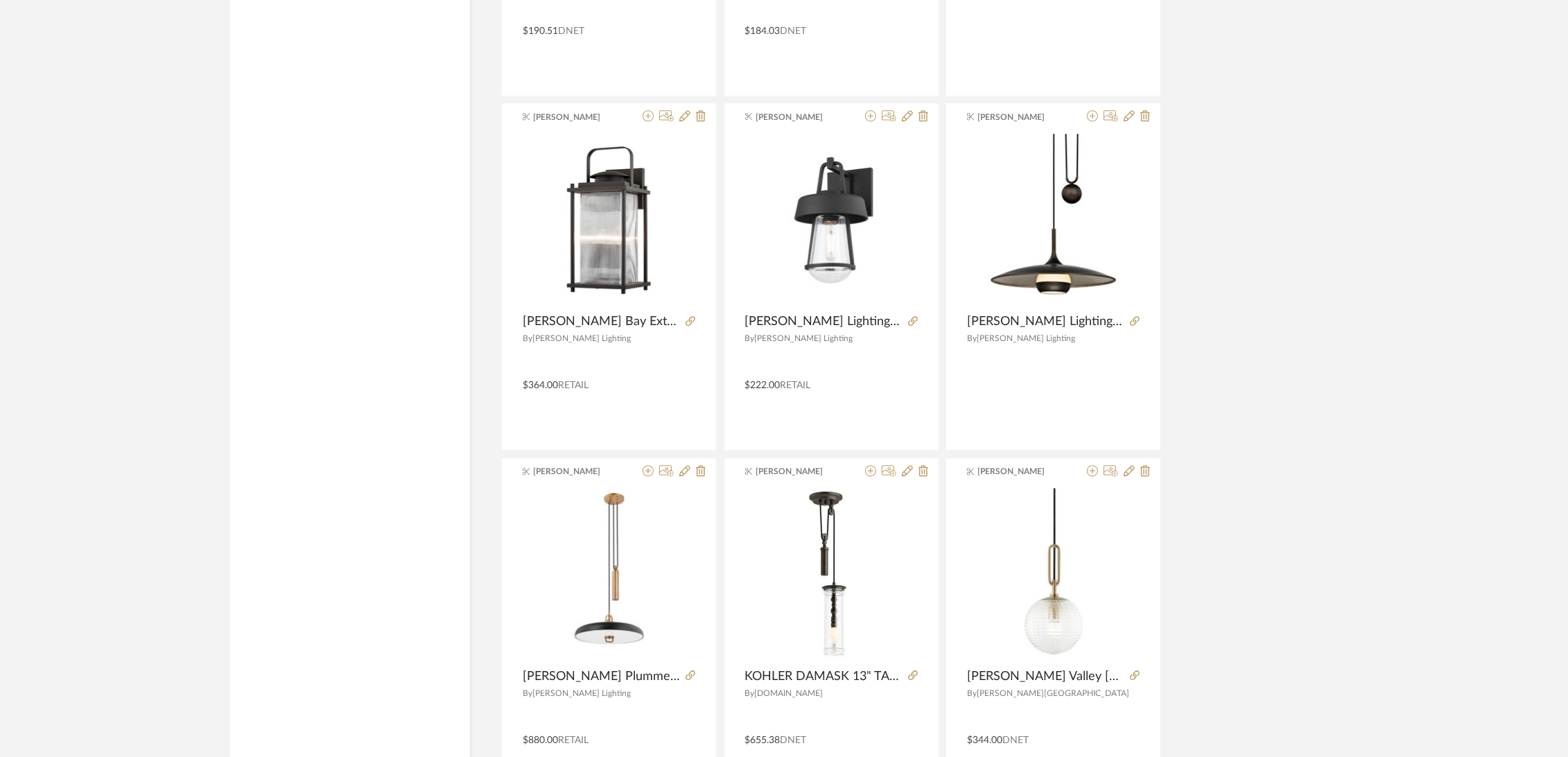
scroll to position [54991, 0]
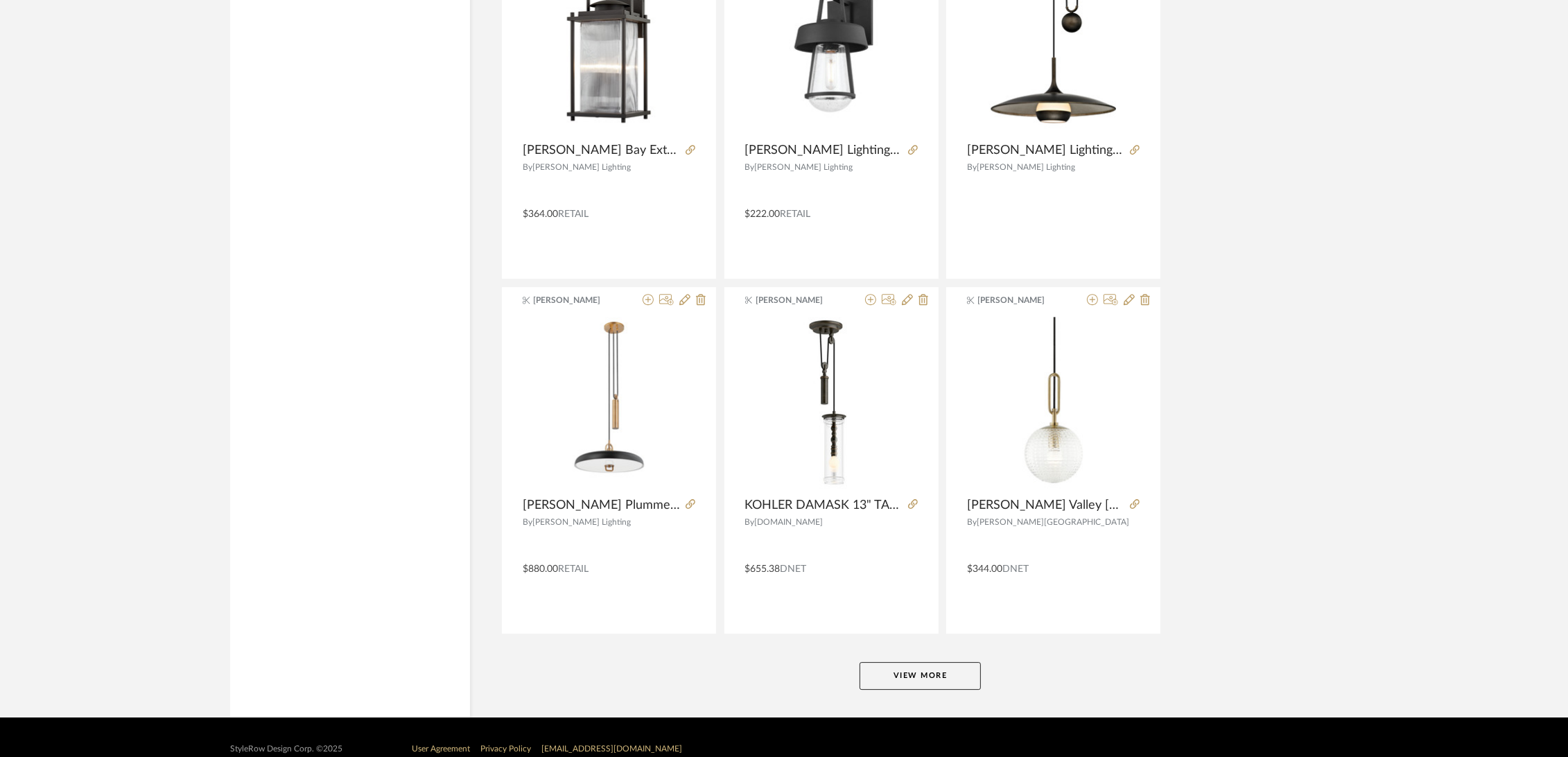
click at [913, 662] on button "View More" at bounding box center [919, 675] width 121 height 27
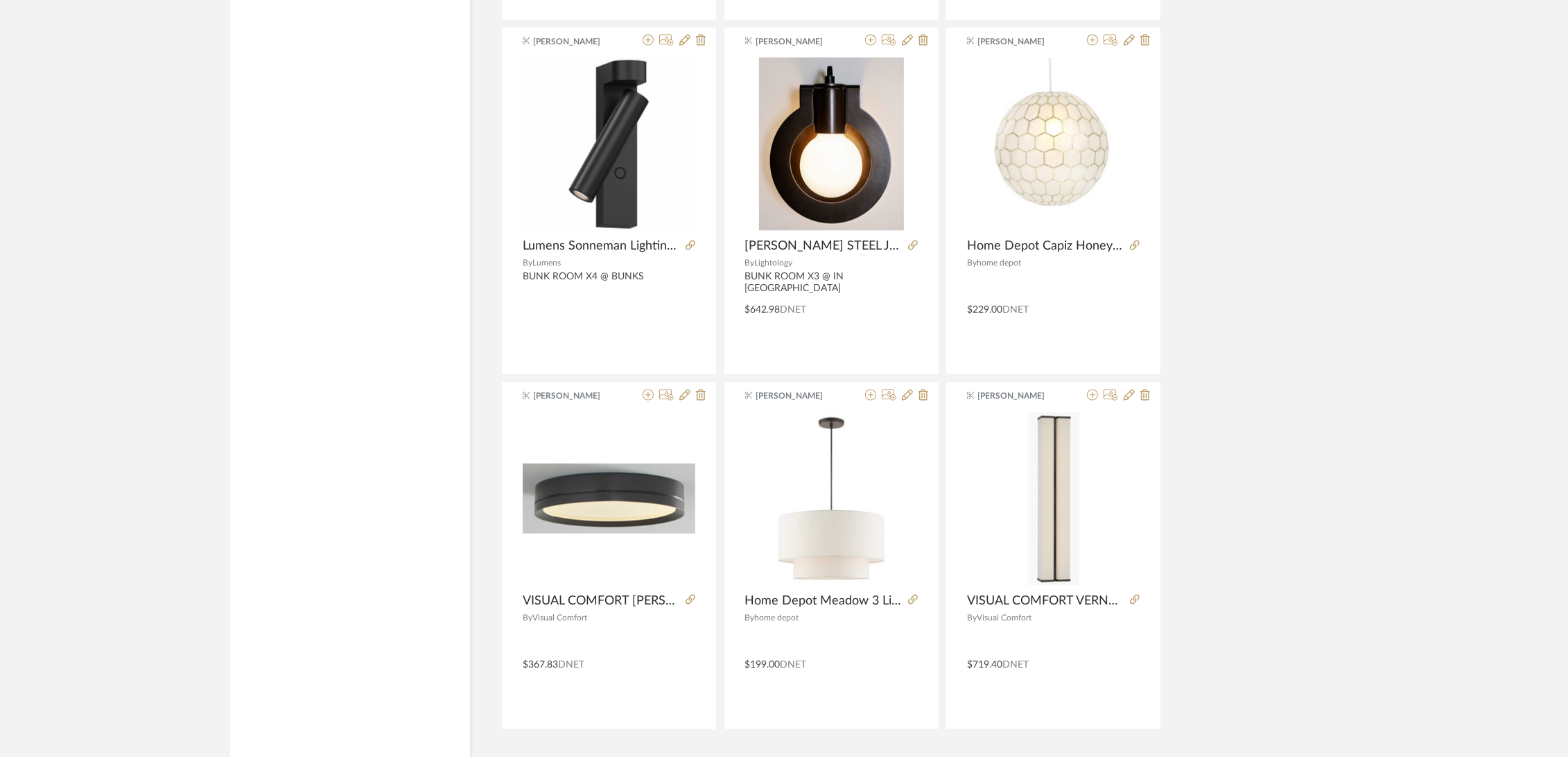
scroll to position [59243, 0]
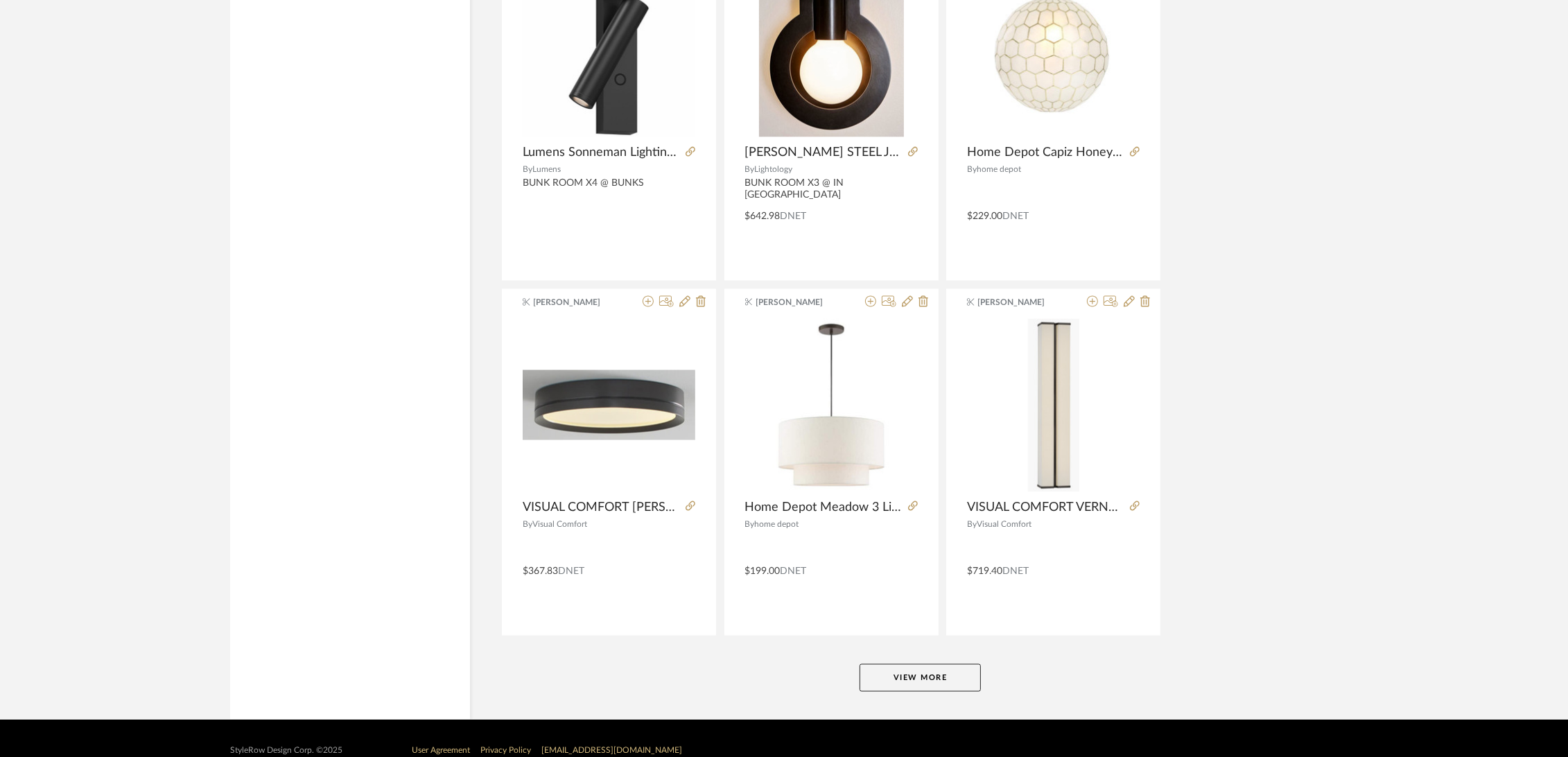
click at [912, 664] on button "View More" at bounding box center [919, 678] width 121 height 27
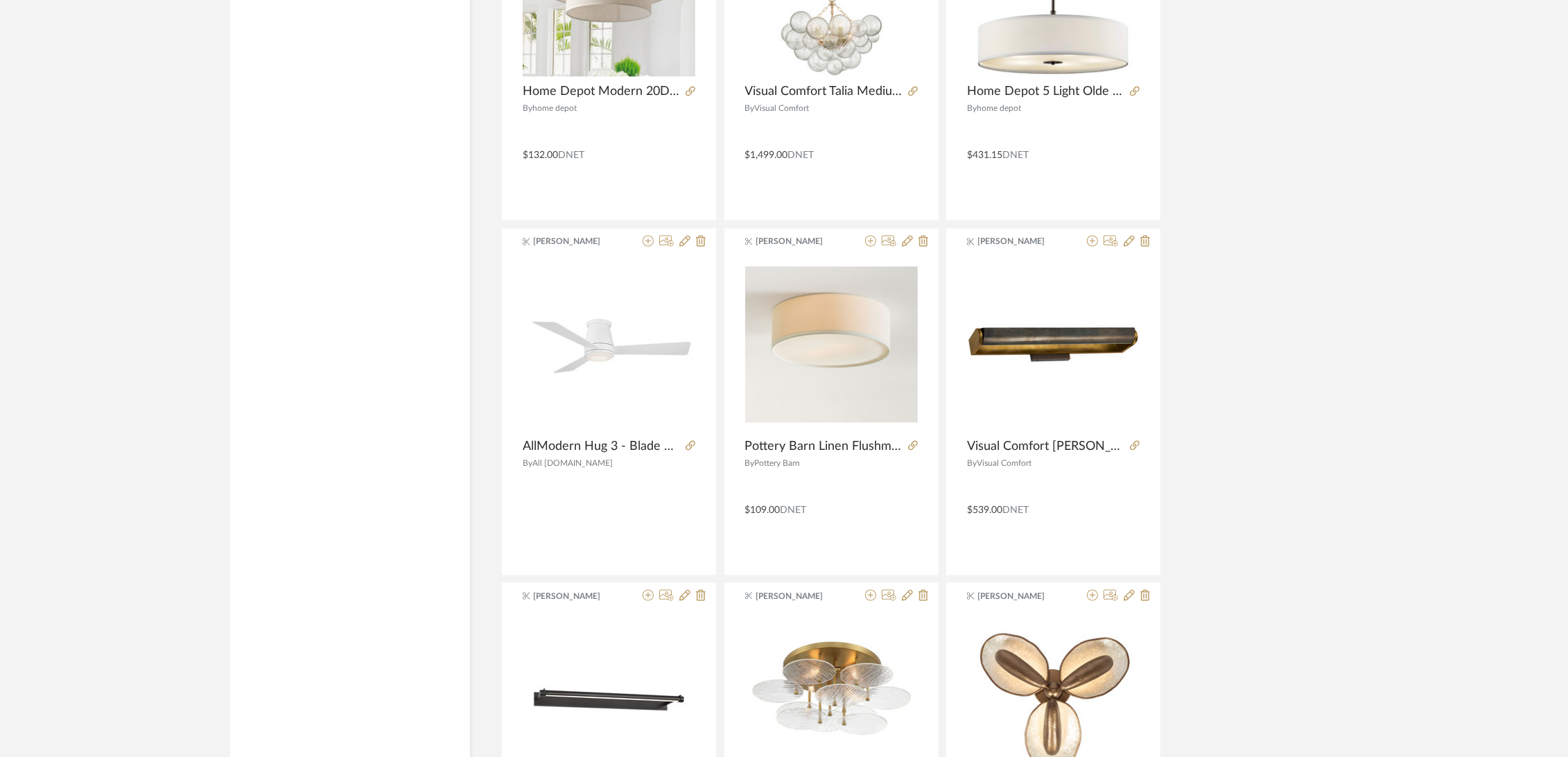
scroll to position [60475, 0]
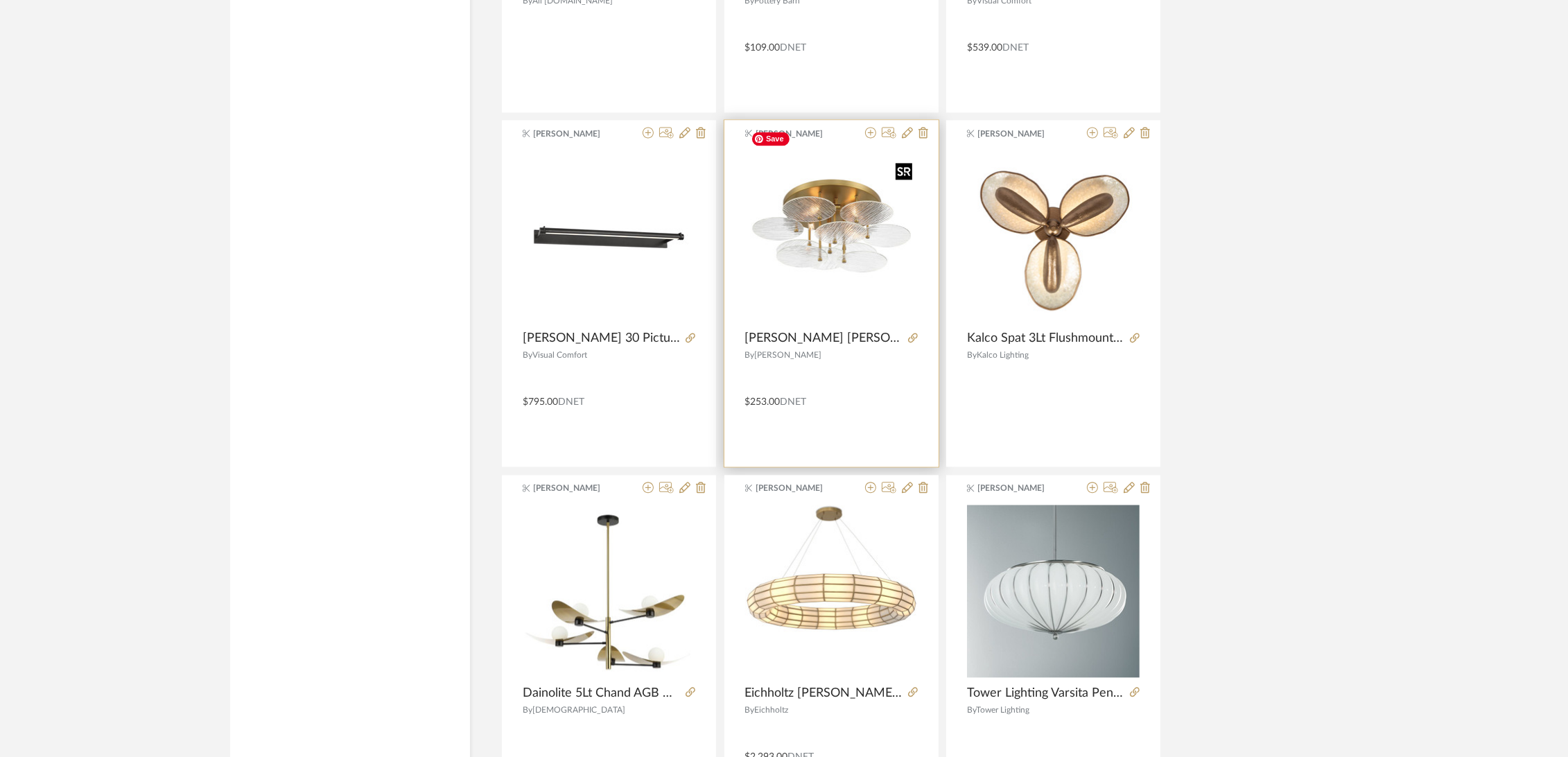
click at [843, 233] on div at bounding box center [831, 236] width 172 height 173
click at [826, 220] on img "0" at bounding box center [831, 236] width 172 height 172
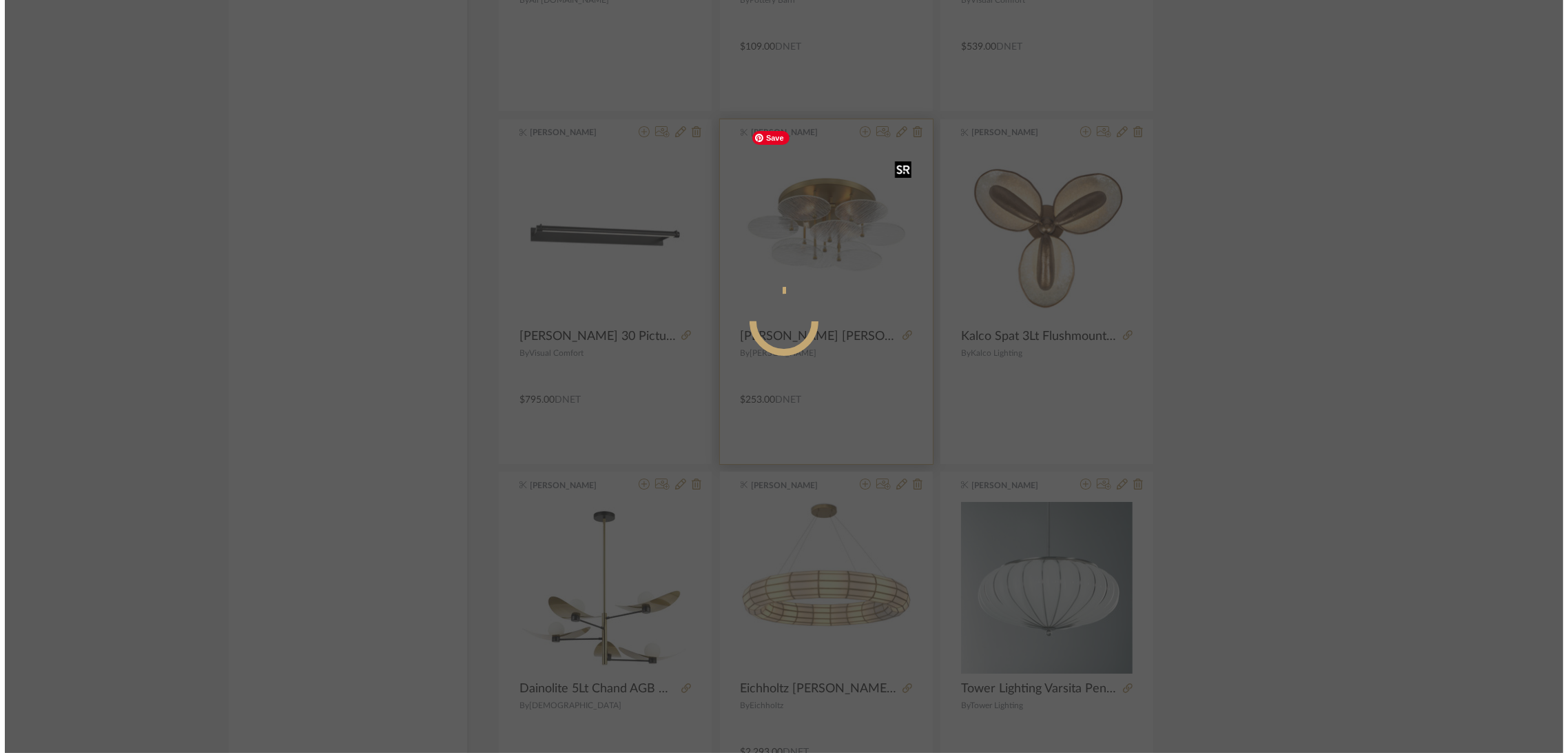
scroll to position [0, 0]
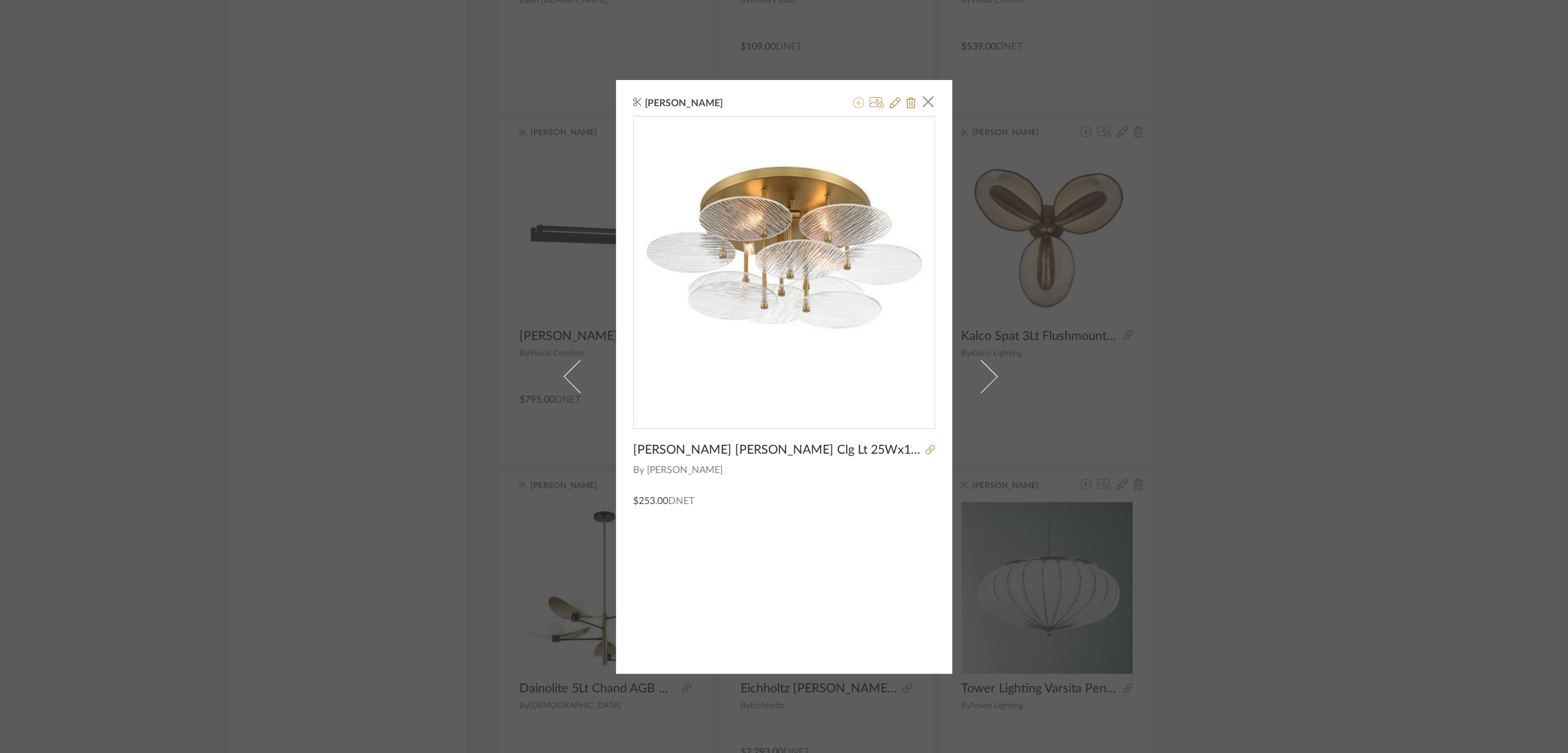
click at [854, 98] on icon at bounding box center [859, 102] width 11 height 11
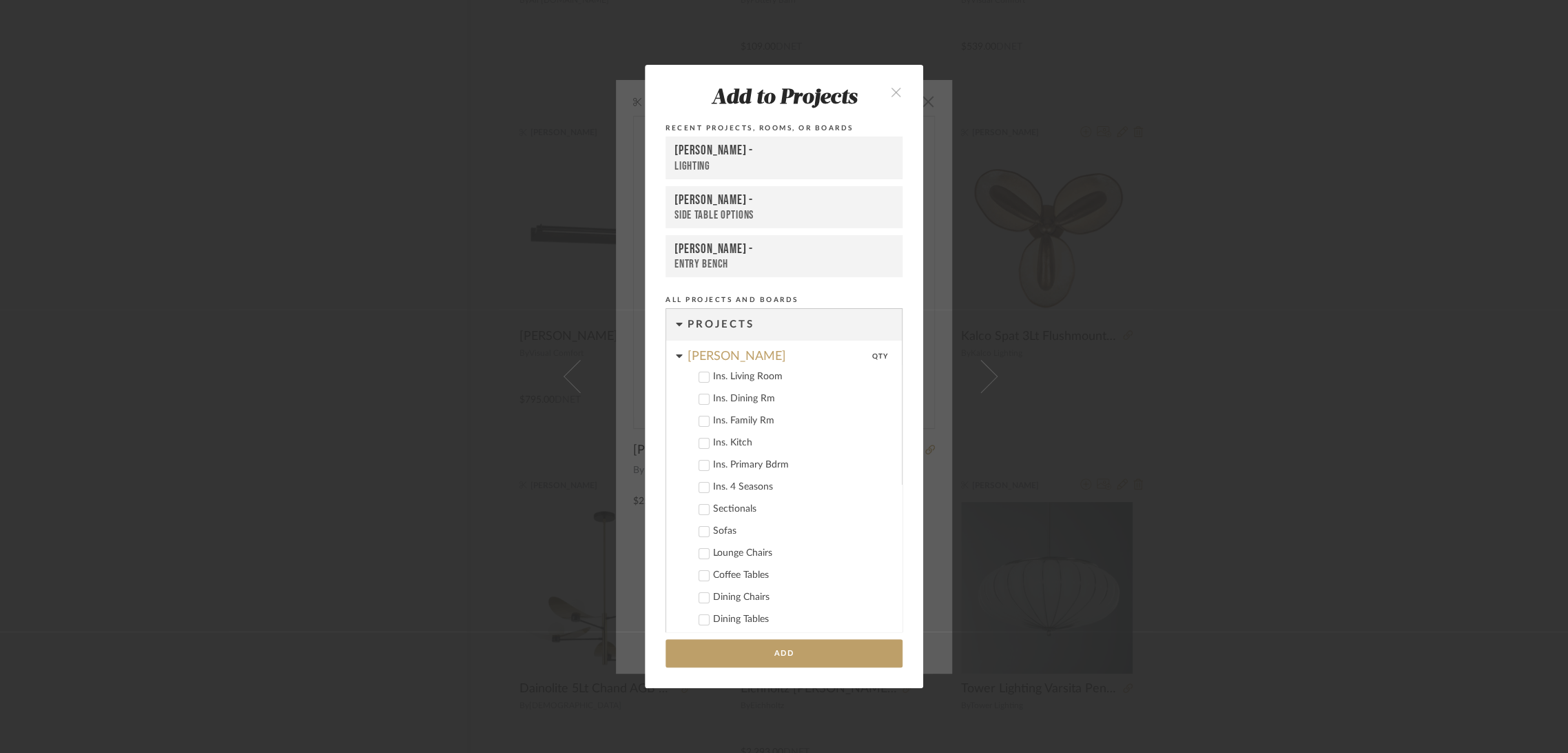
scroll to position [541, 0]
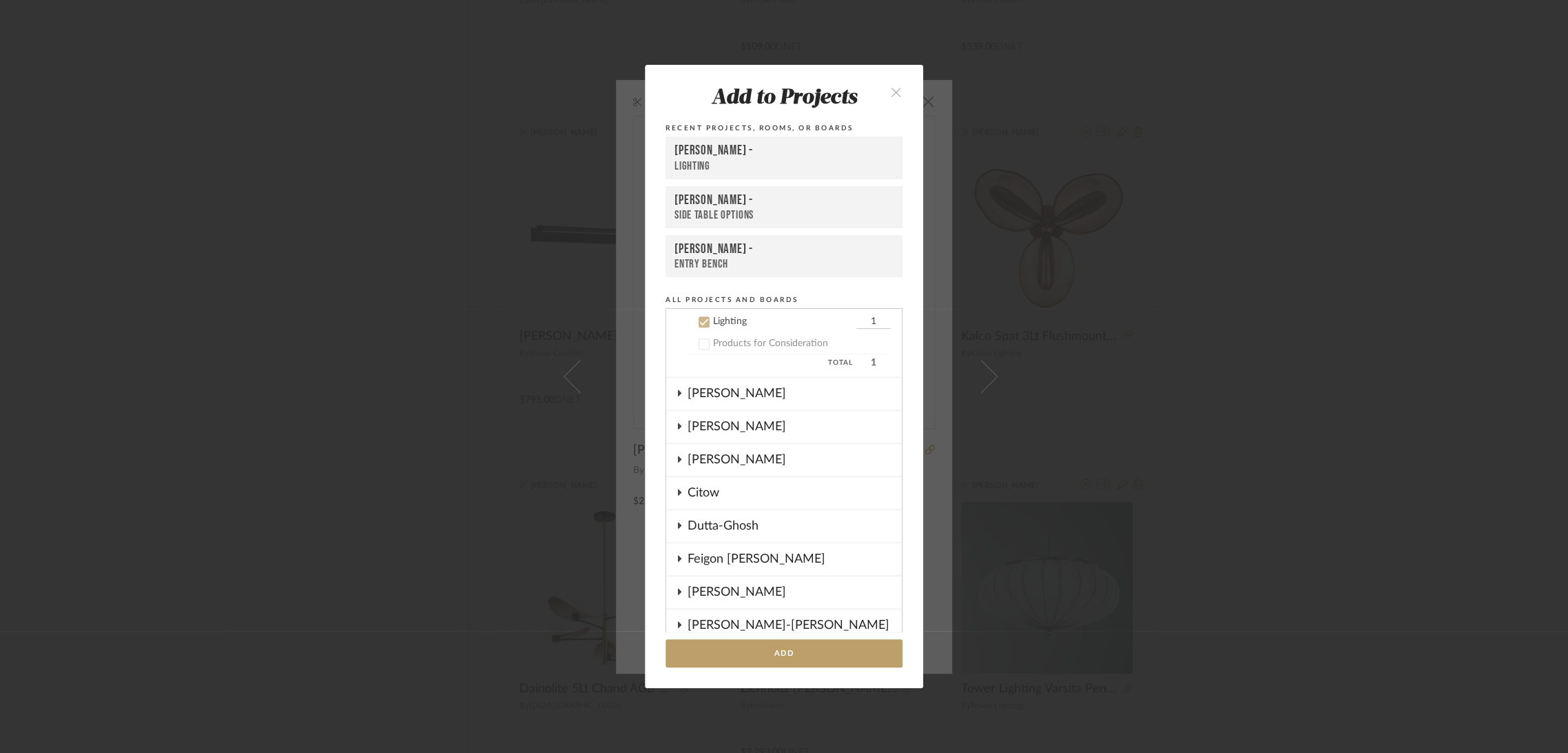
click at [741, 159] on div "Lighting" at bounding box center [784, 166] width 219 height 14
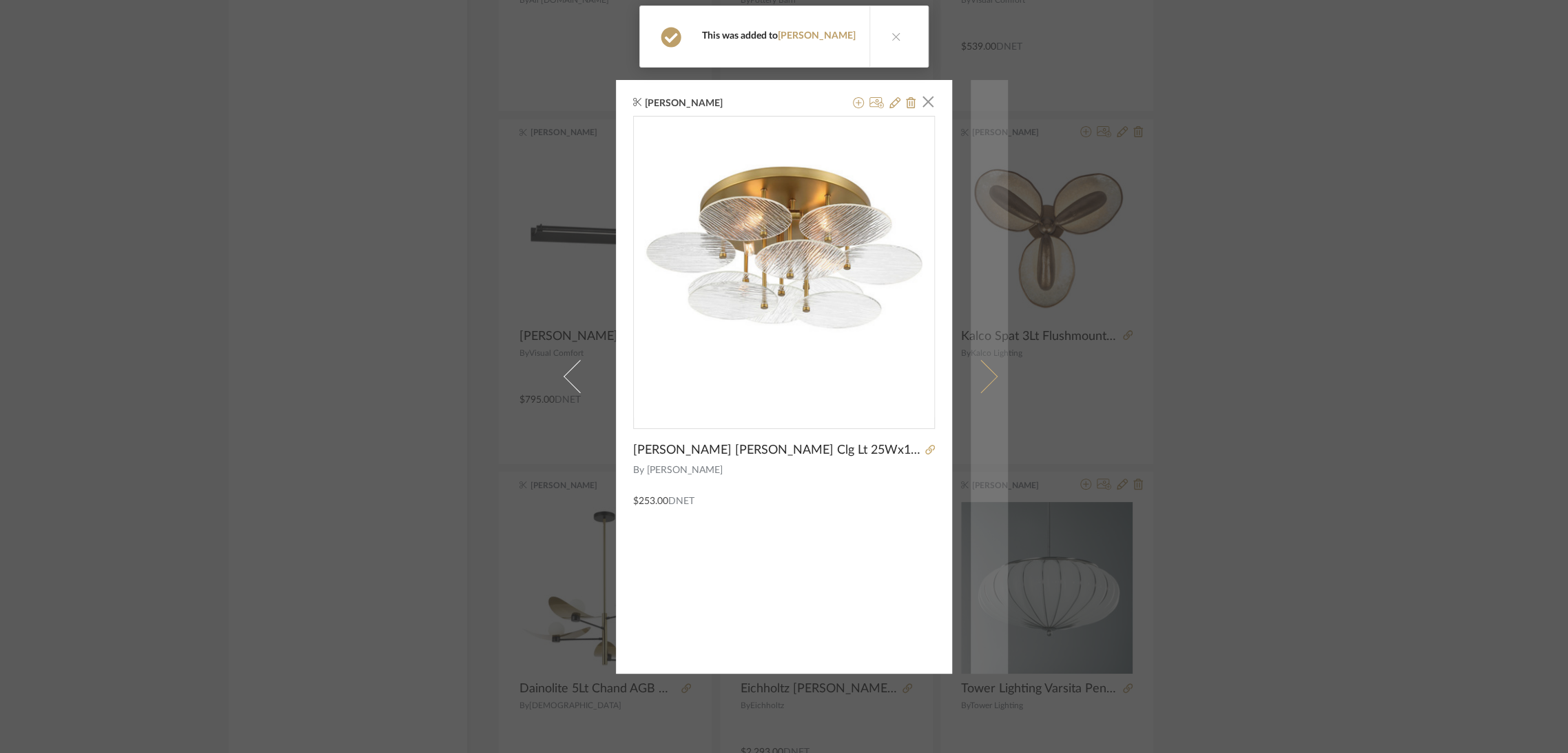
click at [981, 369] on span at bounding box center [981, 377] width 33 height 33
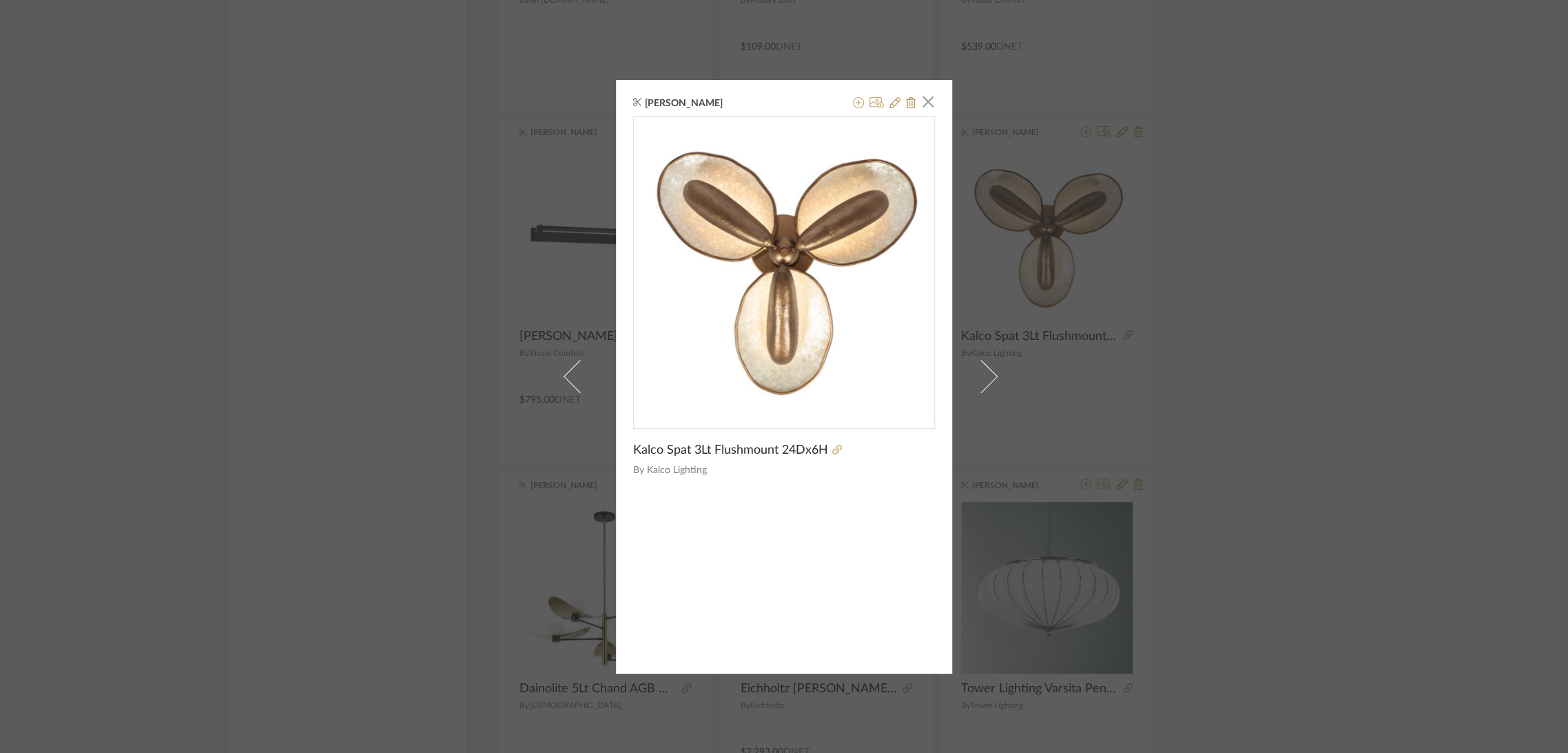
click at [1341, 363] on div "K [PERSON_NAME] × Kalco Spat 3Lt Flushmount 24Dx6H By Kalco Lighting" at bounding box center [784, 376] width 1568 height 753
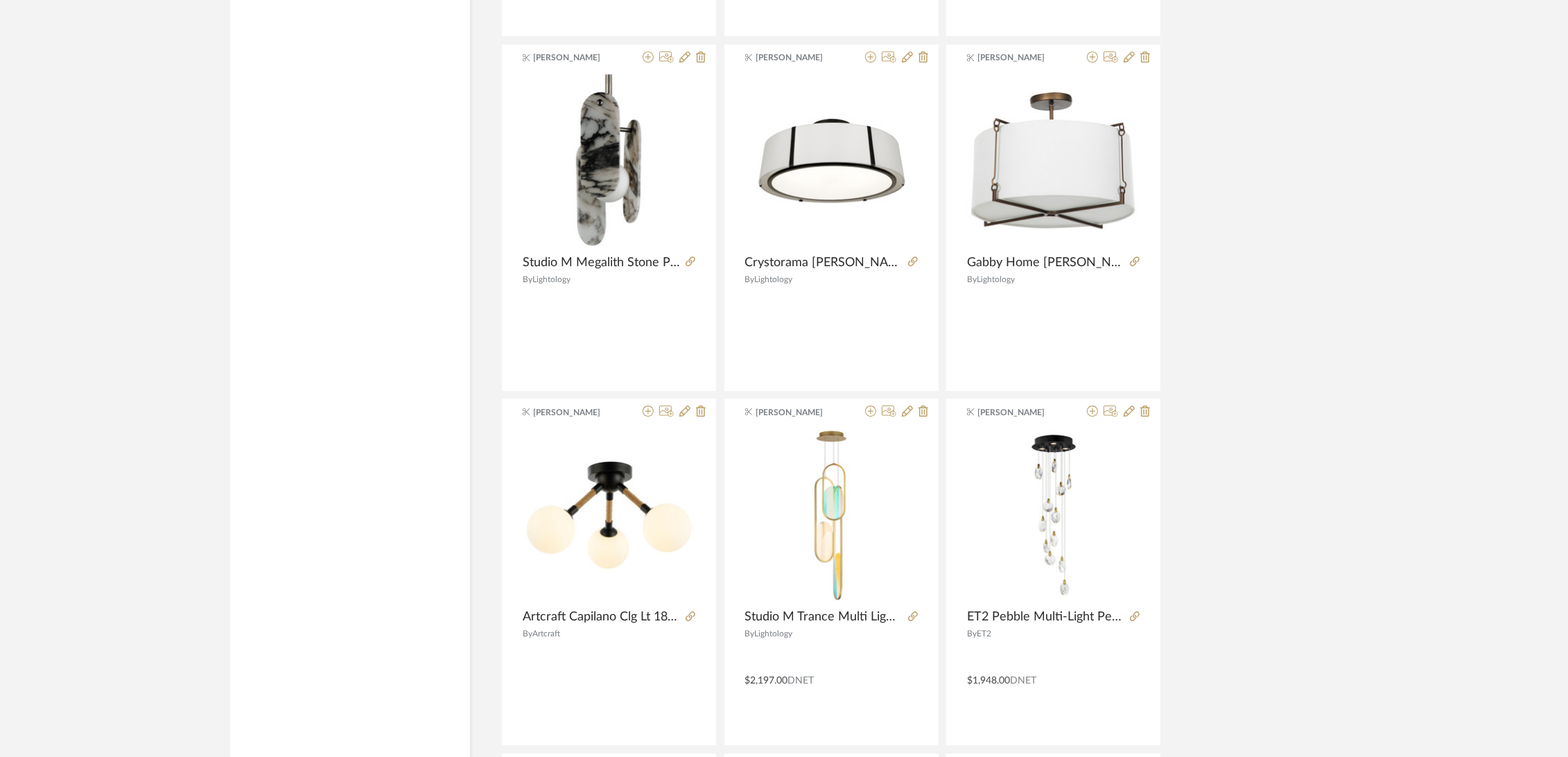
scroll to position [62862, 0]
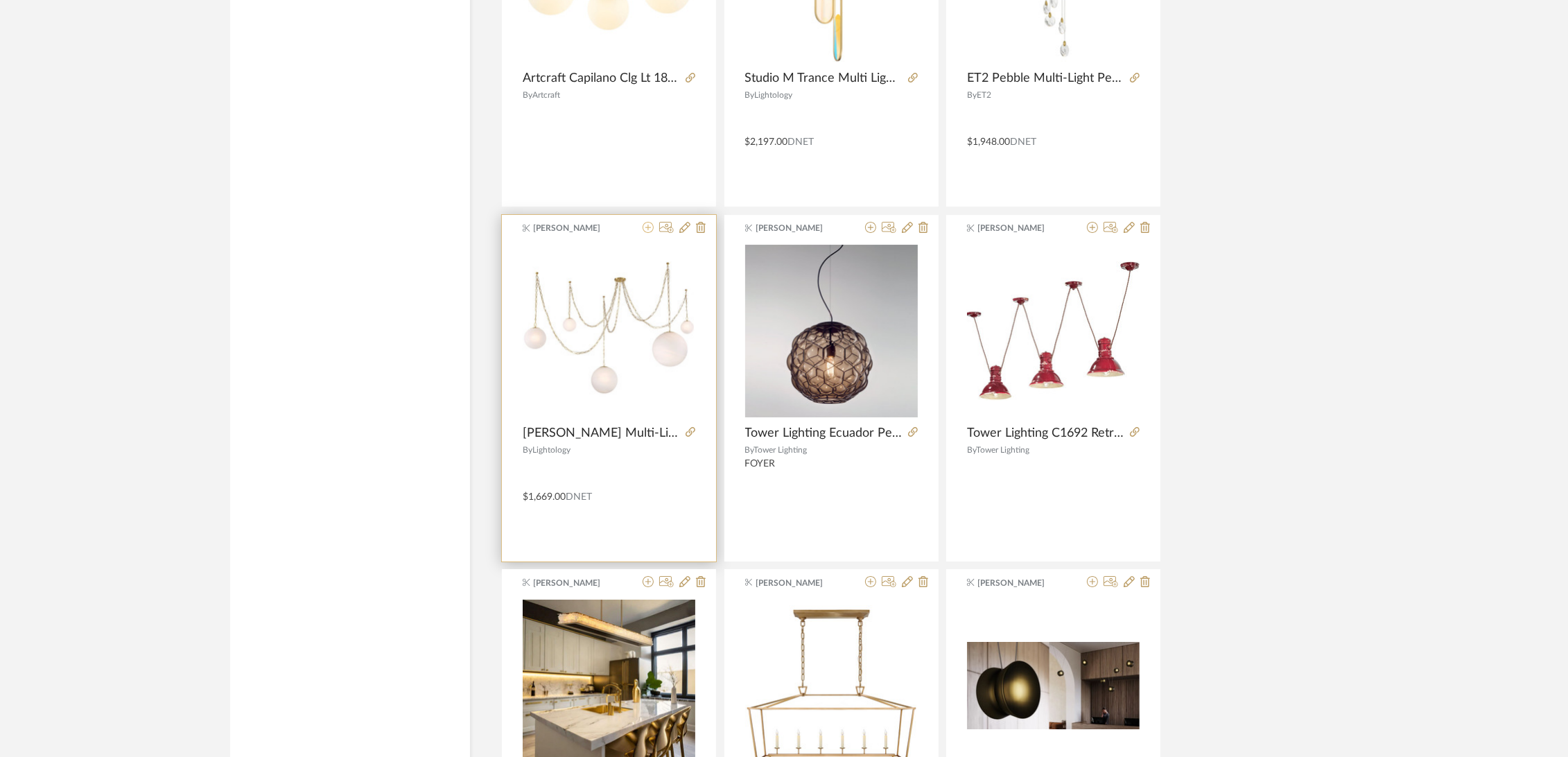
click at [646, 222] on icon at bounding box center [648, 227] width 11 height 11
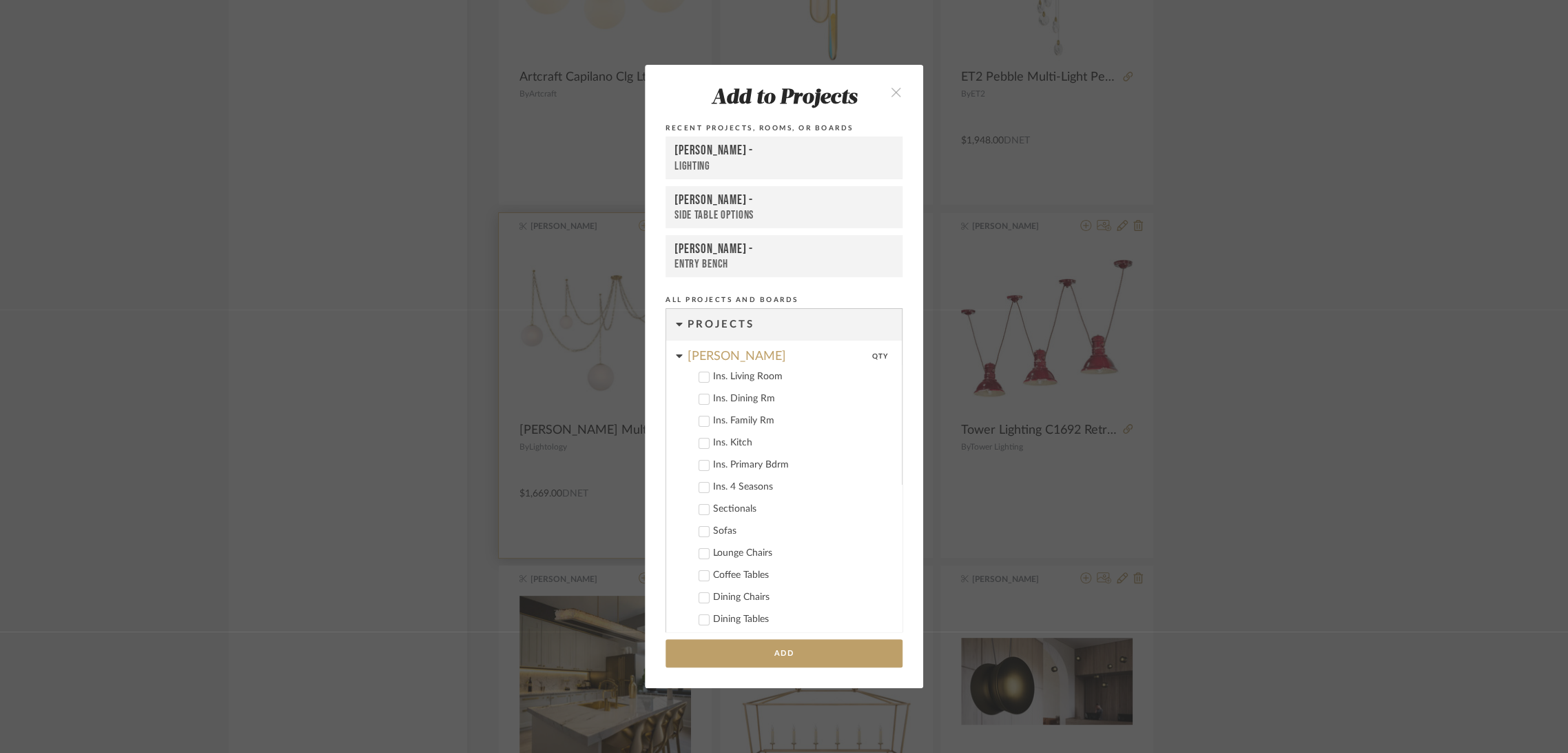
scroll to position [541, 0]
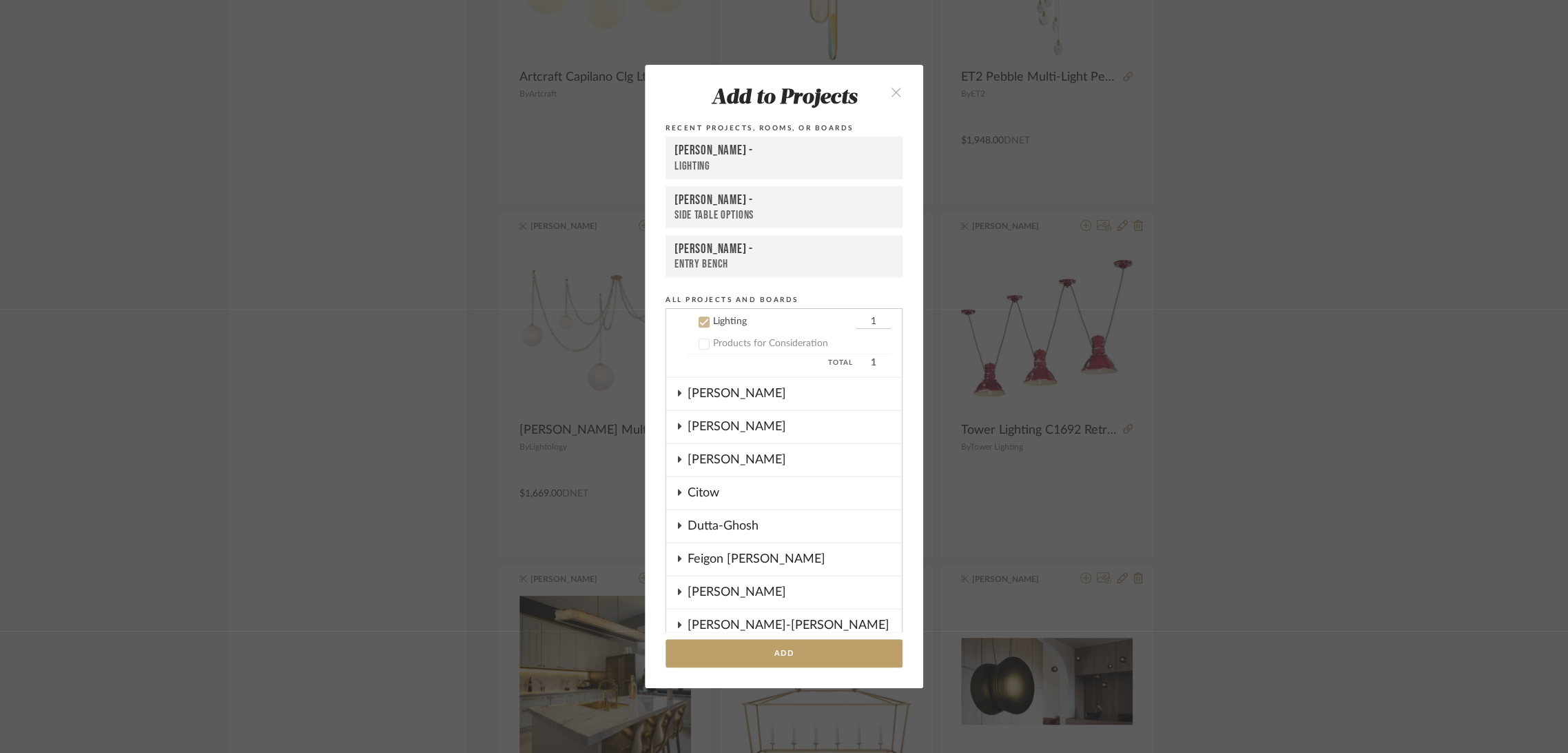
click at [685, 154] on div "[PERSON_NAME] -" at bounding box center [784, 151] width 219 height 17
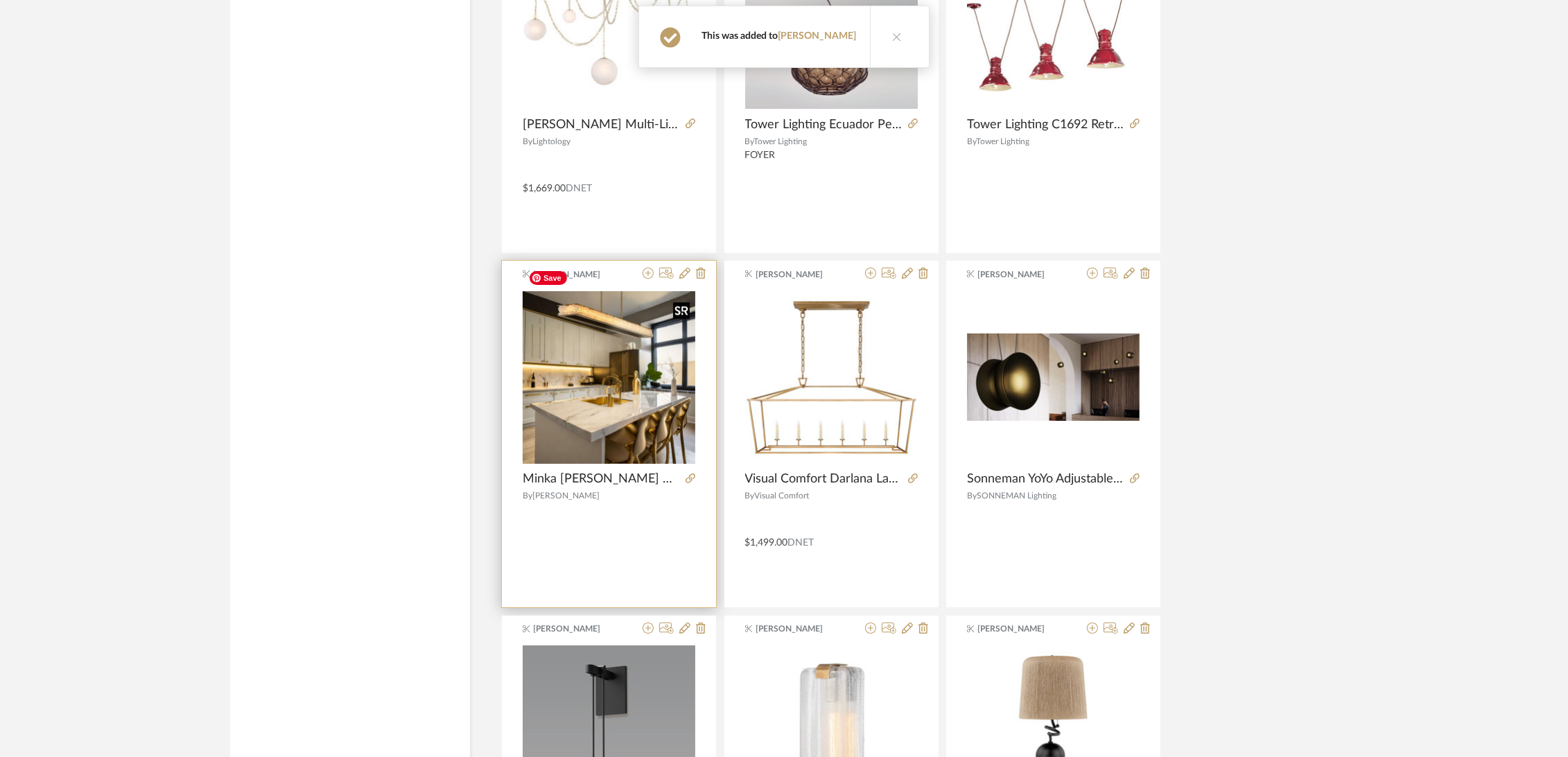
scroll to position [63479, 0]
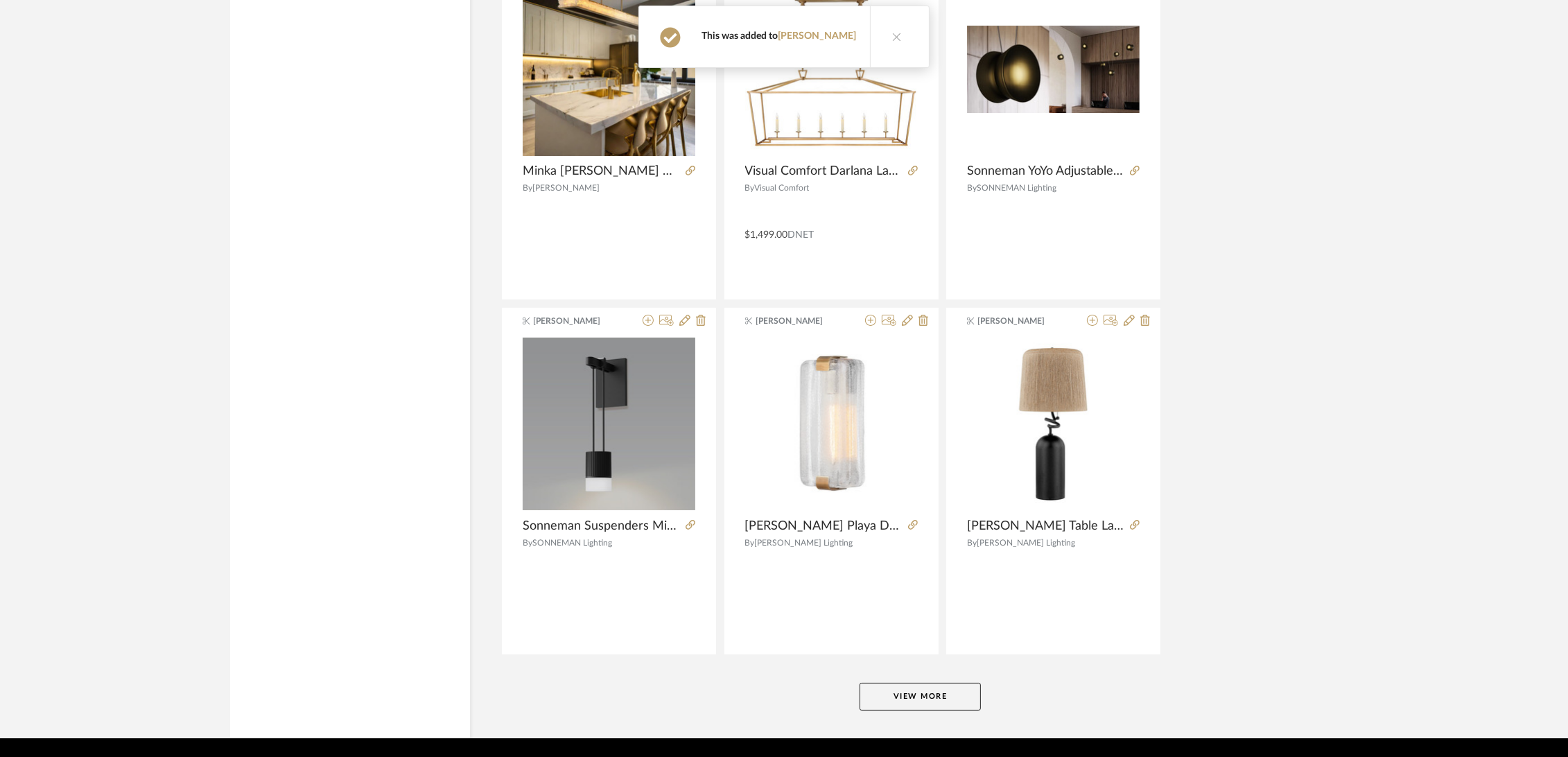
click at [919, 683] on button "View More" at bounding box center [919, 697] width 121 height 27
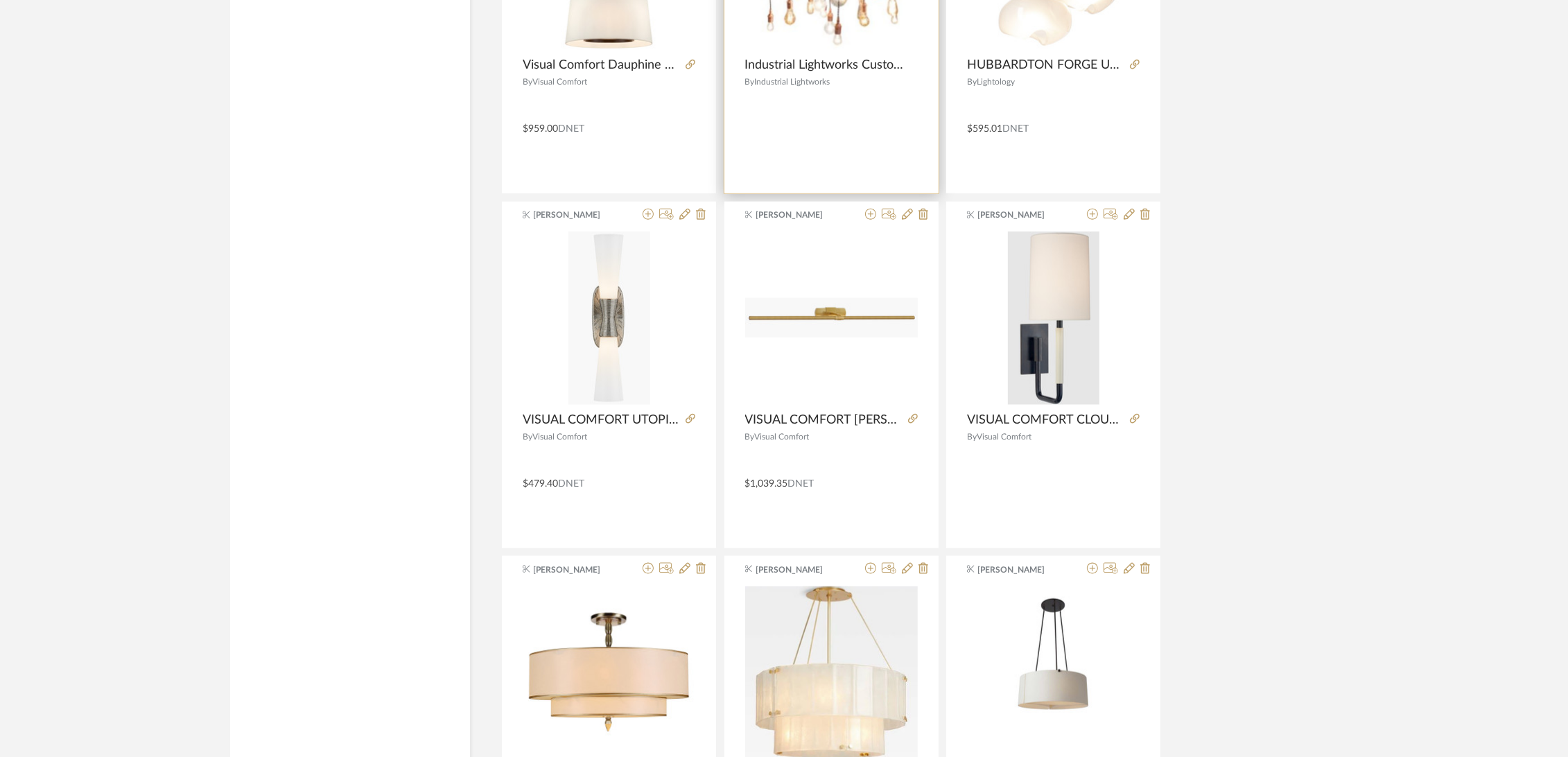
scroll to position [66174, 0]
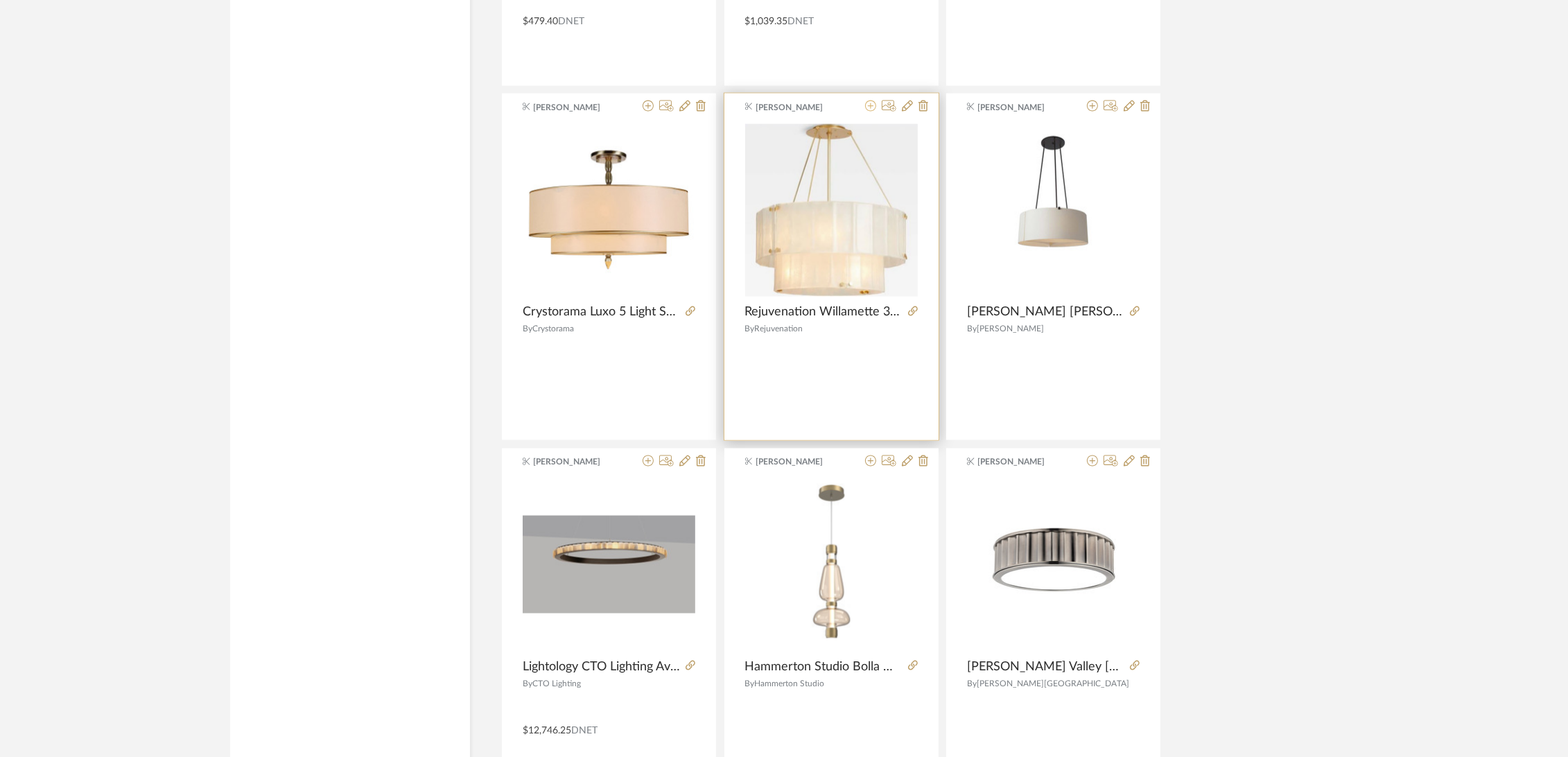
click at [871, 101] on icon at bounding box center [871, 106] width 11 height 11
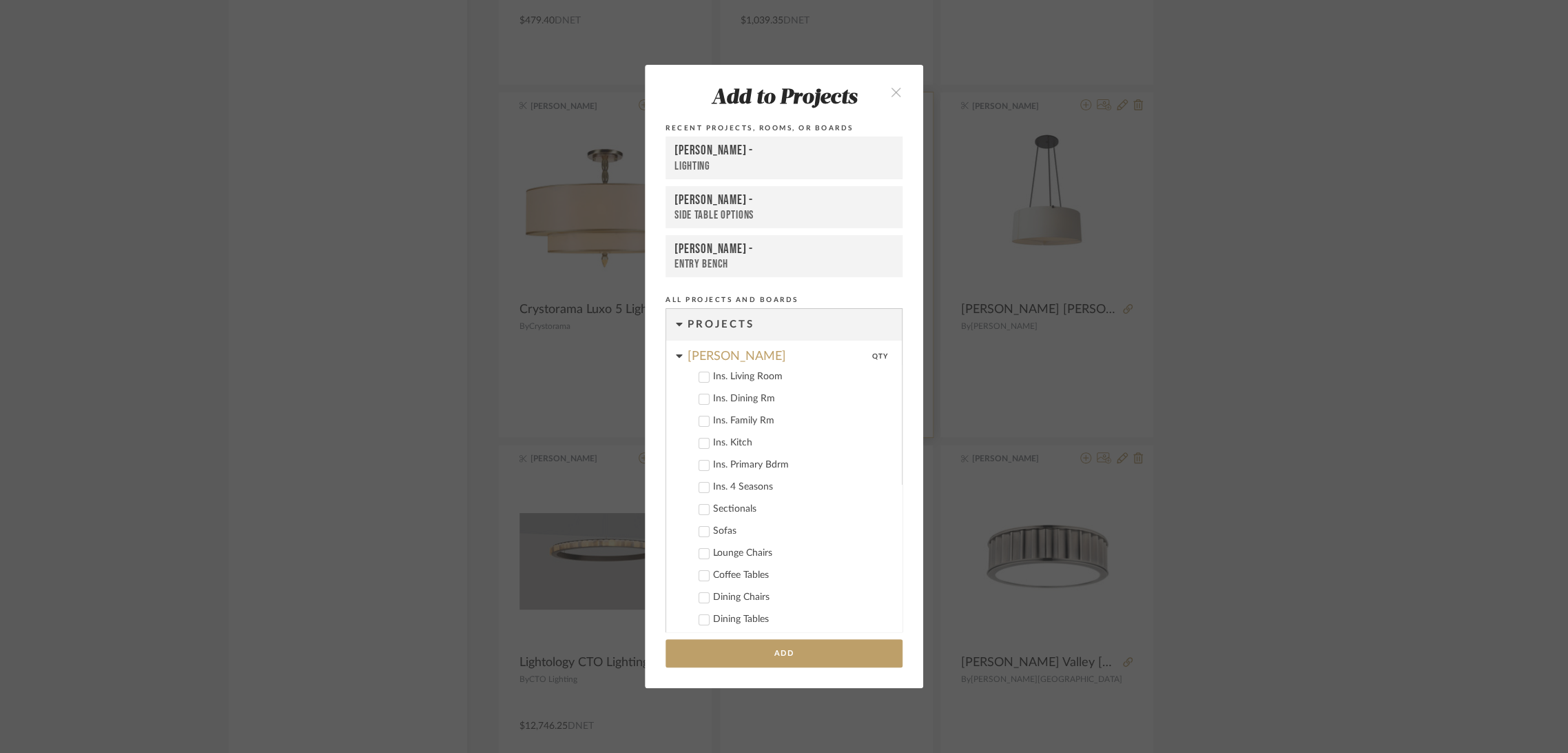
scroll to position [541, 0]
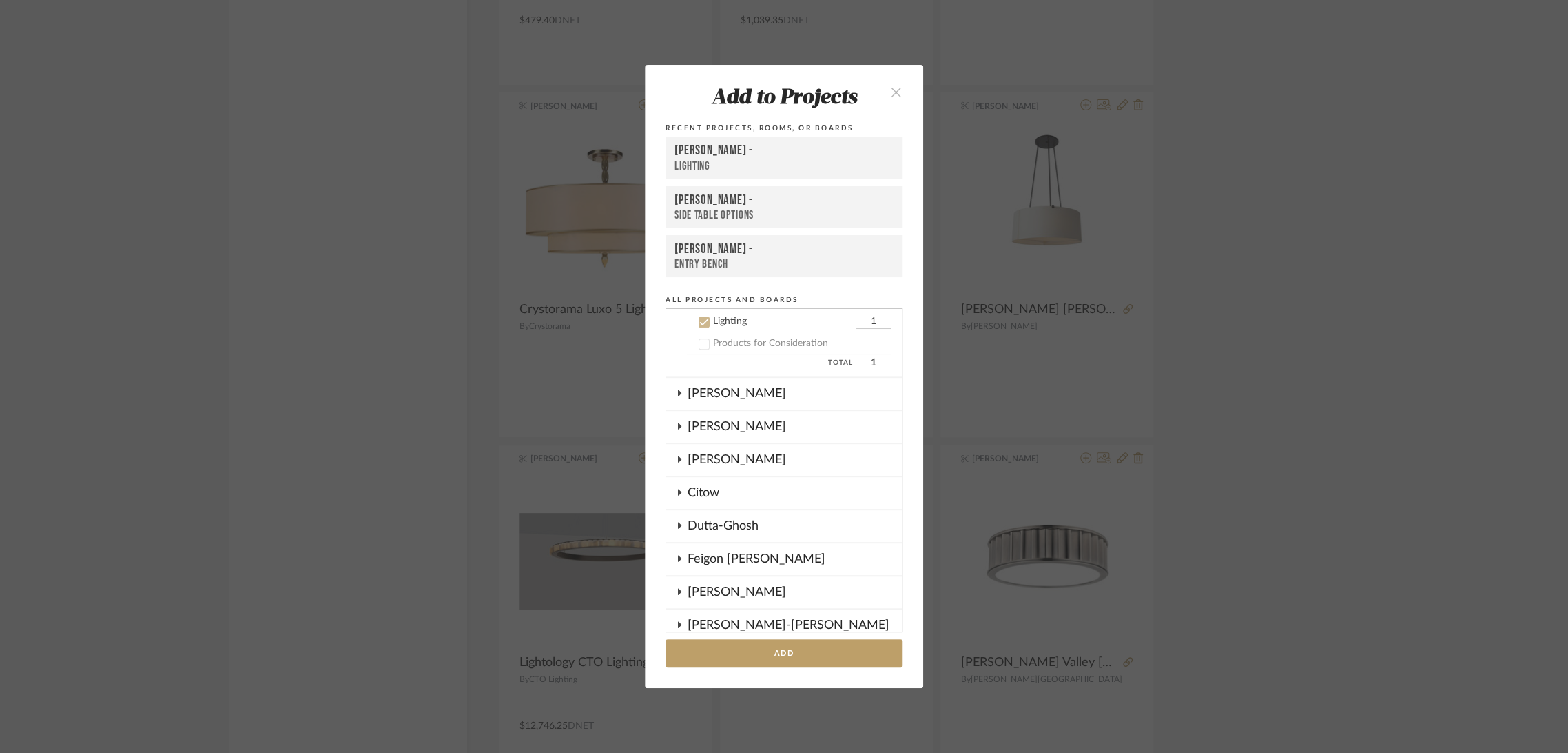
click at [718, 171] on div "Lighting" at bounding box center [784, 166] width 219 height 14
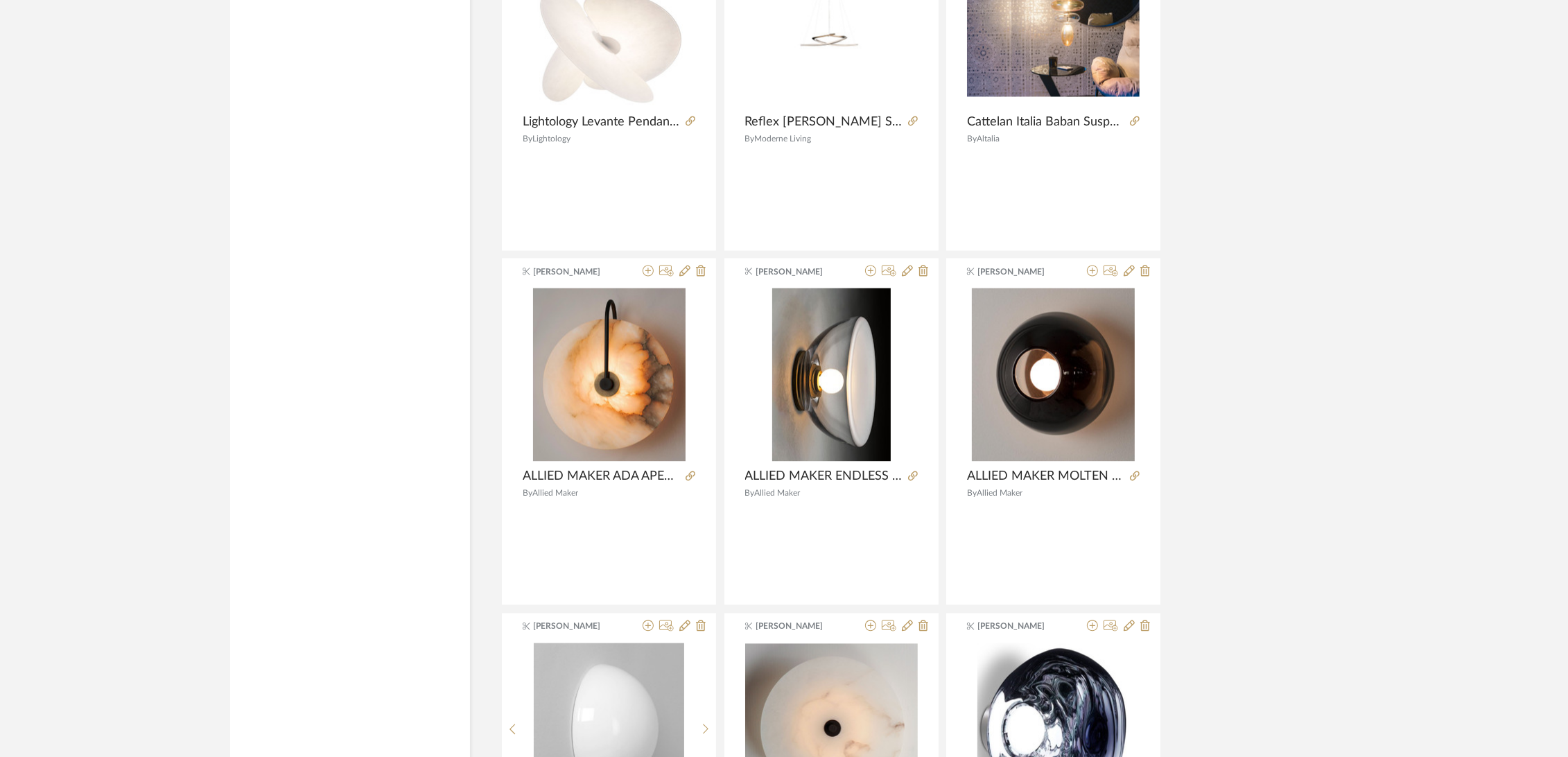
scroll to position [37680, 0]
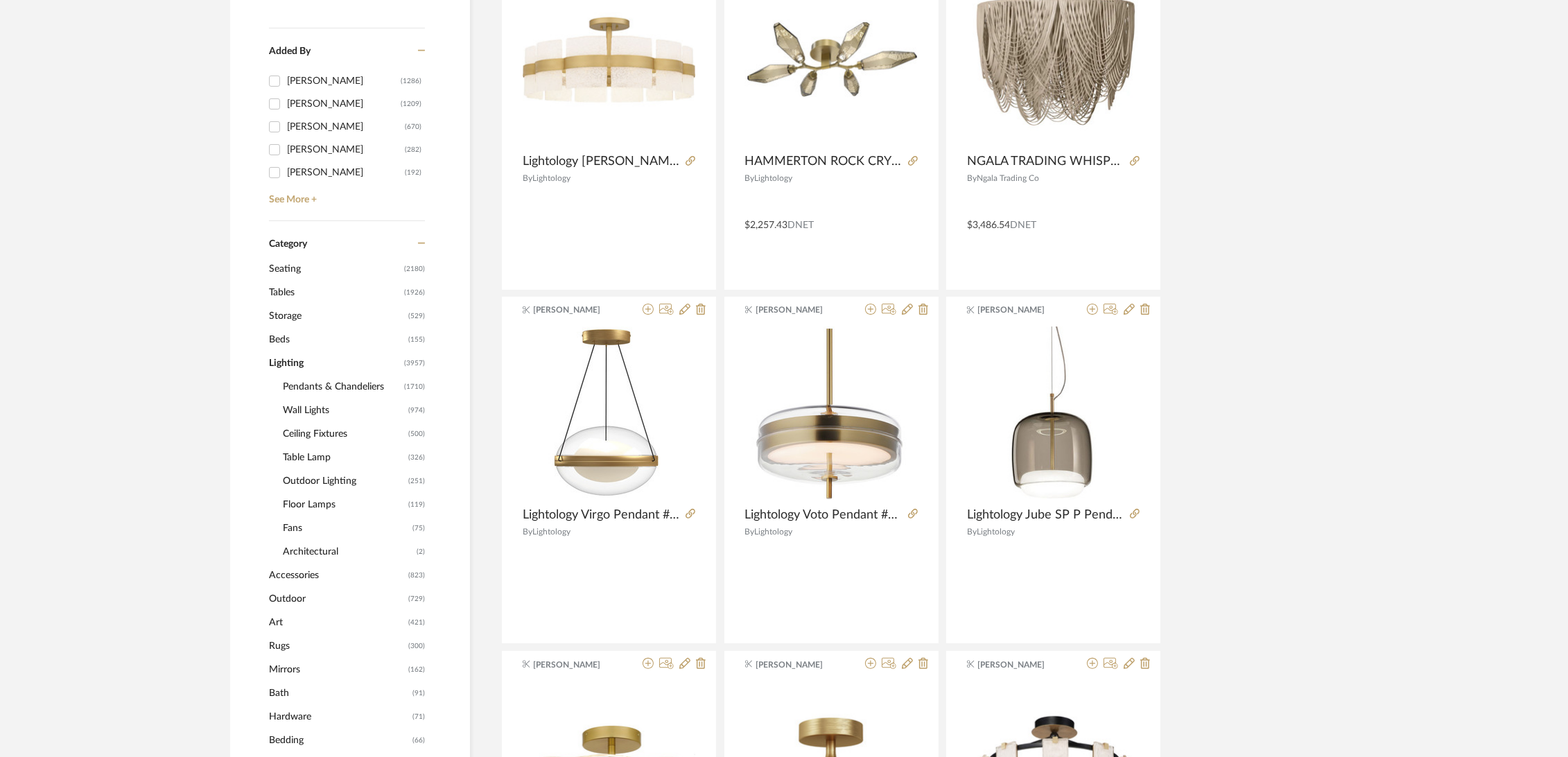
scroll to position [462, 0]
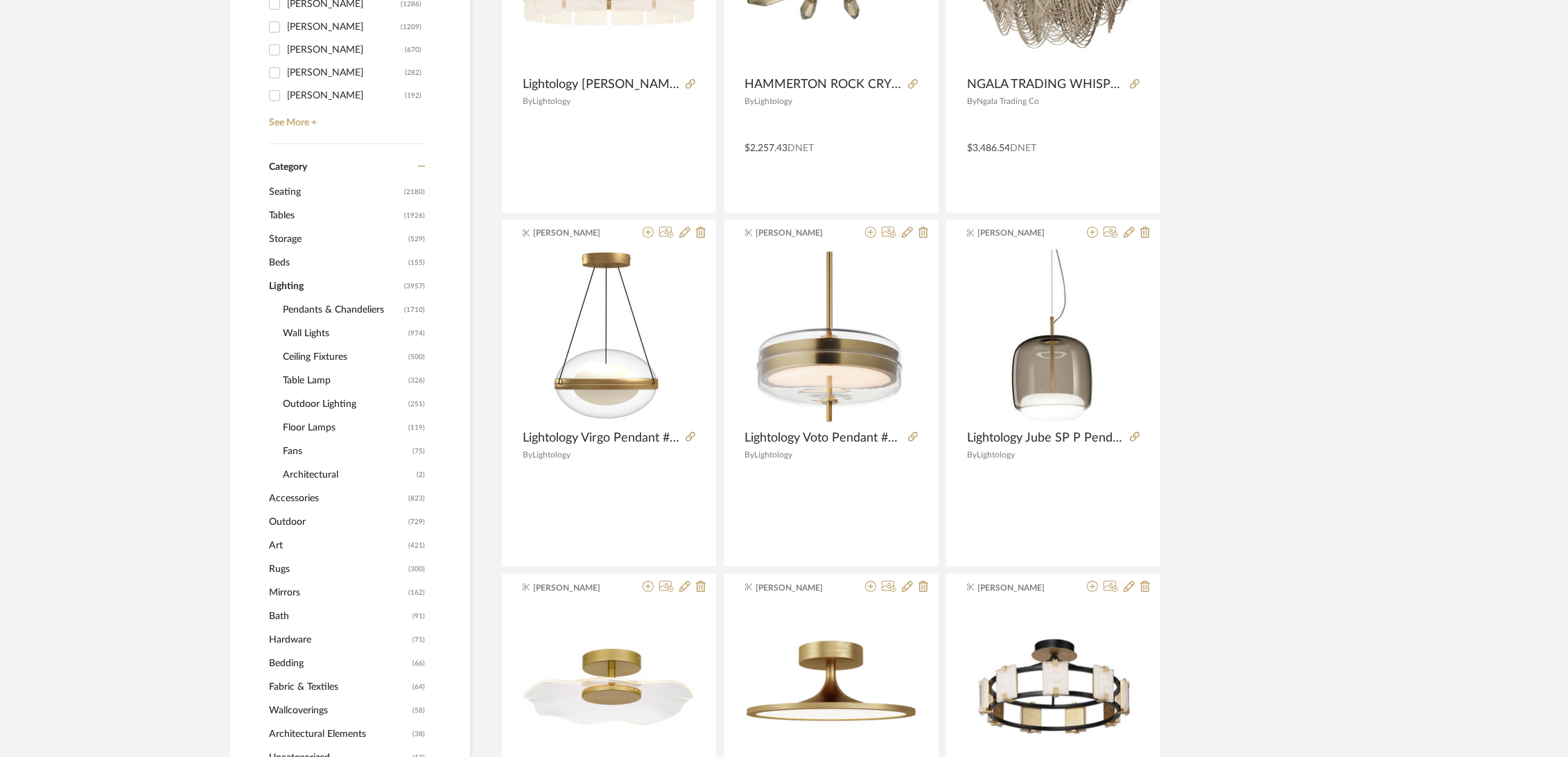
click at [279, 211] on span "Tables" at bounding box center [335, 215] width 132 height 24
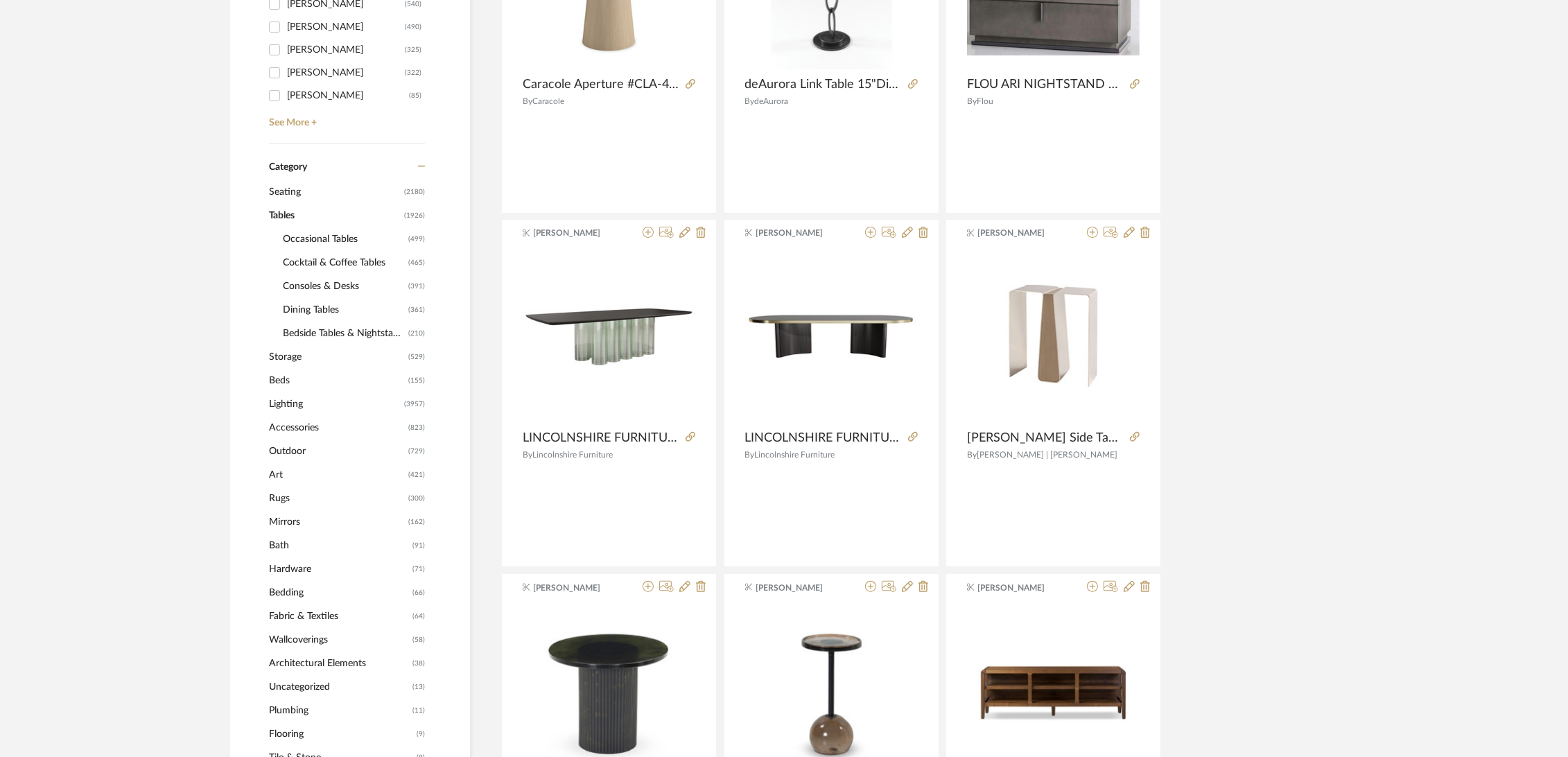
click at [306, 237] on span "Occasional Tables" at bounding box center [344, 239] width 122 height 24
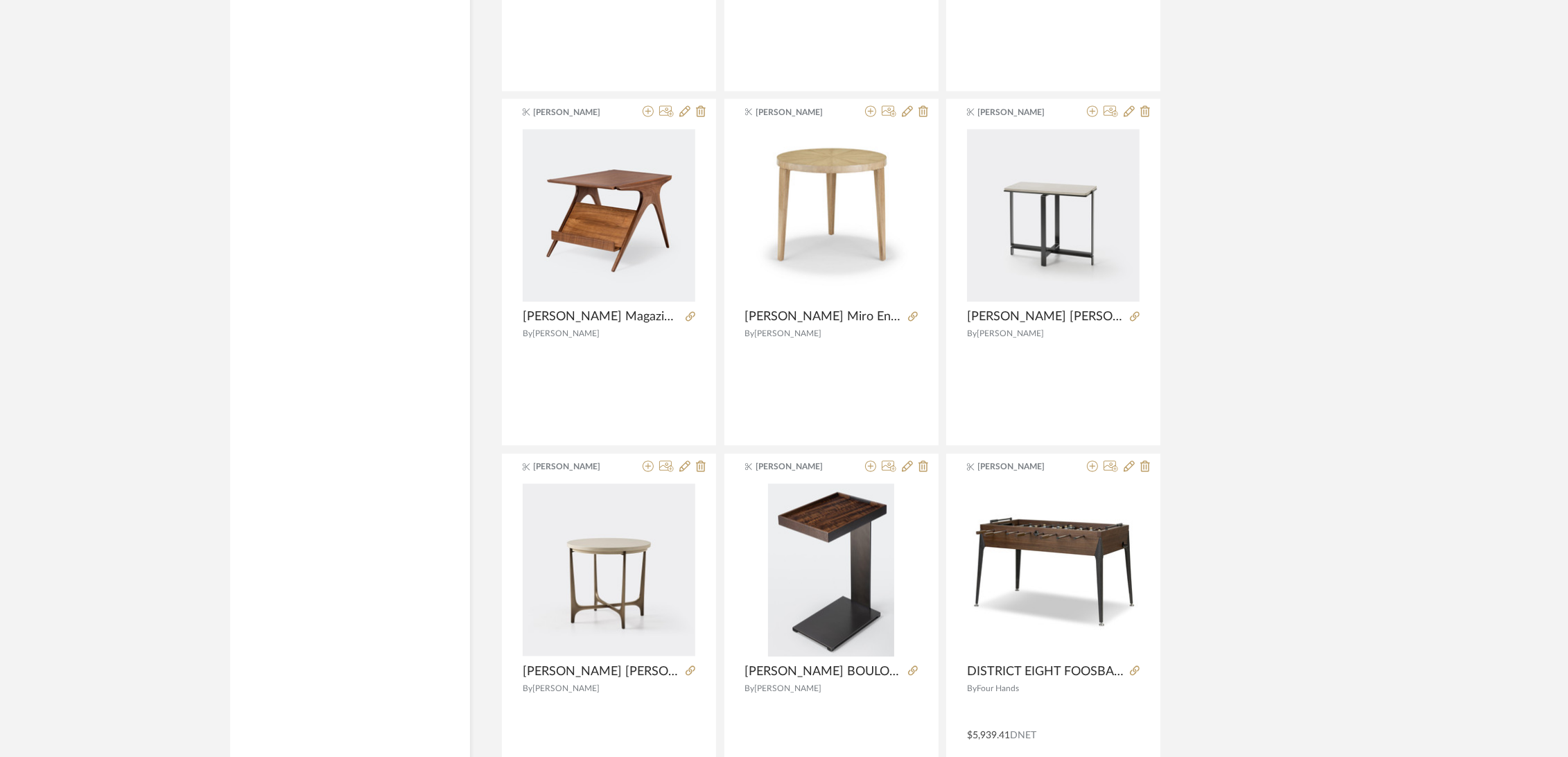
scroll to position [3962, 0]
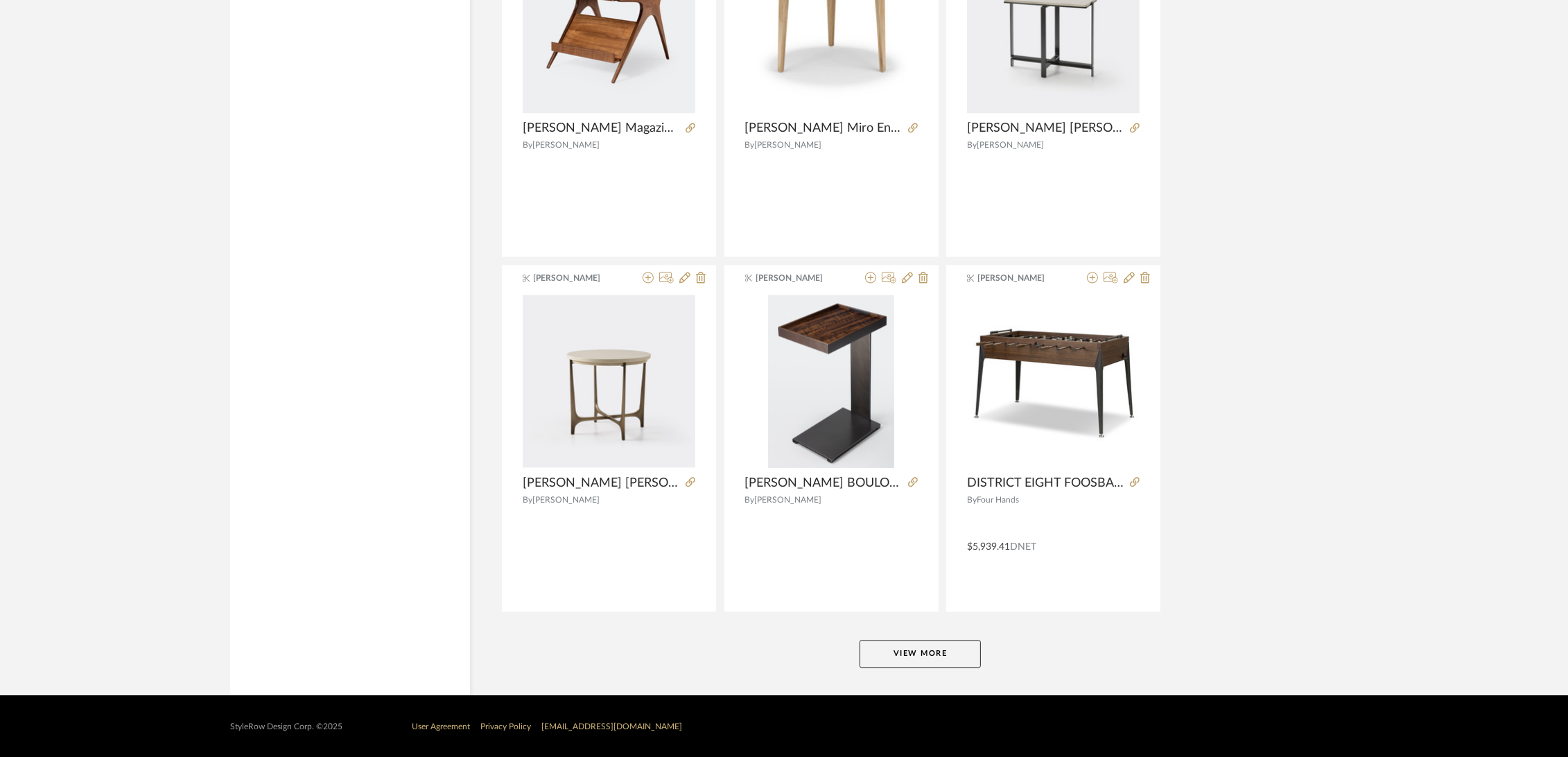
click at [915, 643] on button "View More" at bounding box center [919, 653] width 121 height 27
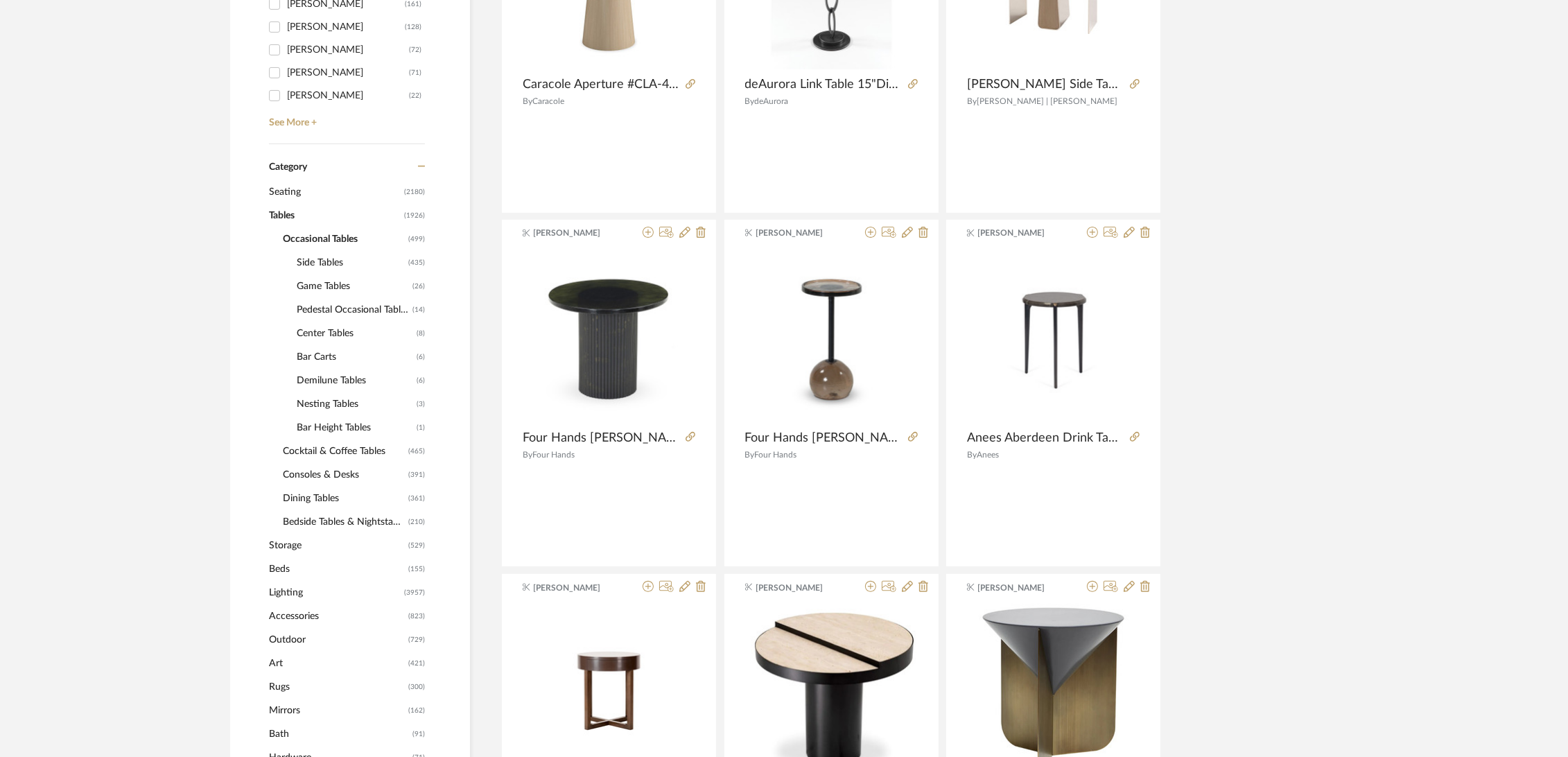
scroll to position [538, 0]
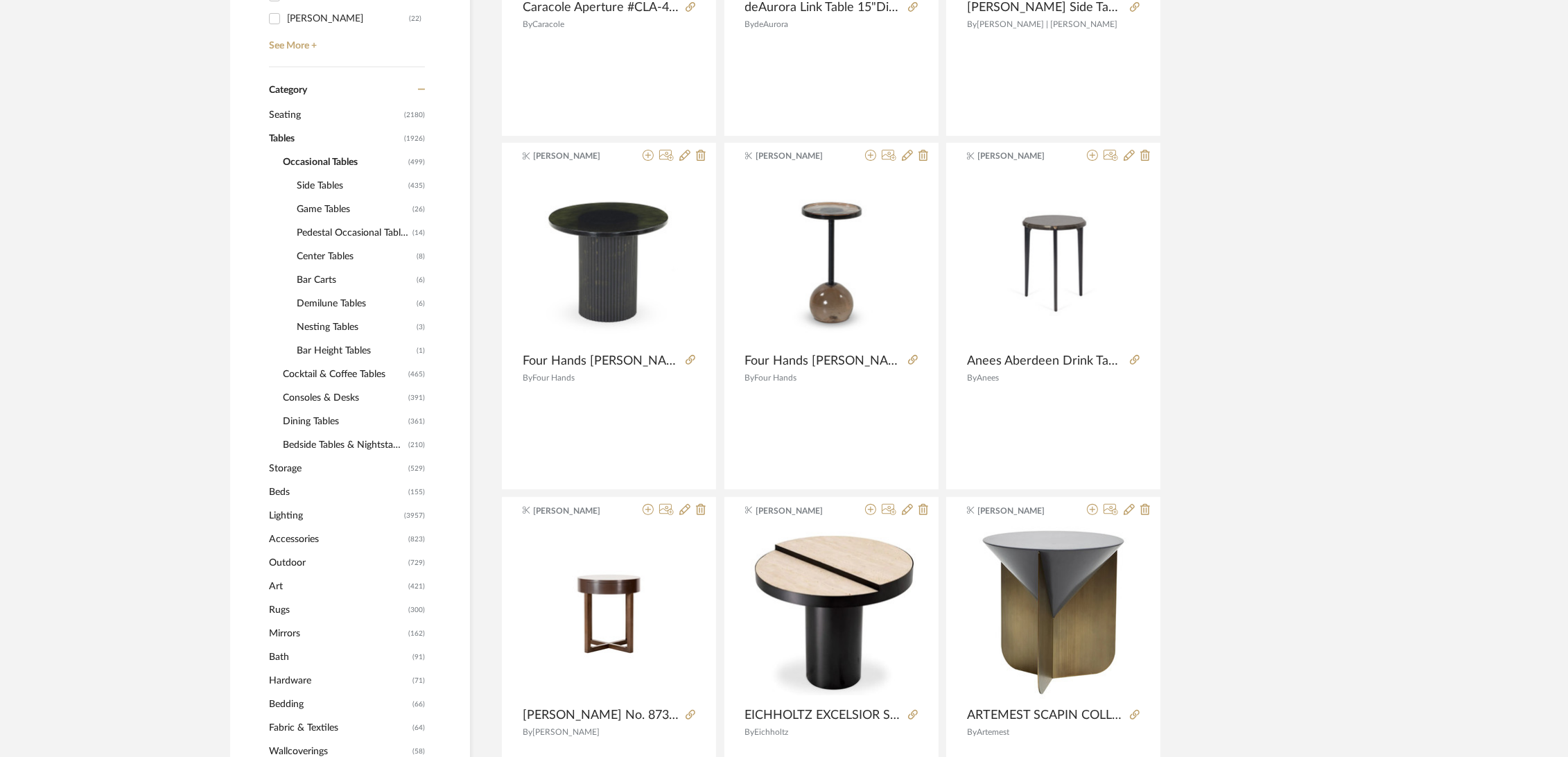
click at [297, 514] on span "Lighting" at bounding box center [335, 515] width 132 height 24
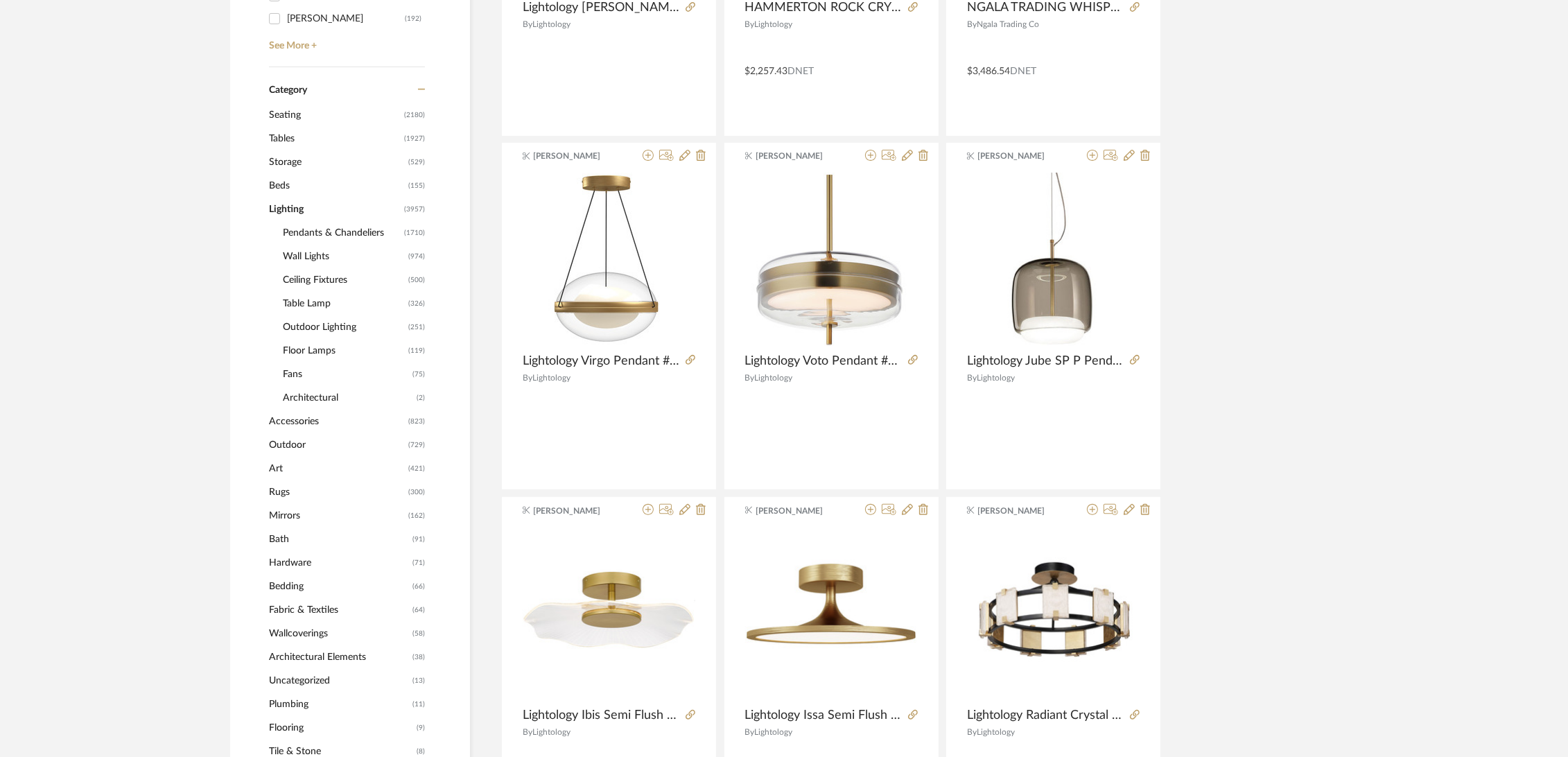
click at [315, 301] on span "Table Lamp" at bounding box center [344, 303] width 122 height 24
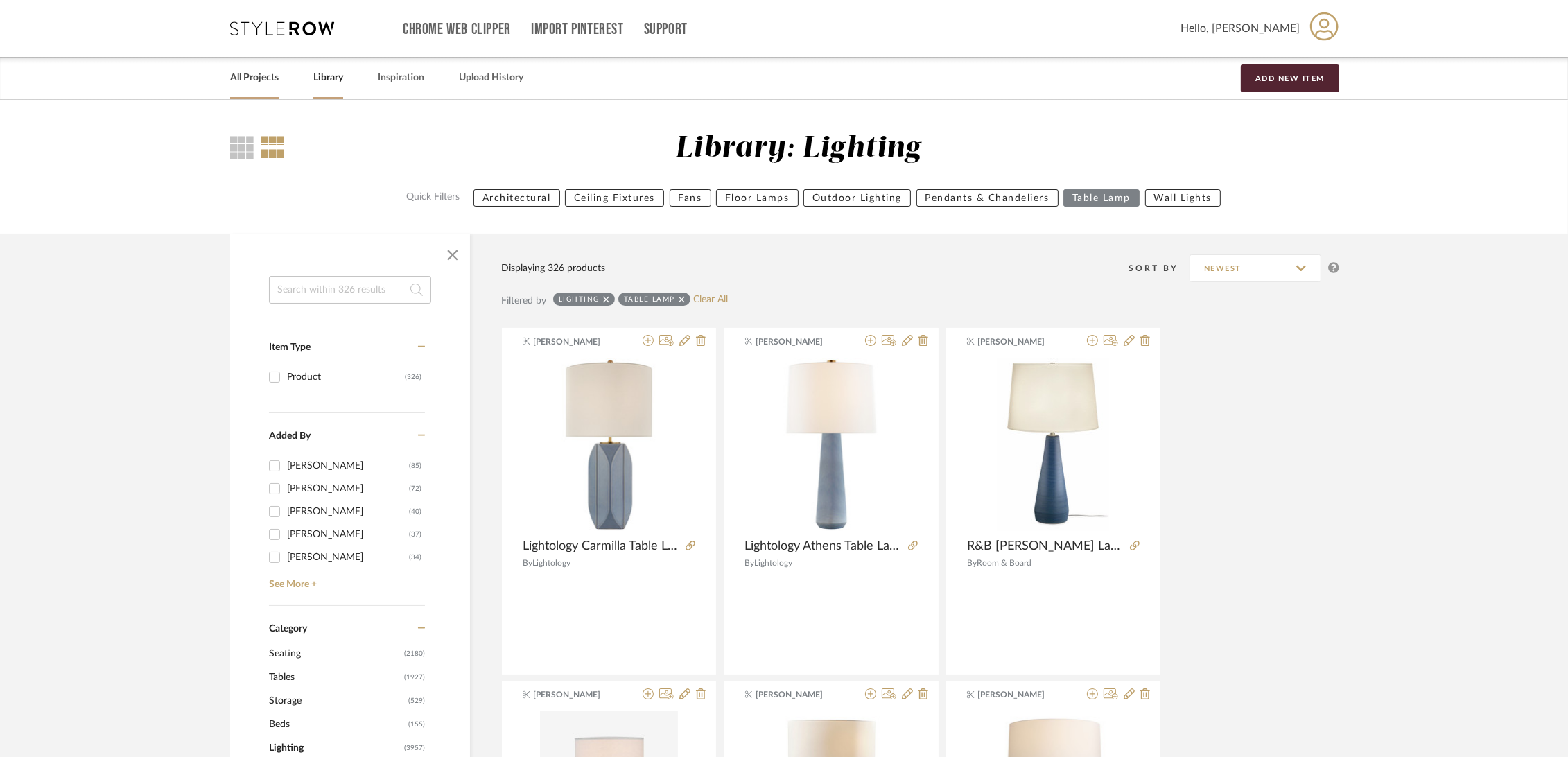
click at [255, 75] on link "All Projects" at bounding box center [255, 78] width 49 height 19
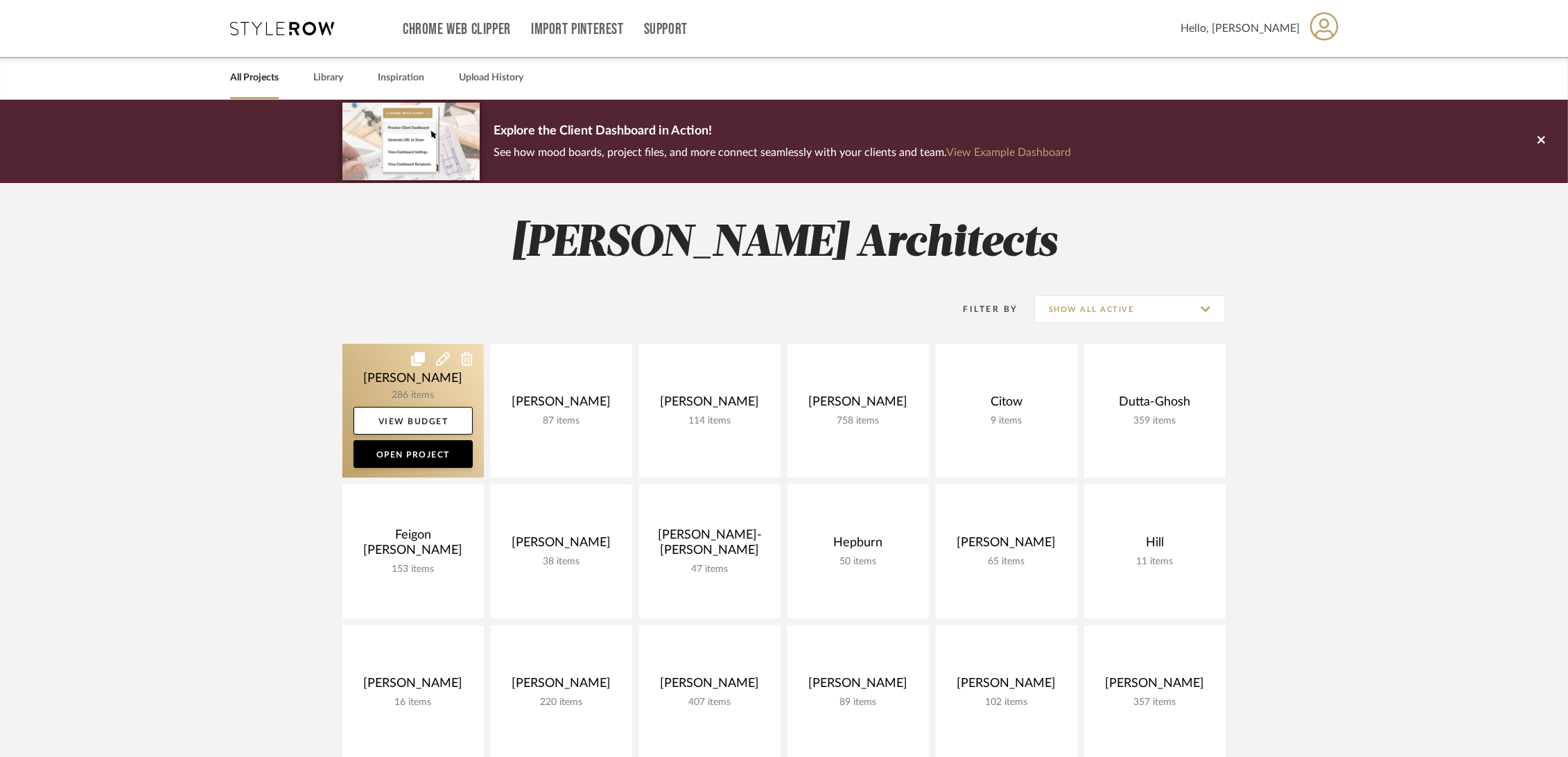
click at [378, 369] on link at bounding box center [412, 410] width 141 height 133
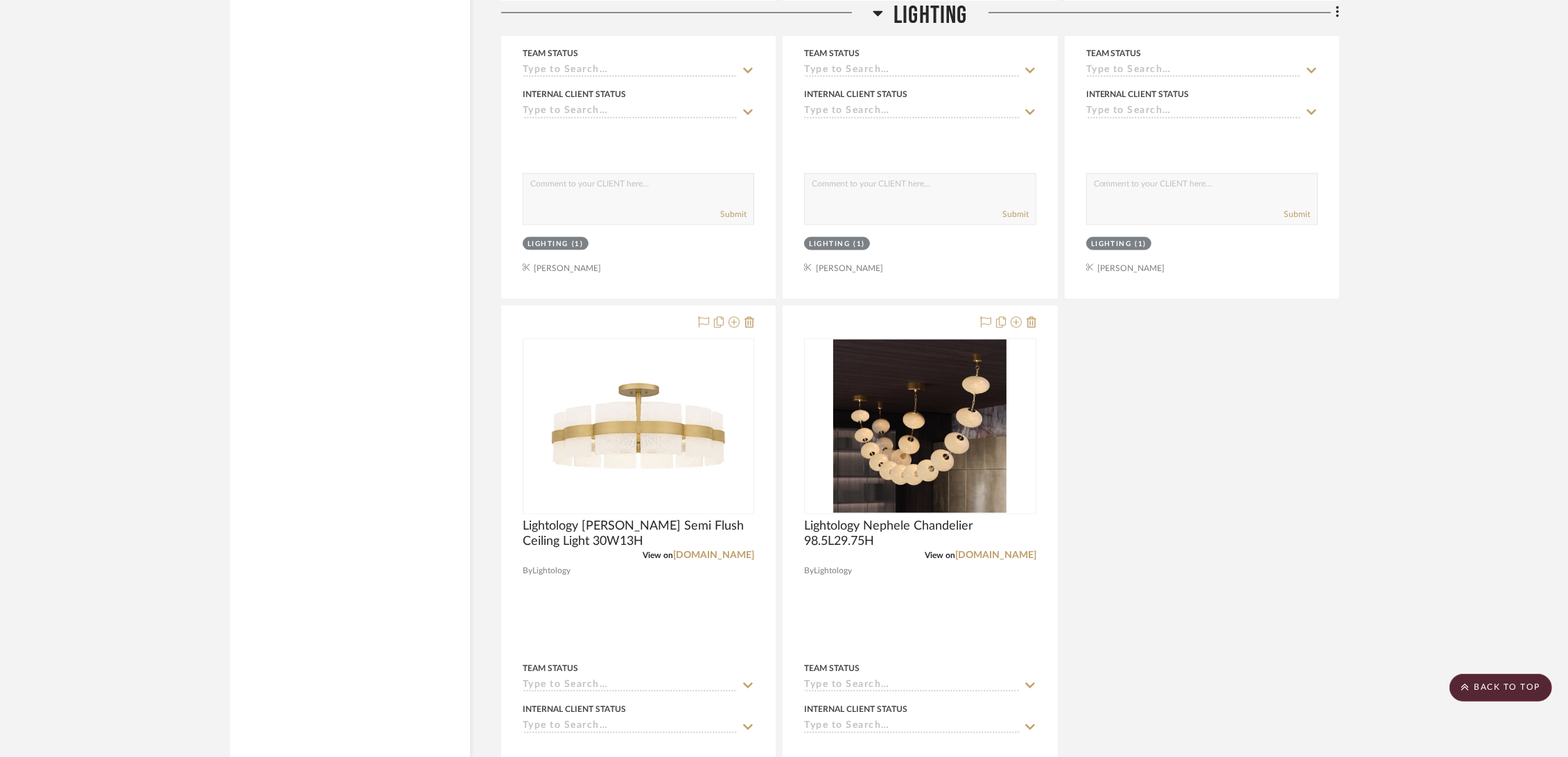
scroll to position [2773, 0]
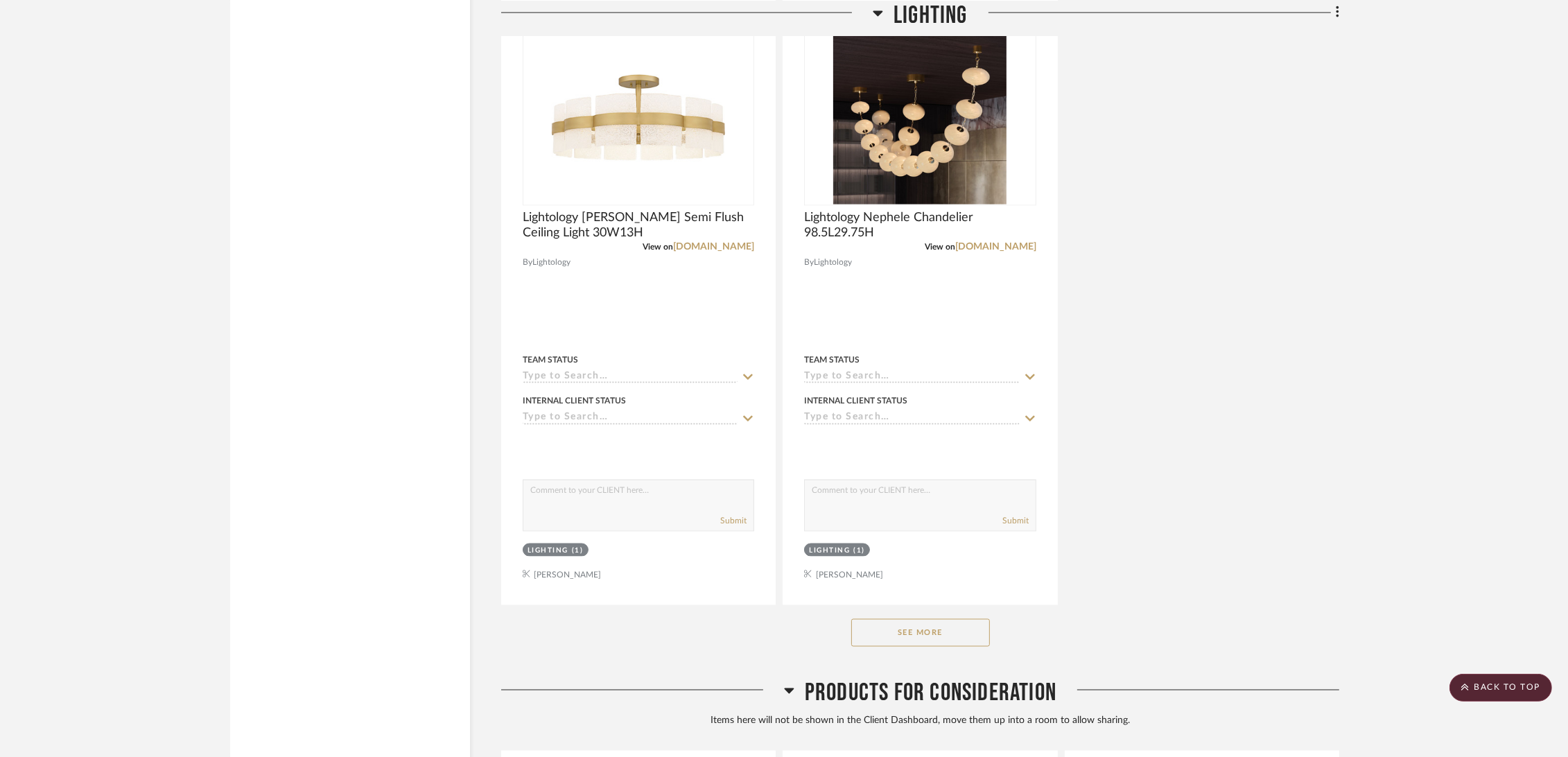
click at [905, 624] on button "See More" at bounding box center [920, 633] width 139 height 27
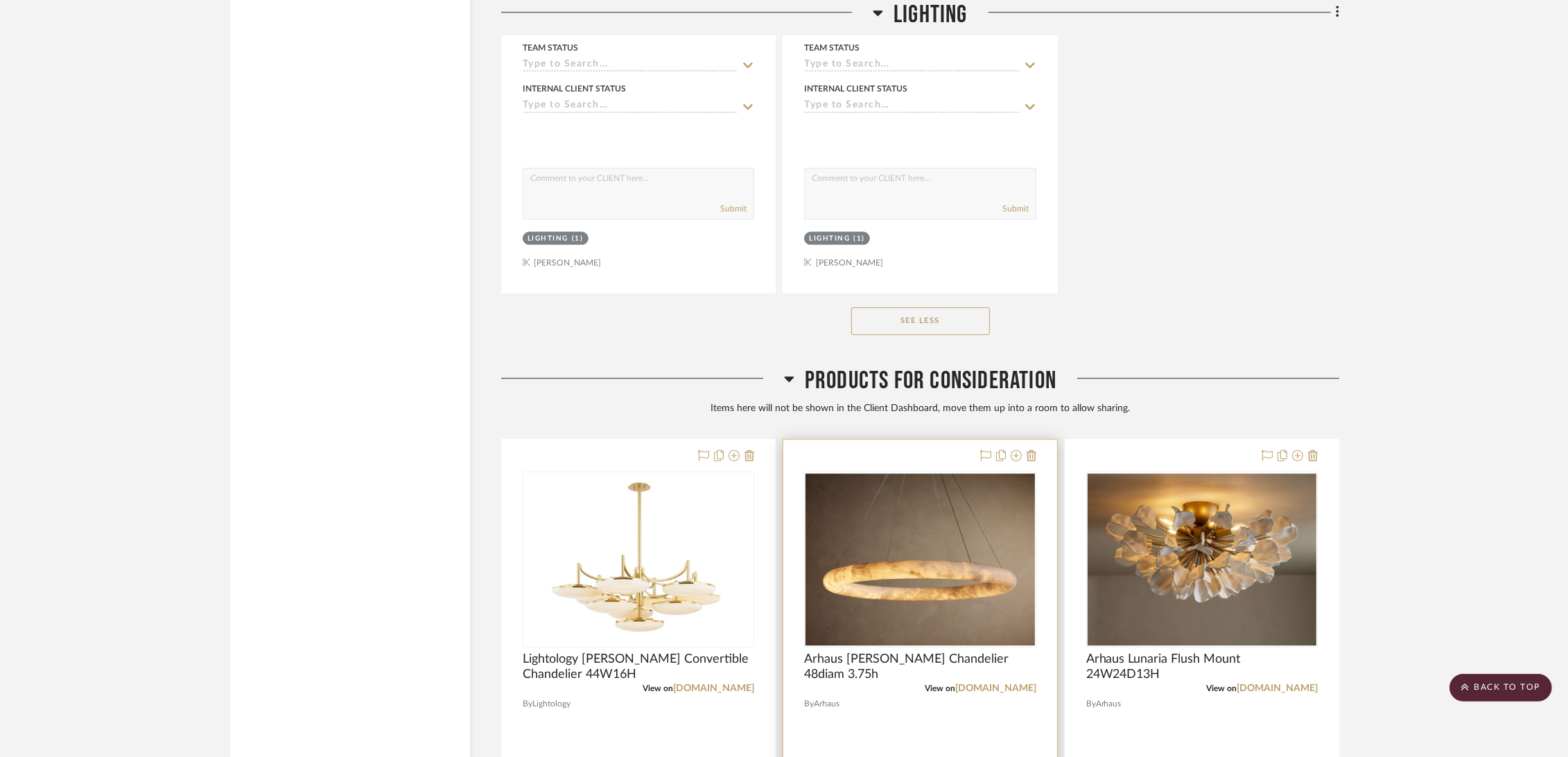
scroll to position [5236, 0]
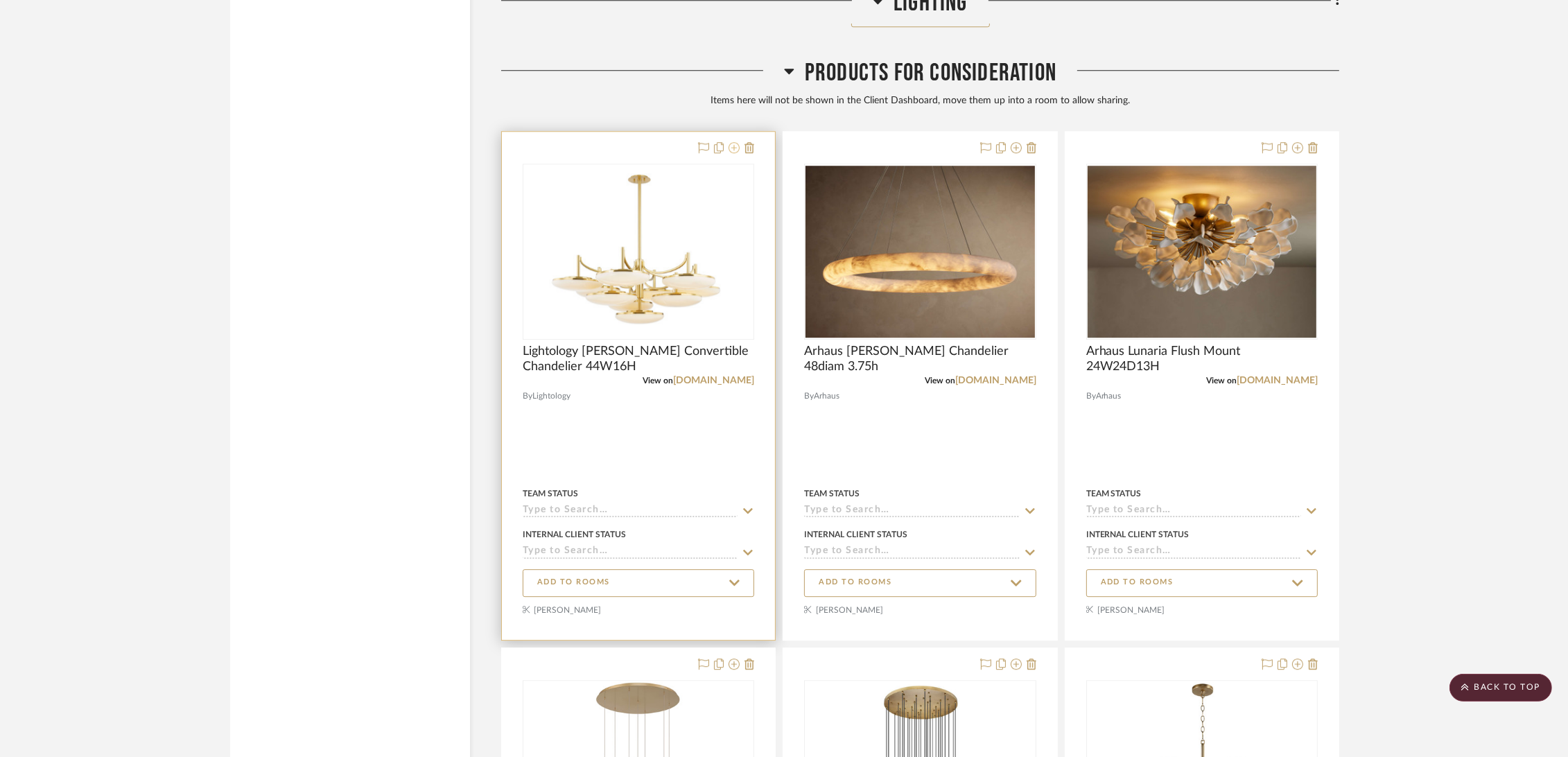
click at [733, 149] on icon at bounding box center [734, 147] width 11 height 11
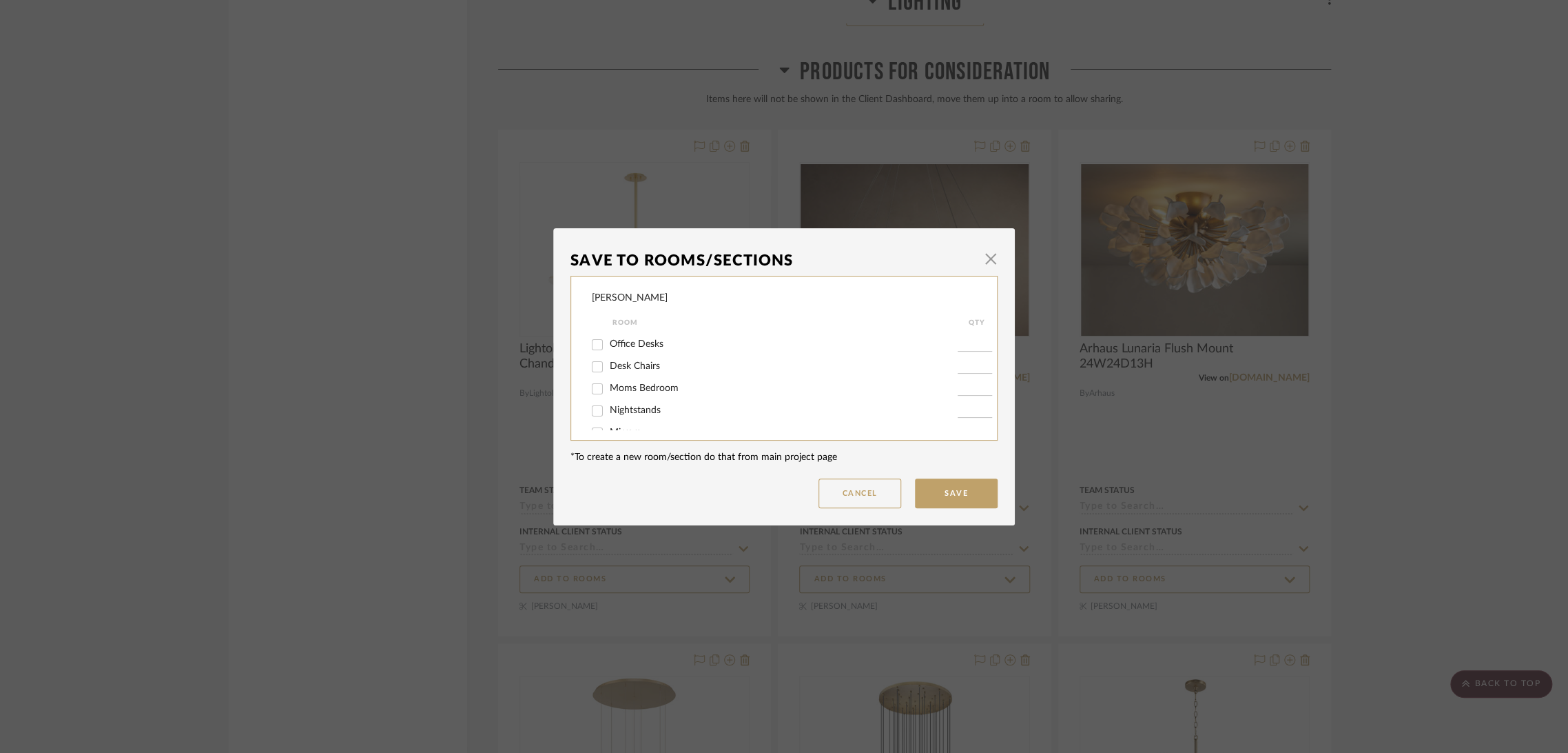
scroll to position [413, 0]
click at [611, 411] on span "Lighting" at bounding box center [627, 414] width 34 height 10
click at [609, 411] on input "Lighting" at bounding box center [597, 415] width 22 height 22
checkbox input "true"
type input "1"
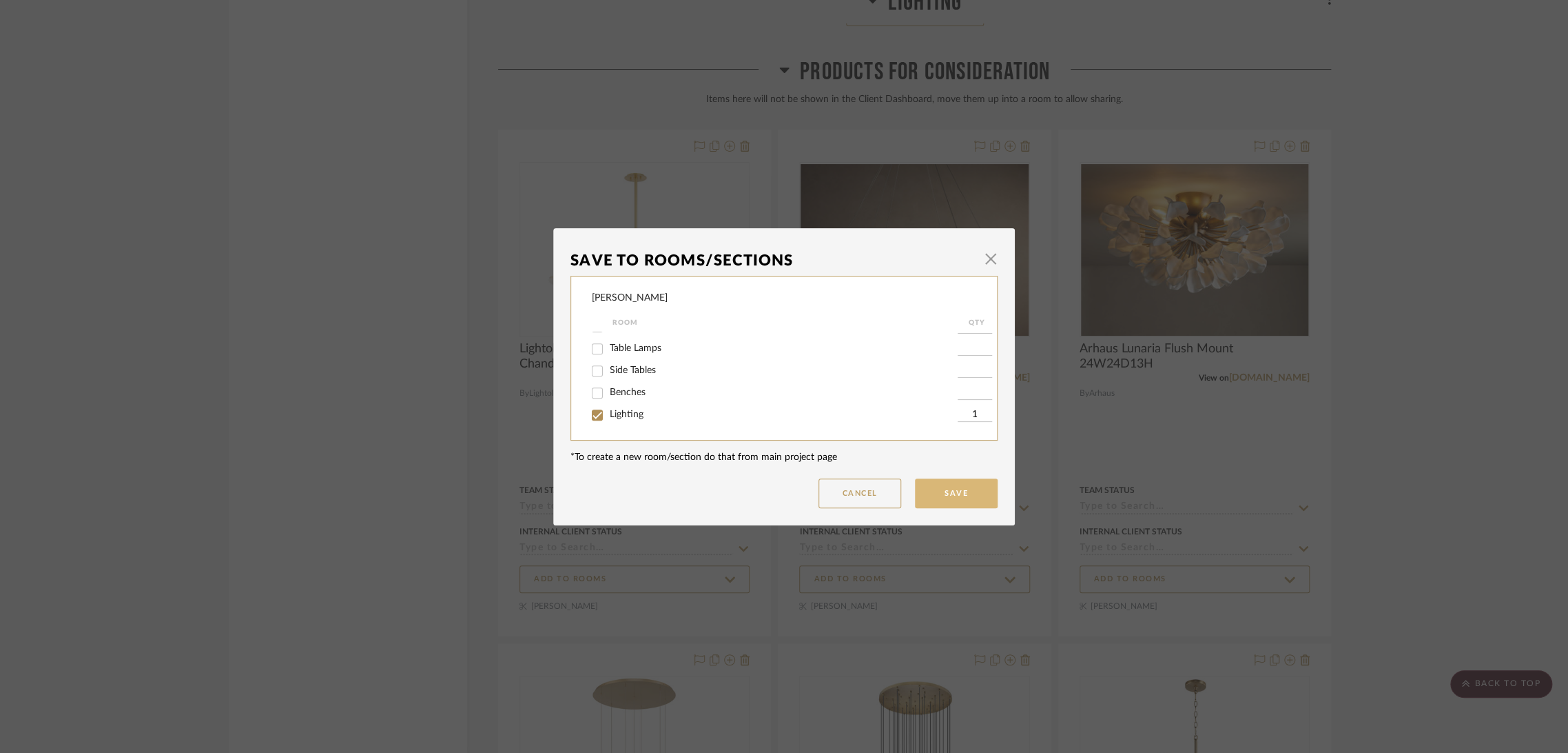
click at [958, 485] on button "Save" at bounding box center [956, 493] width 83 height 30
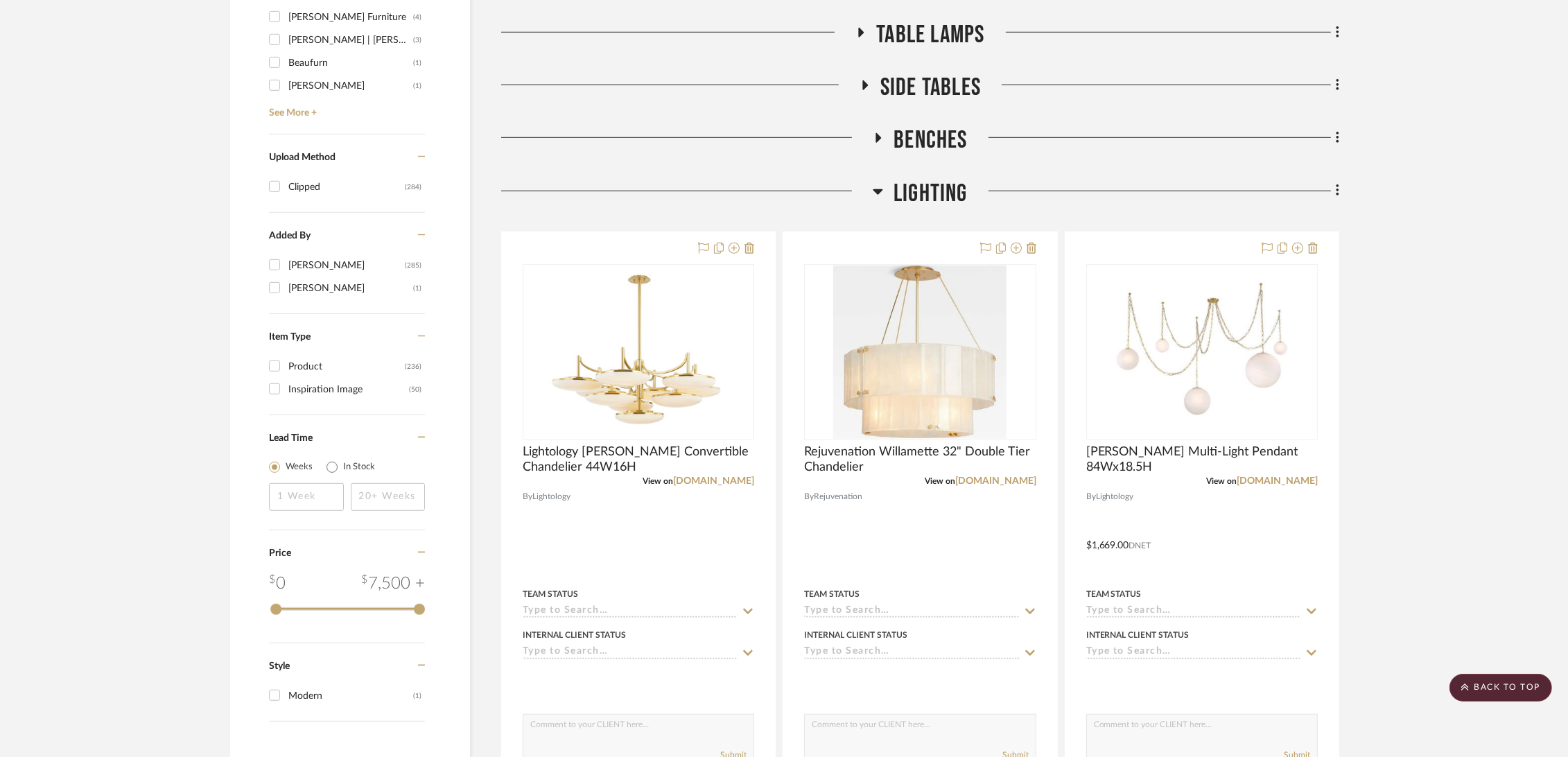
scroll to position [1232, 0]
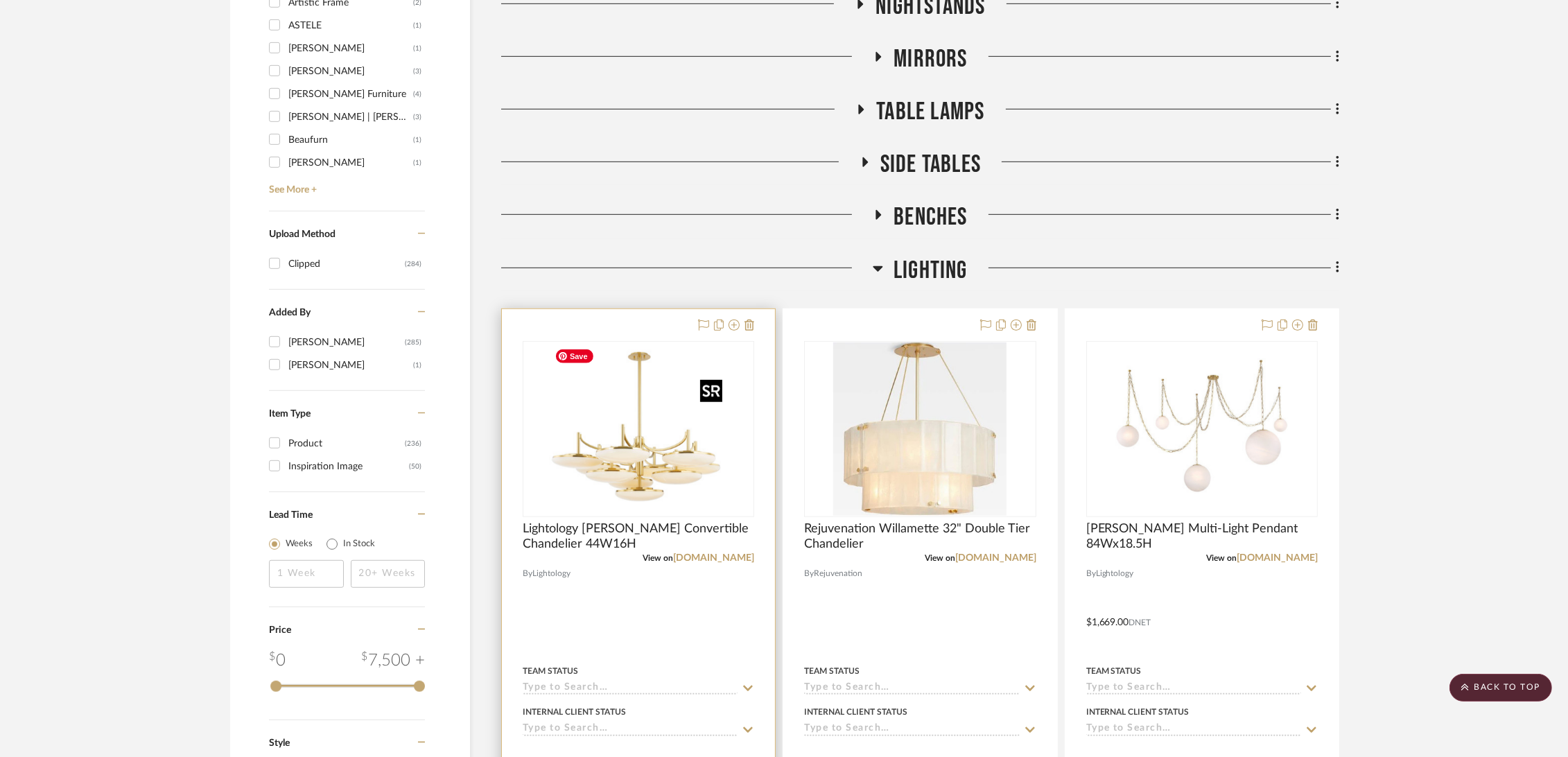
click at [615, 454] on img "0" at bounding box center [638, 428] width 178 height 173
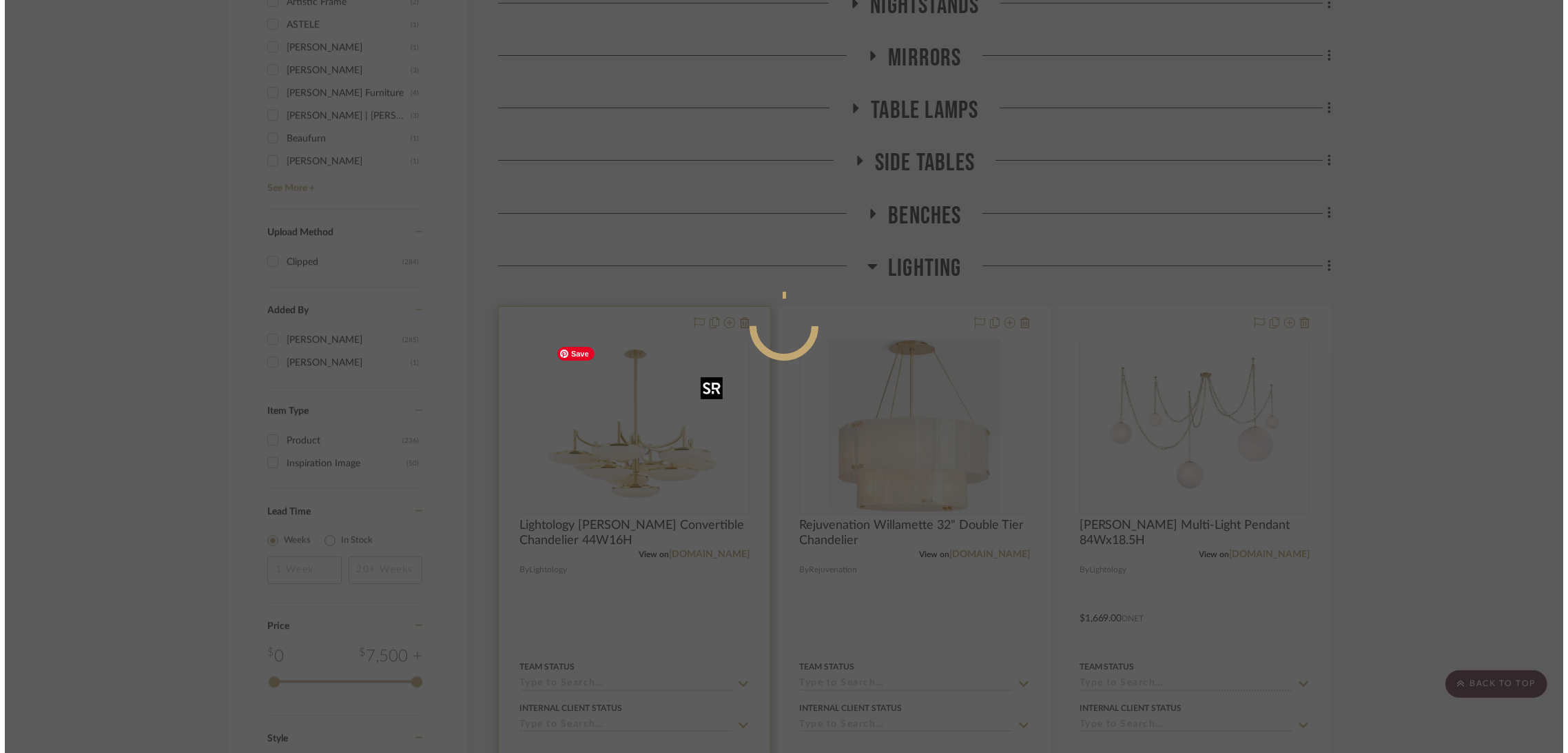
scroll to position [0, 0]
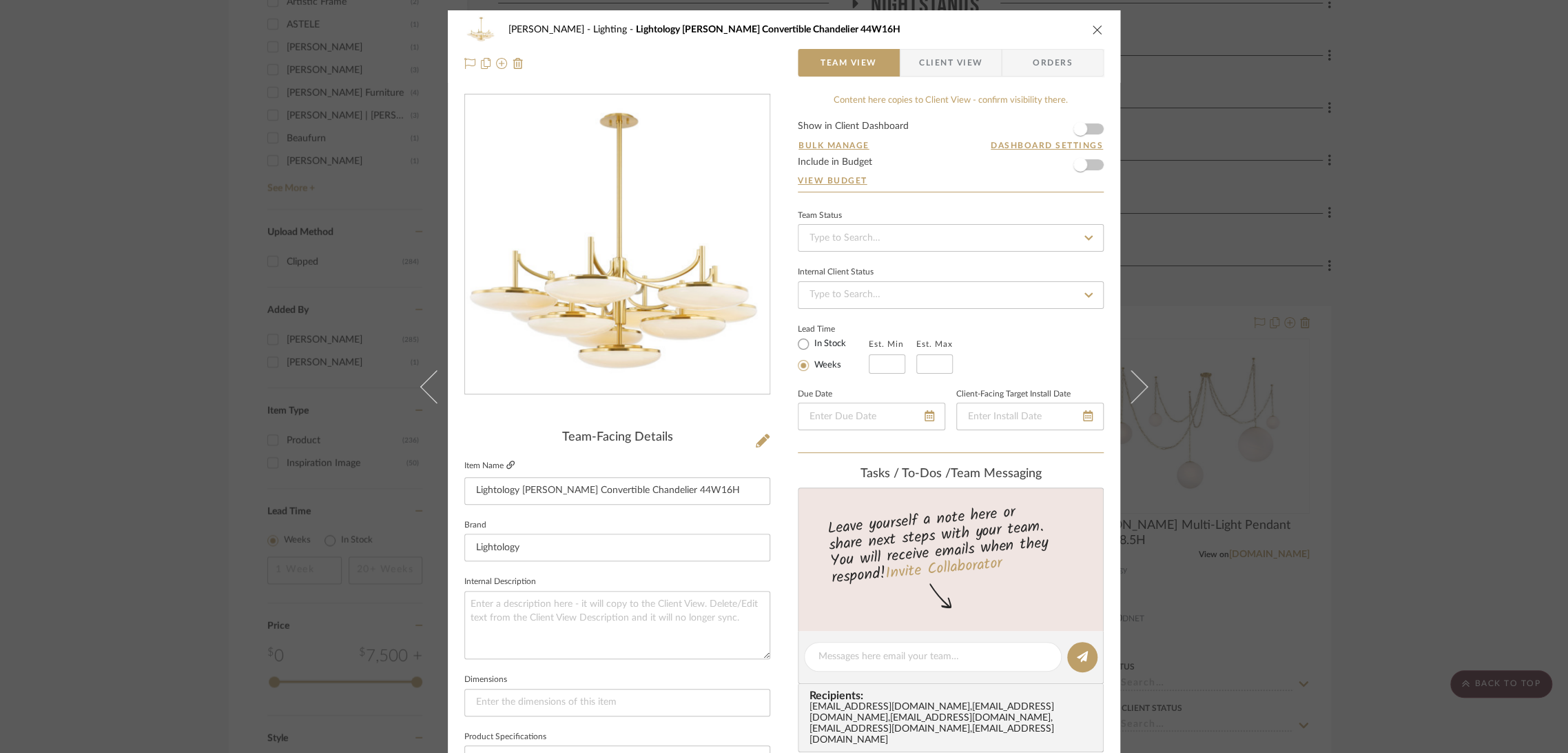
click at [506, 461] on icon at bounding box center [510, 464] width 8 height 8
